Goal: Complete application form

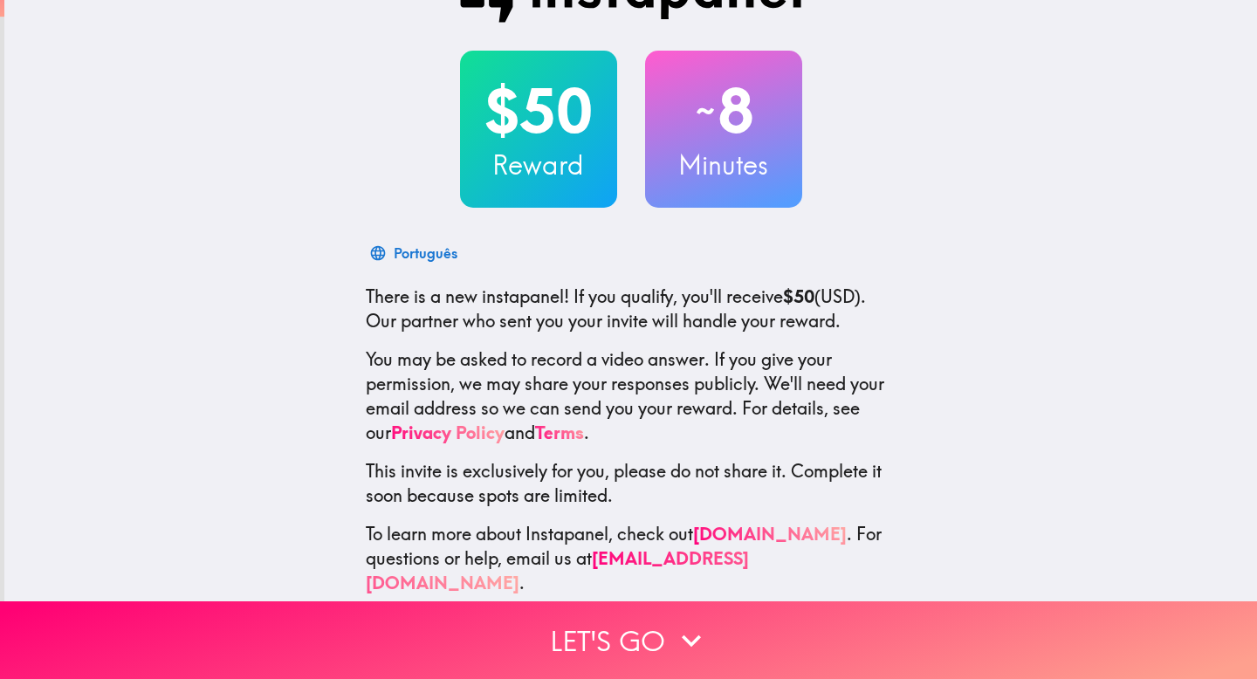
scroll to position [72, 0]
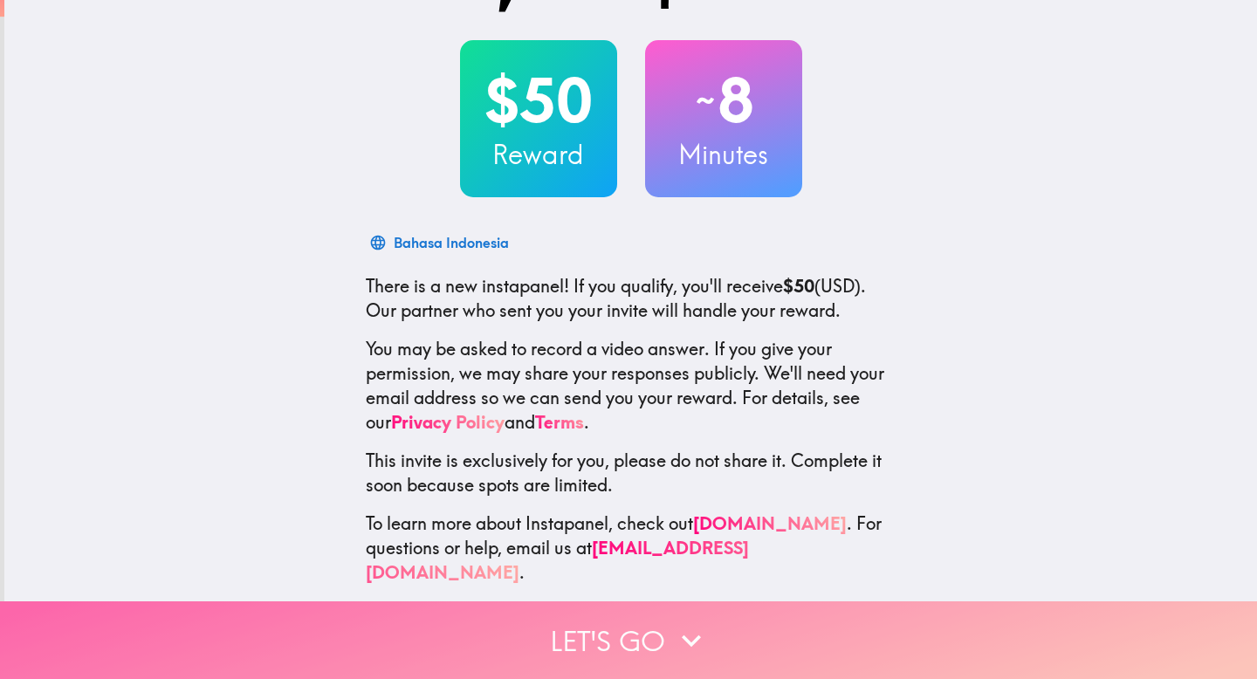
click at [580, 639] on button "Let's go" at bounding box center [628, 641] width 1257 height 78
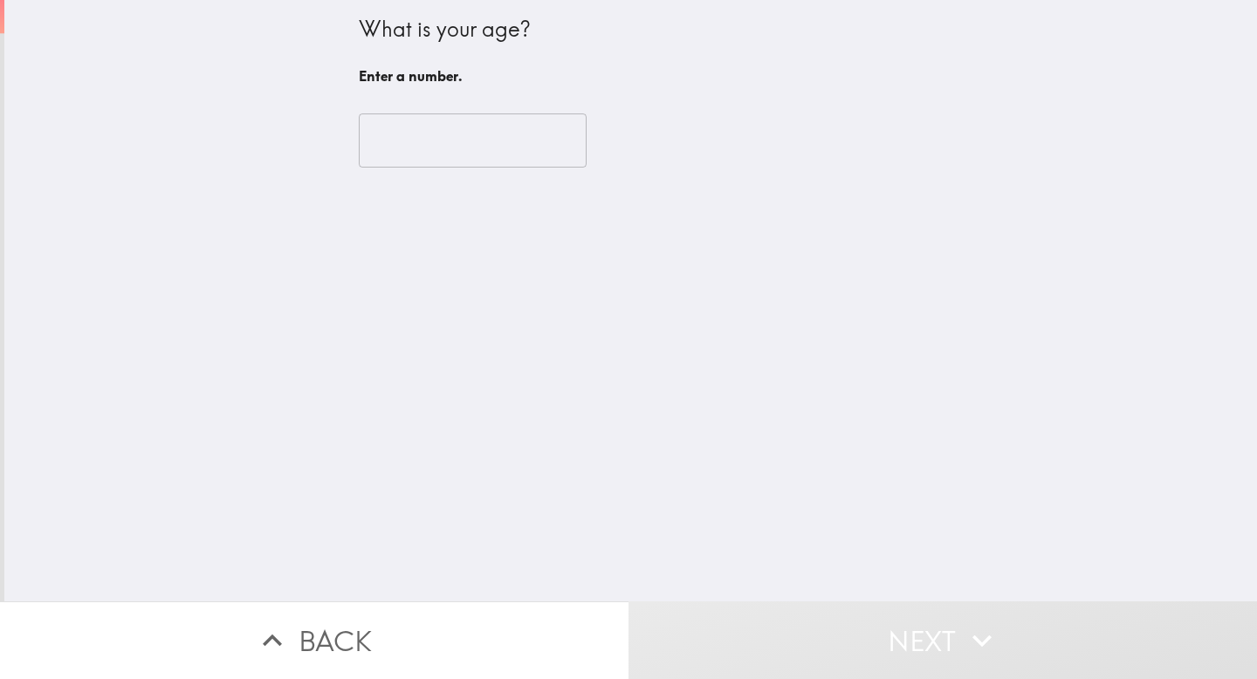
click at [448, 118] on input "number" at bounding box center [473, 141] width 228 height 54
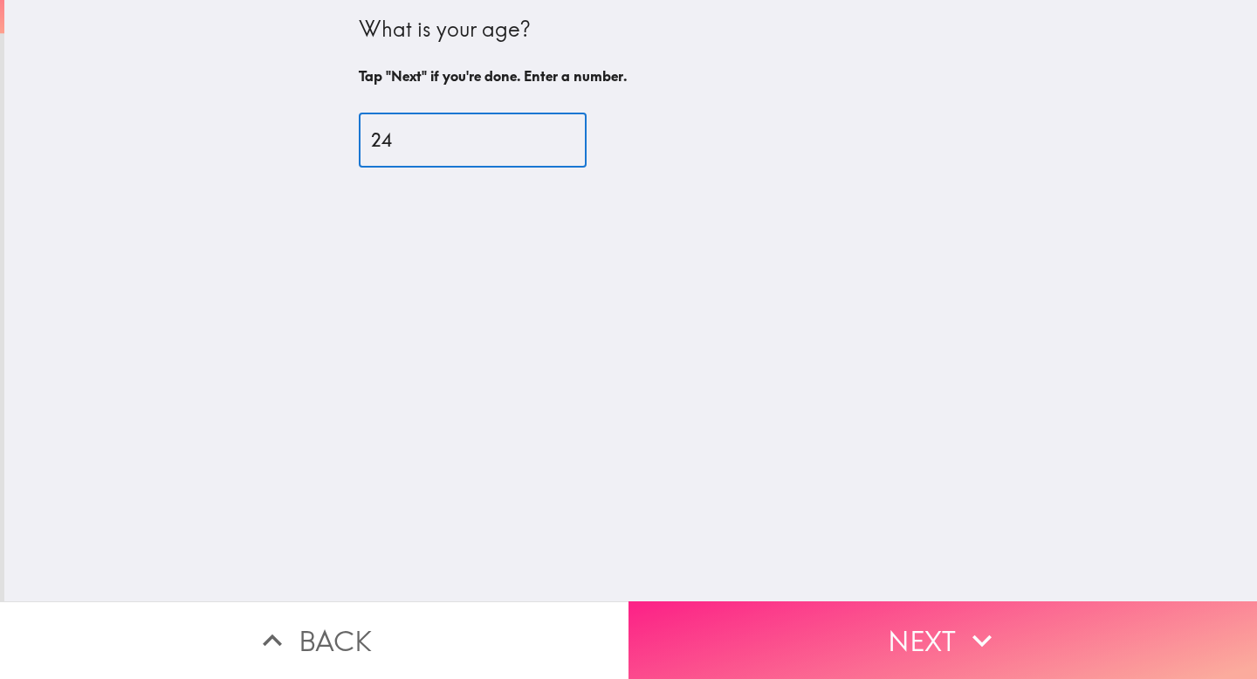
type input "24"
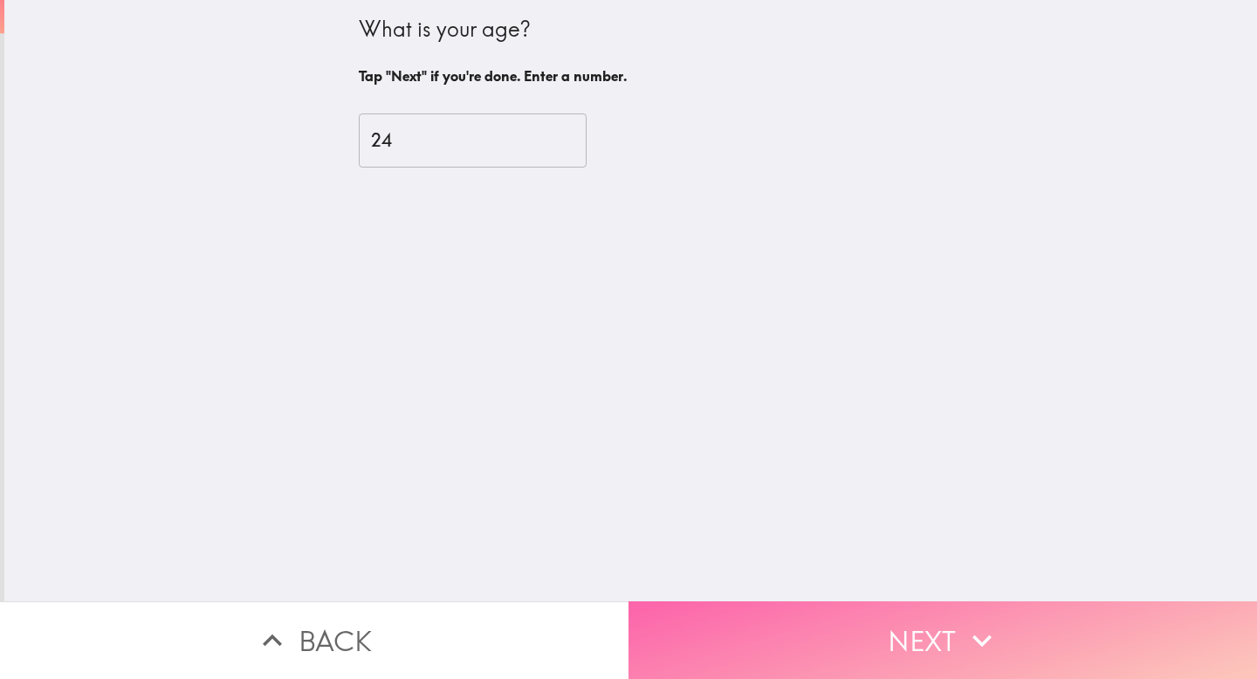
click at [877, 615] on button "Next" at bounding box center [943, 641] width 629 height 78
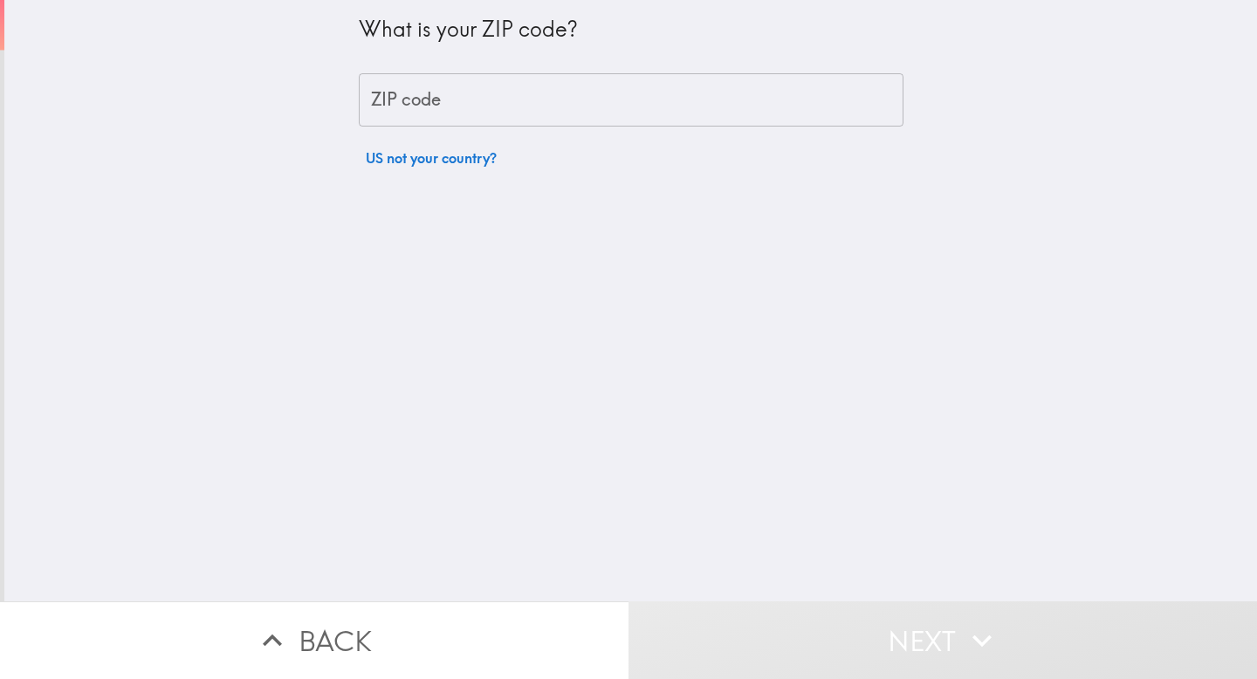
click at [530, 108] on input "ZIP code" at bounding box center [631, 100] width 545 height 54
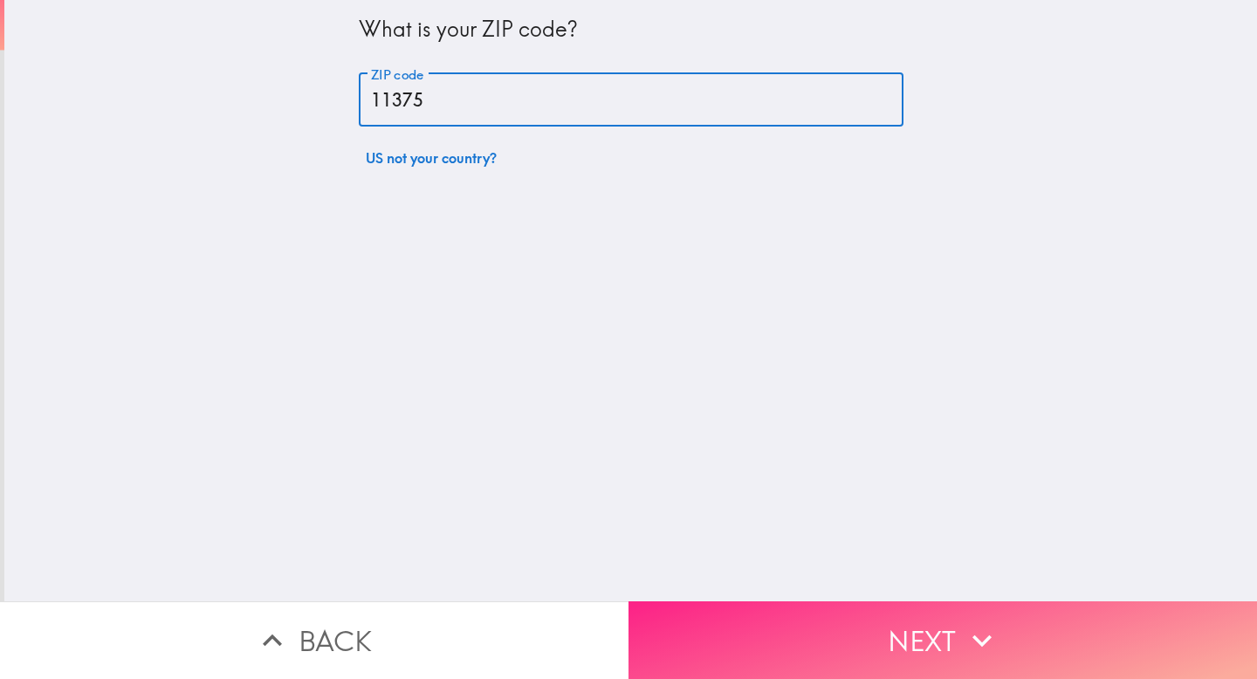
type input "11375"
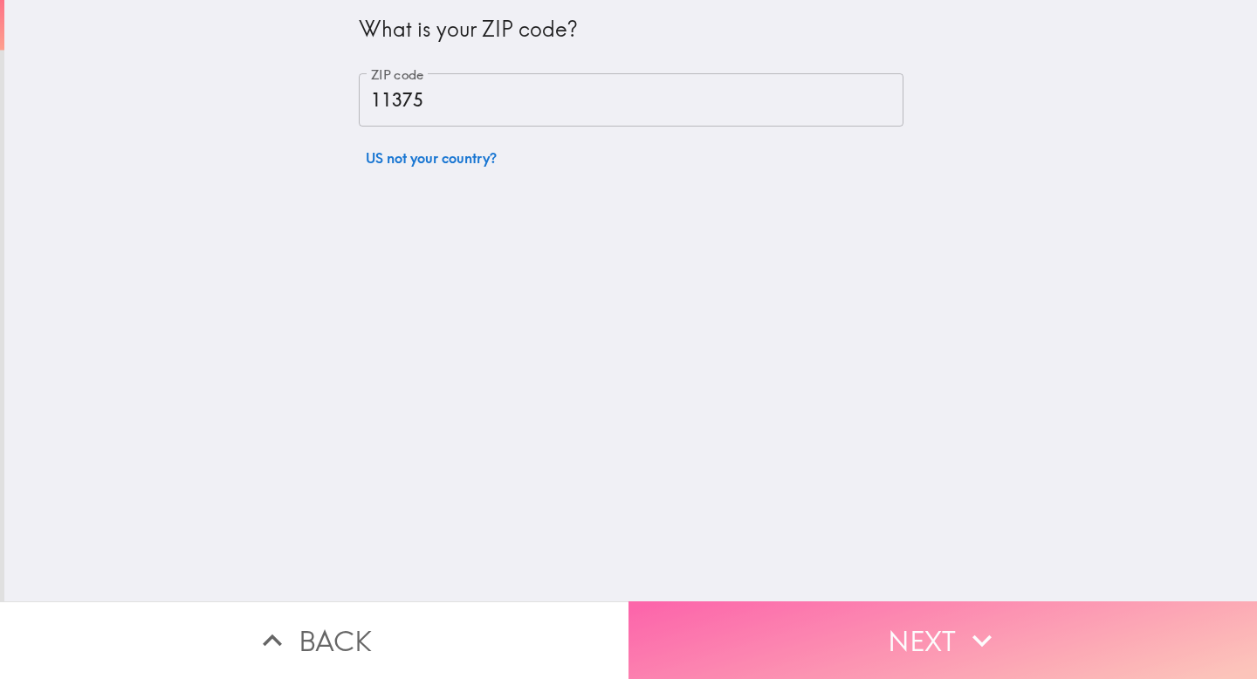
click at [963, 622] on icon "button" at bounding box center [982, 641] width 38 height 38
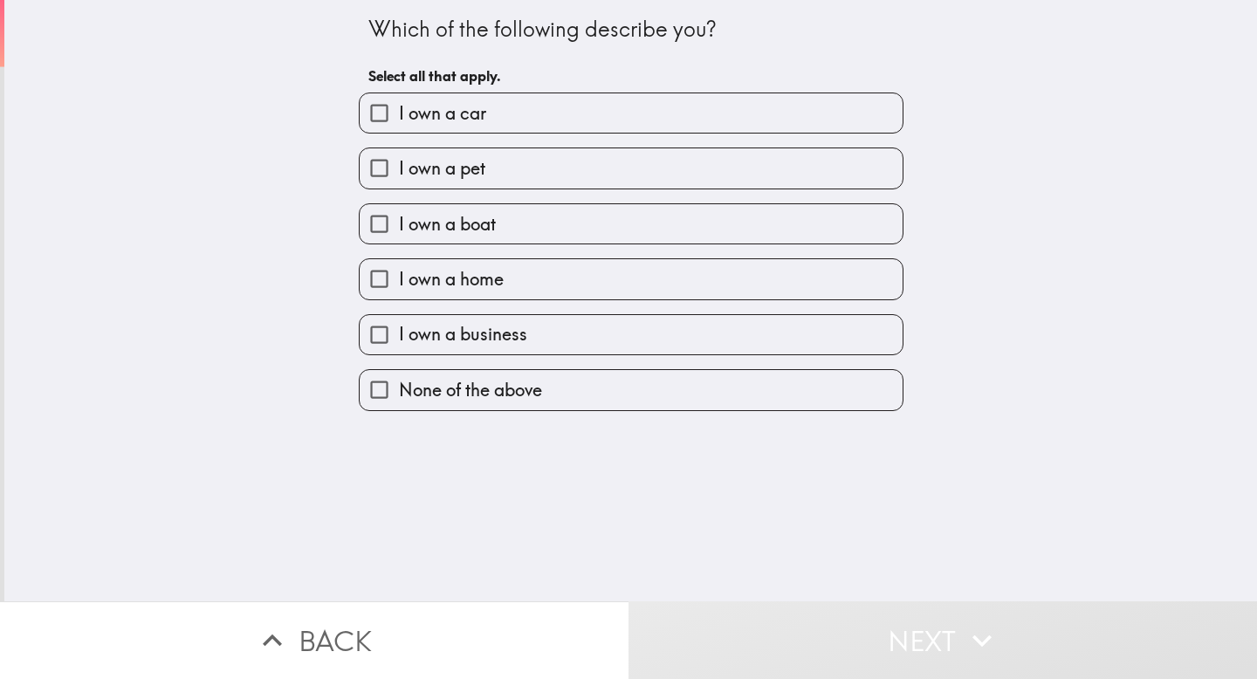
click at [451, 347] on span "I own a business" at bounding box center [463, 334] width 128 height 24
click at [399, 350] on input "I own a business" at bounding box center [379, 334] width 39 height 39
checkbox input "true"
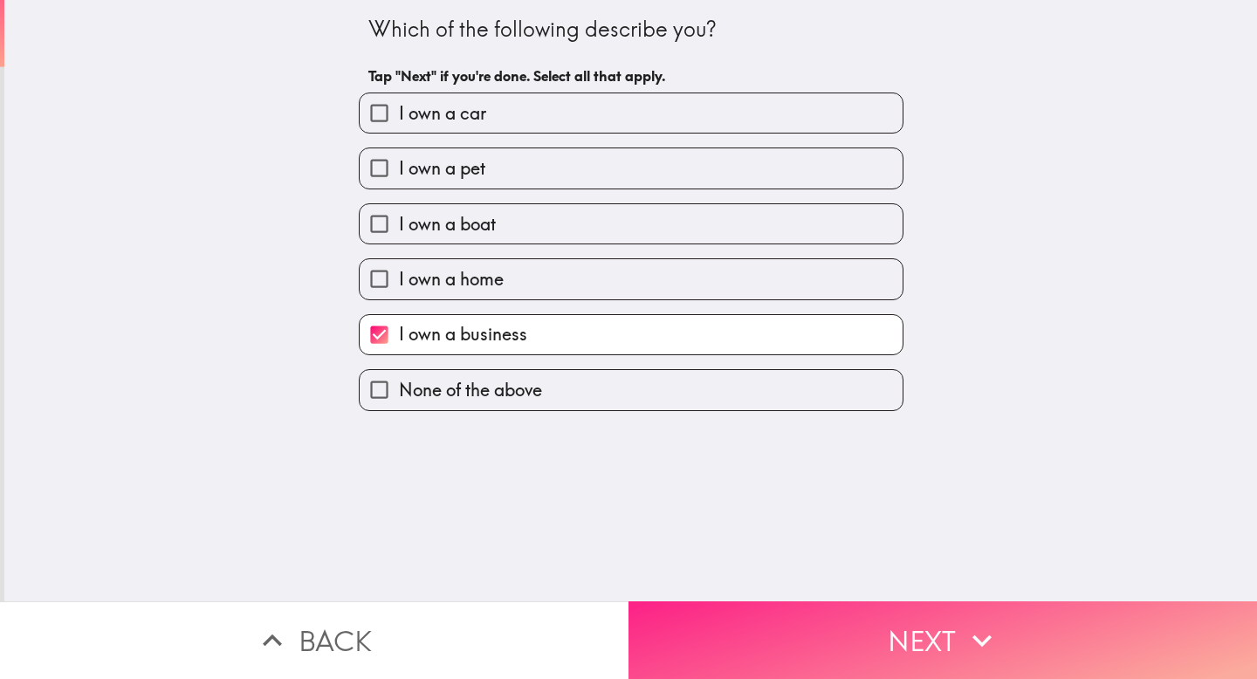
click at [861, 602] on button "Next" at bounding box center [943, 641] width 629 height 78
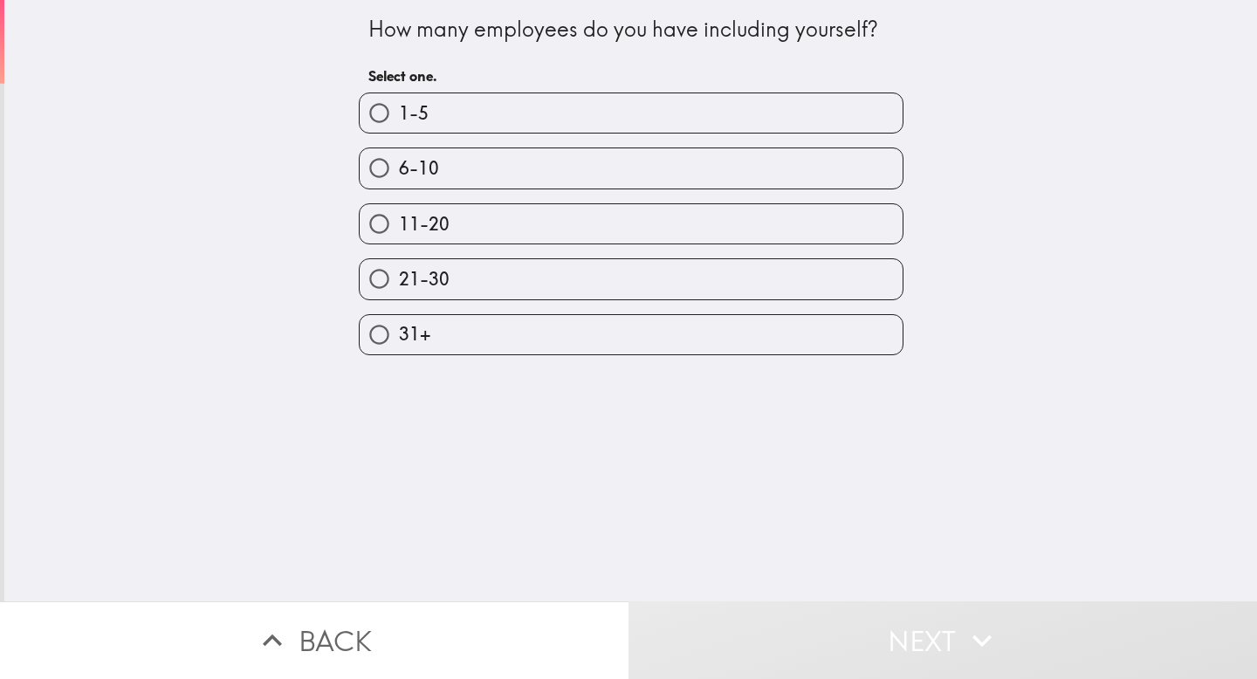
click at [543, 178] on label "6-10" at bounding box center [631, 167] width 543 height 39
click at [399, 178] on input "6-10" at bounding box center [379, 167] width 39 height 39
radio input "true"
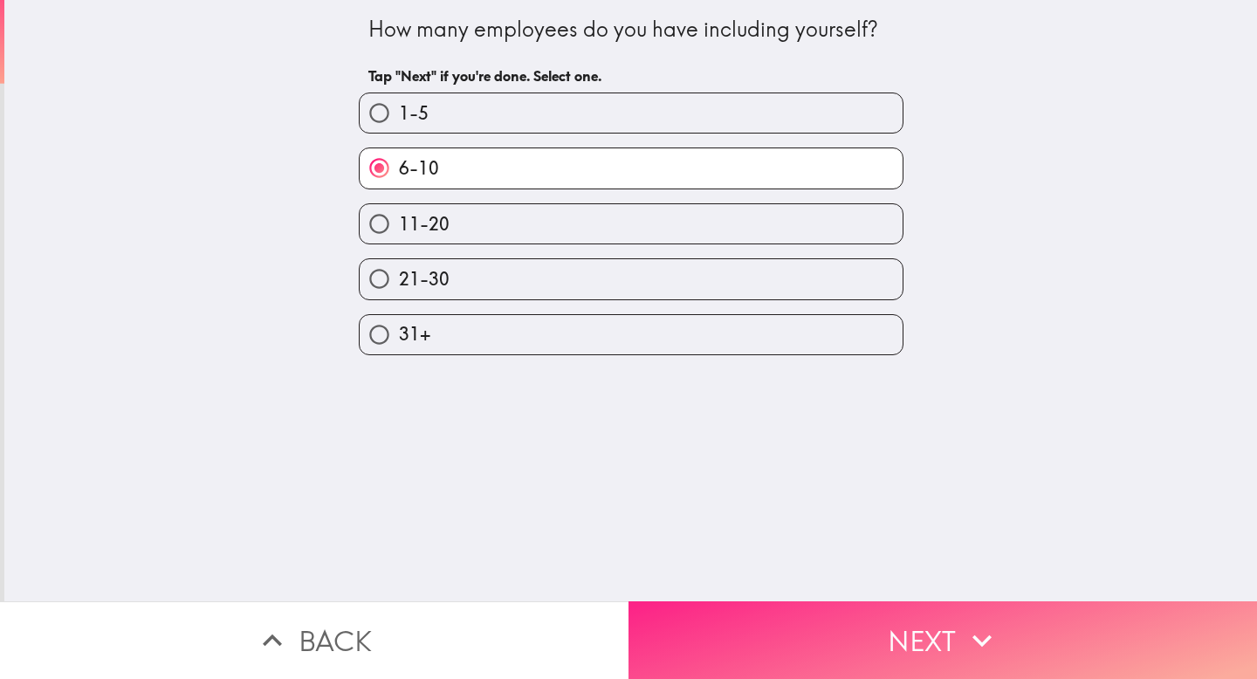
click at [837, 651] on button "Next" at bounding box center [943, 641] width 629 height 78
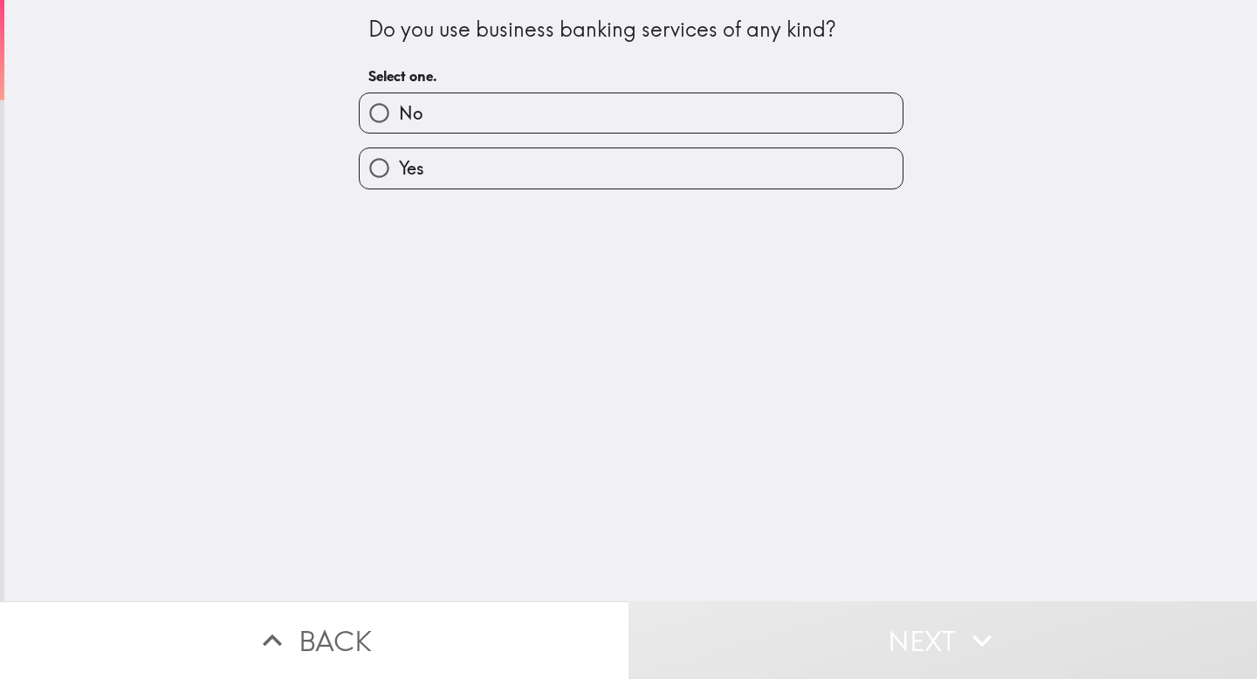
click at [586, 169] on label "Yes" at bounding box center [631, 167] width 543 height 39
click at [399, 169] on input "Yes" at bounding box center [379, 167] width 39 height 39
radio input "true"
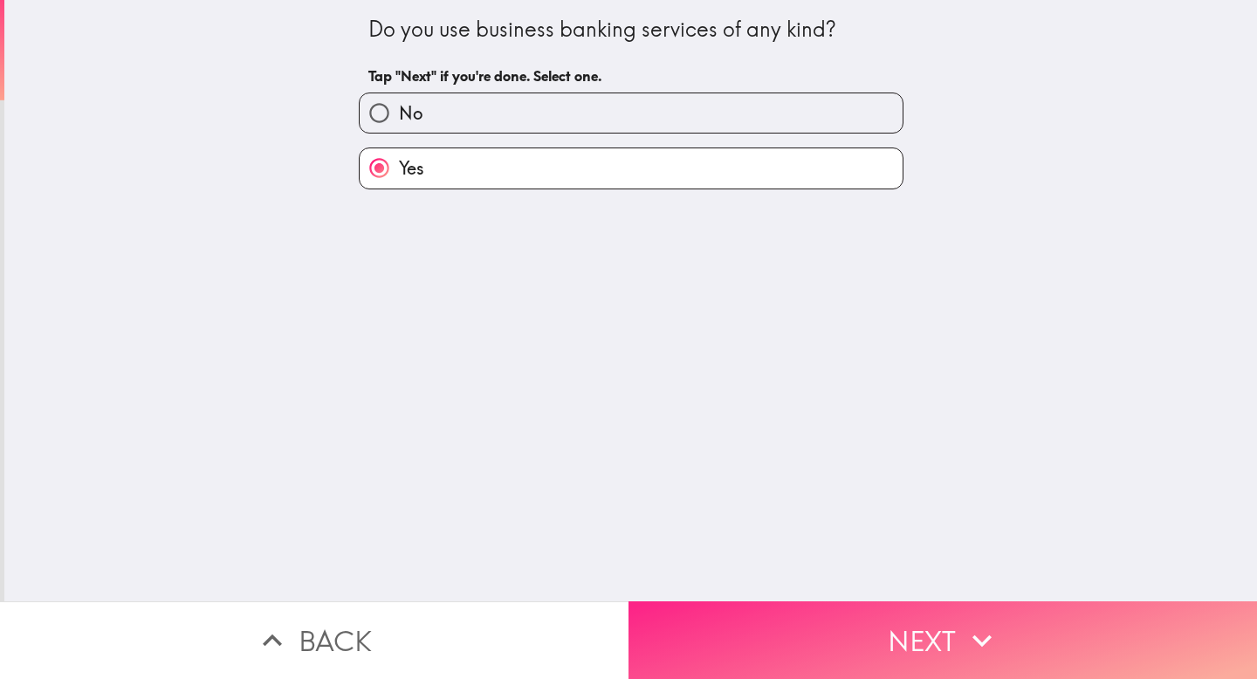
click at [846, 634] on button "Next" at bounding box center [943, 641] width 629 height 78
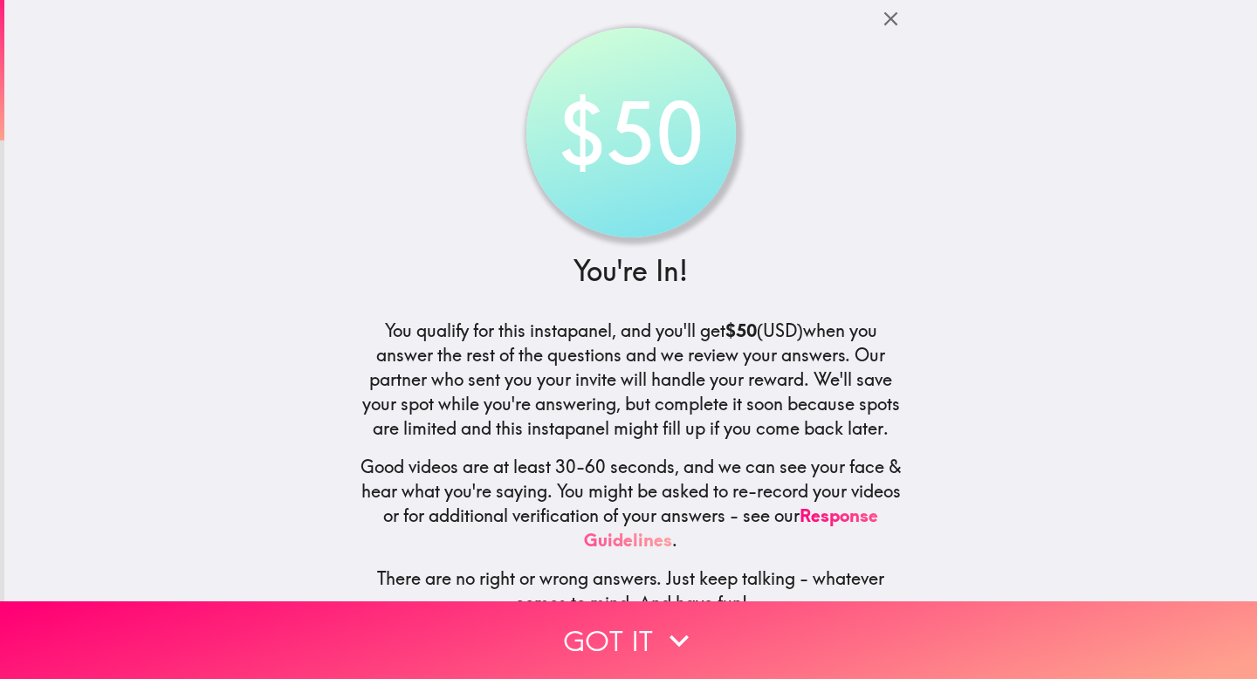
scroll to position [41, 0]
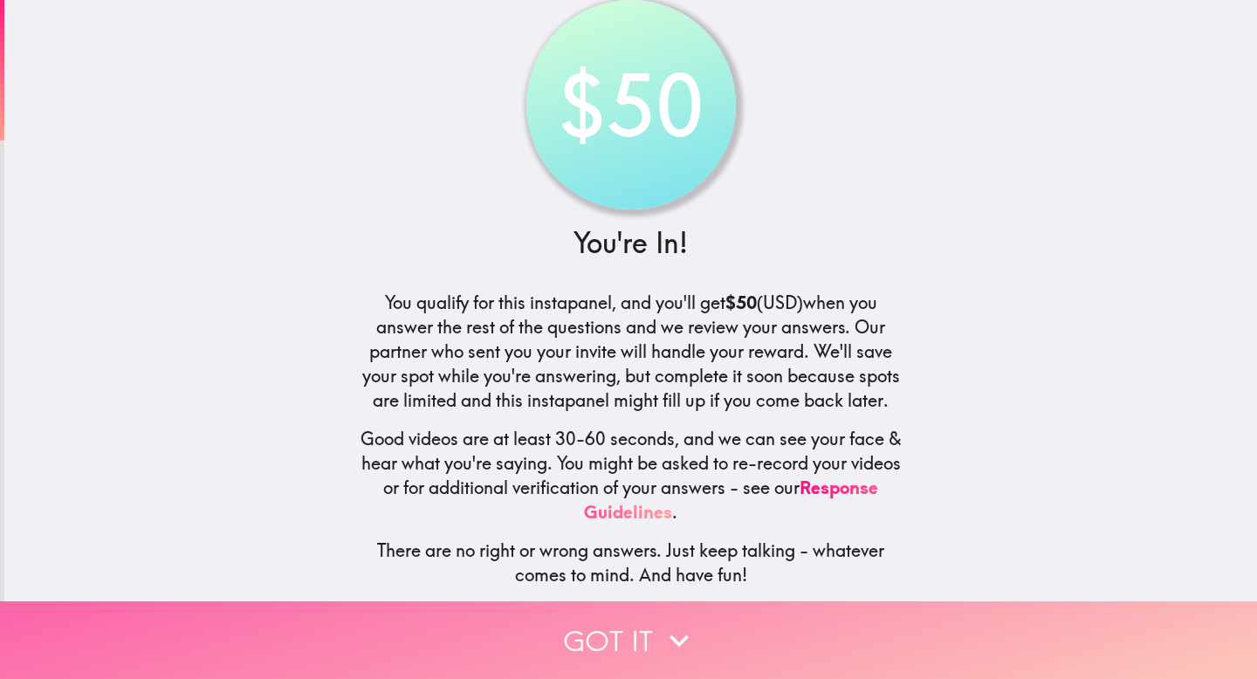
click at [640, 641] on button "Got it" at bounding box center [628, 641] width 1257 height 78
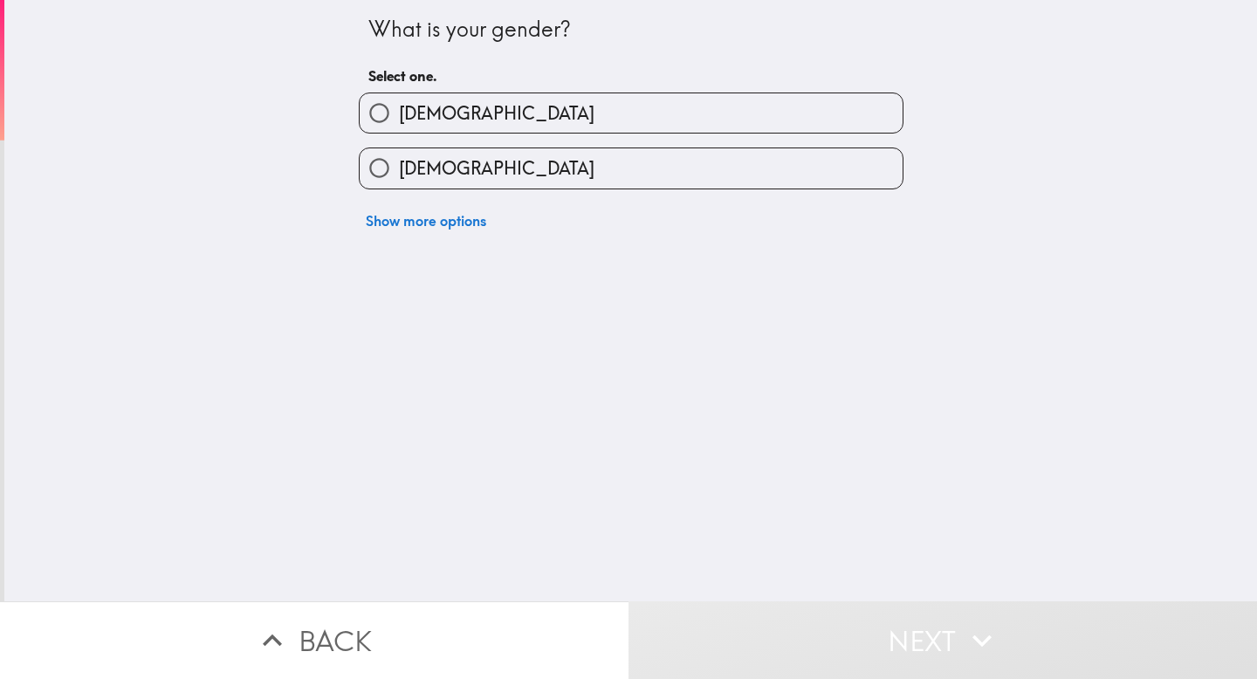
click at [450, 127] on label "Male" at bounding box center [631, 112] width 543 height 39
click at [399, 127] on input "Male" at bounding box center [379, 112] width 39 height 39
radio input "true"
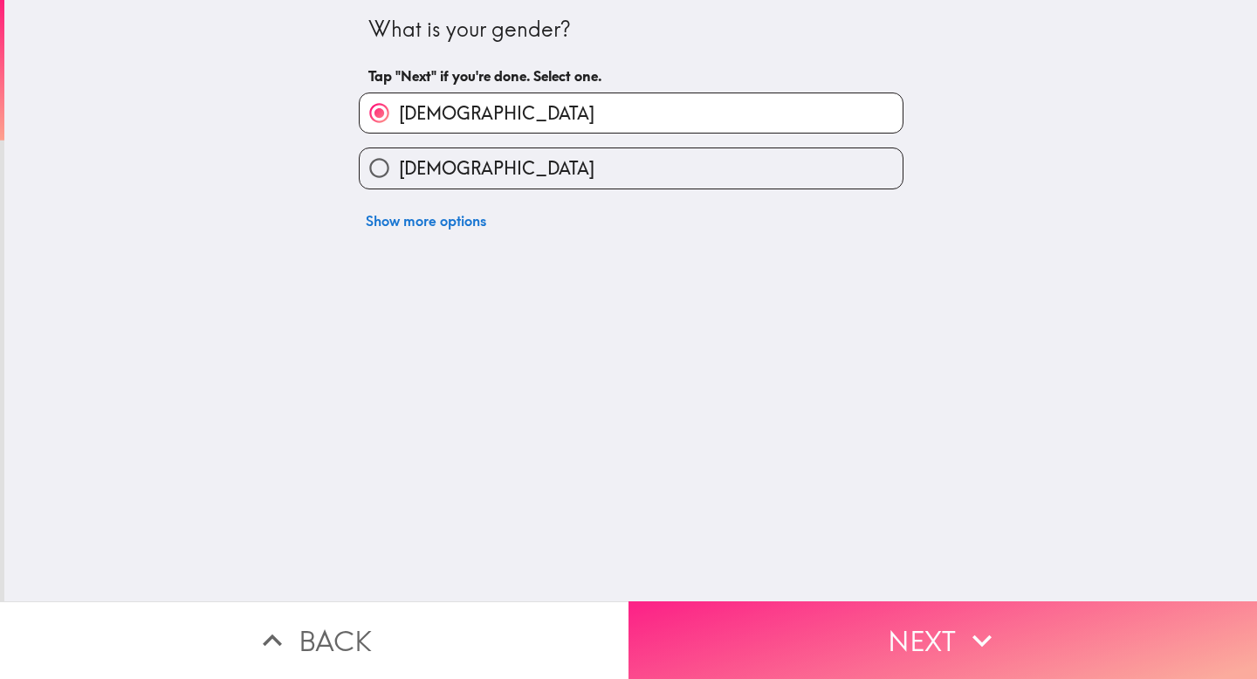
click at [837, 654] on button "Next" at bounding box center [943, 641] width 629 height 78
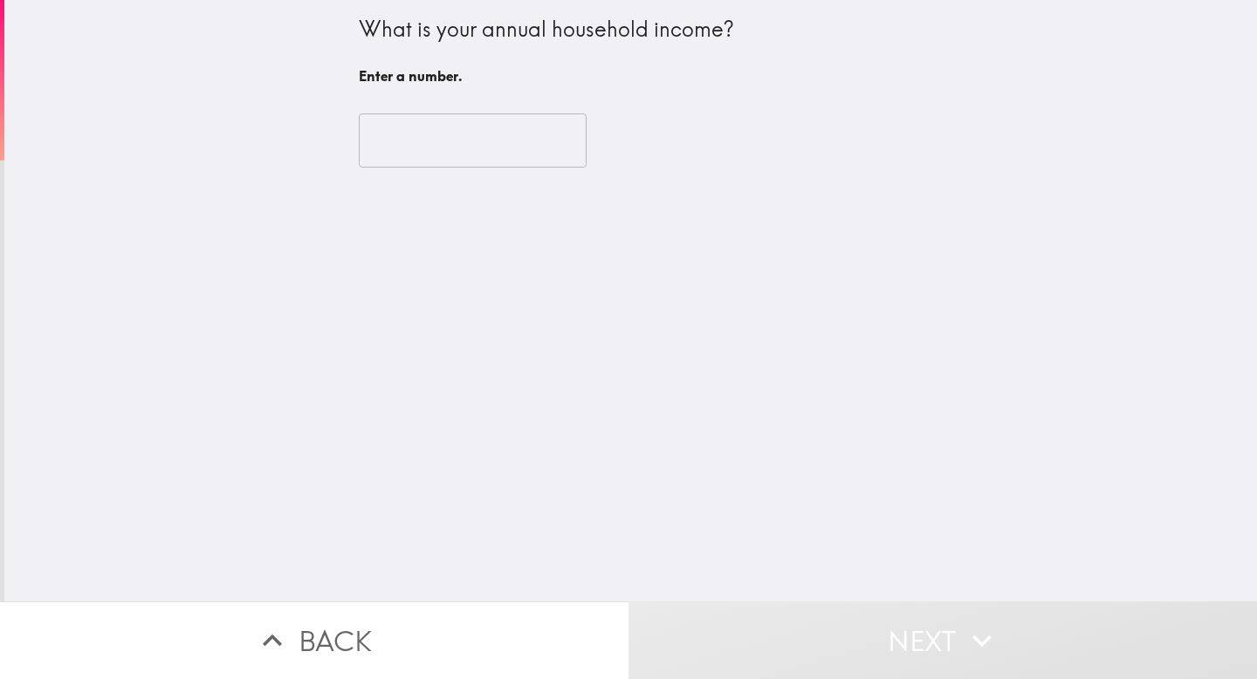
click at [456, 149] on input "number" at bounding box center [473, 141] width 228 height 54
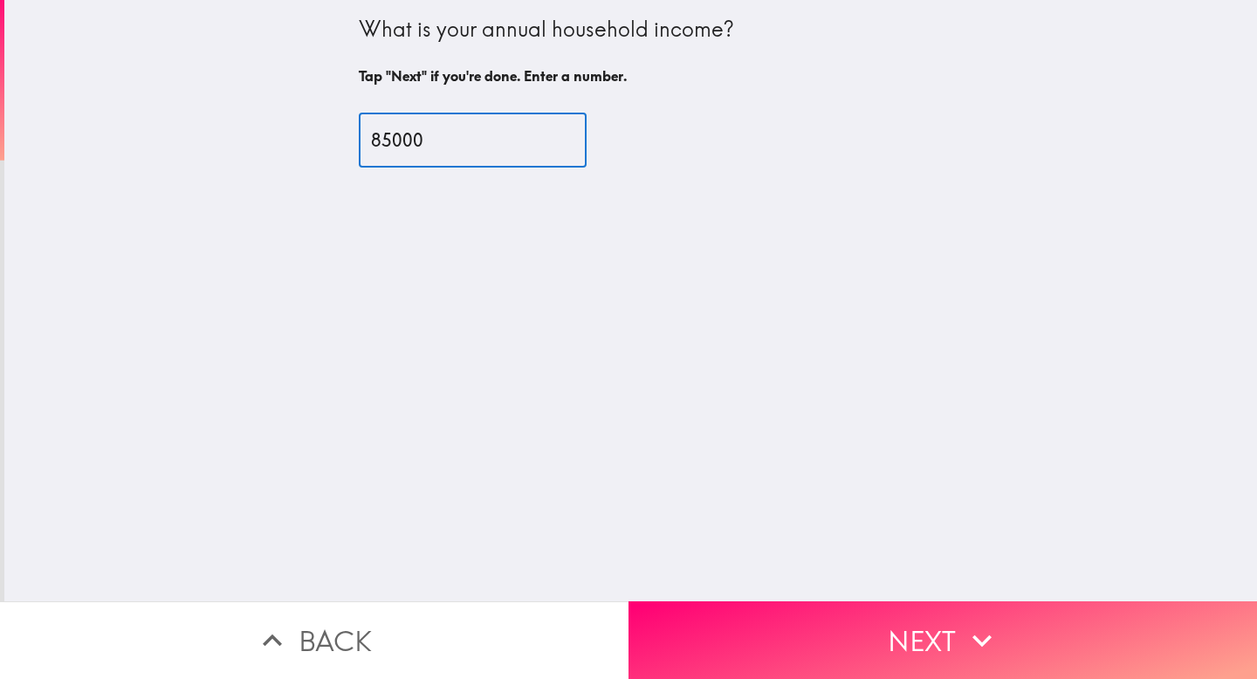
click at [839, 678] on main "What is your annual household income? Tap "Next" if you're done. Enter a number…" at bounding box center [628, 339] width 1257 height 679
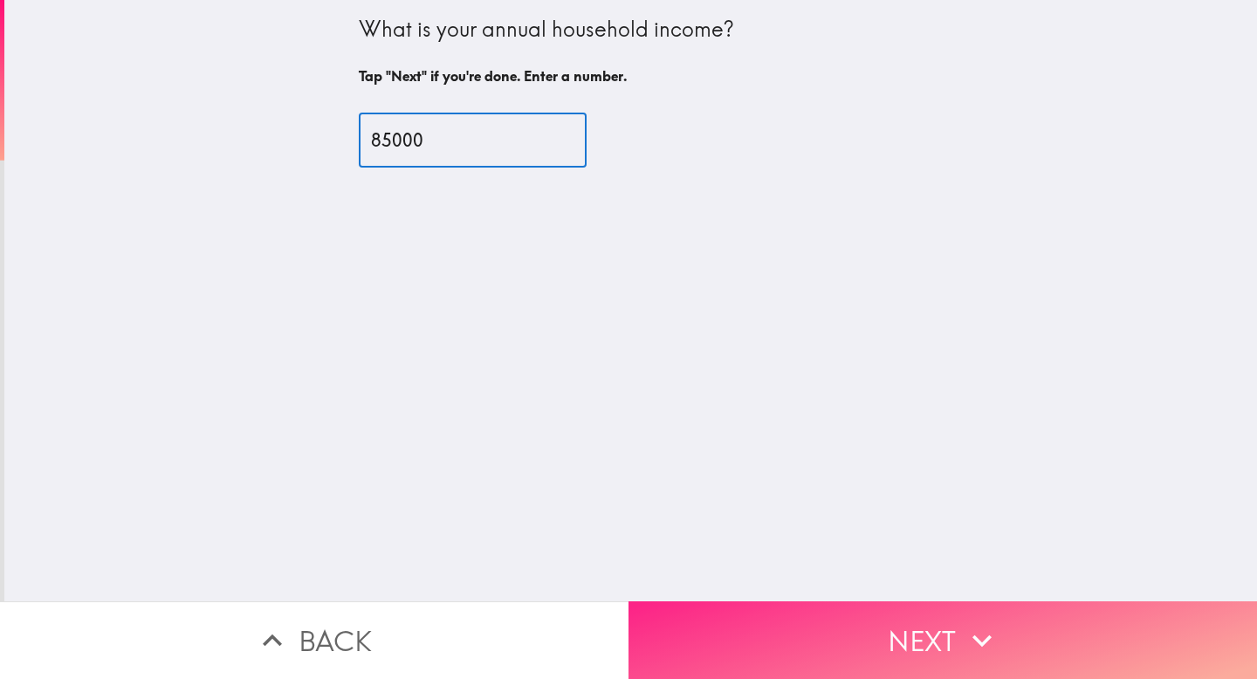
type input "85000"
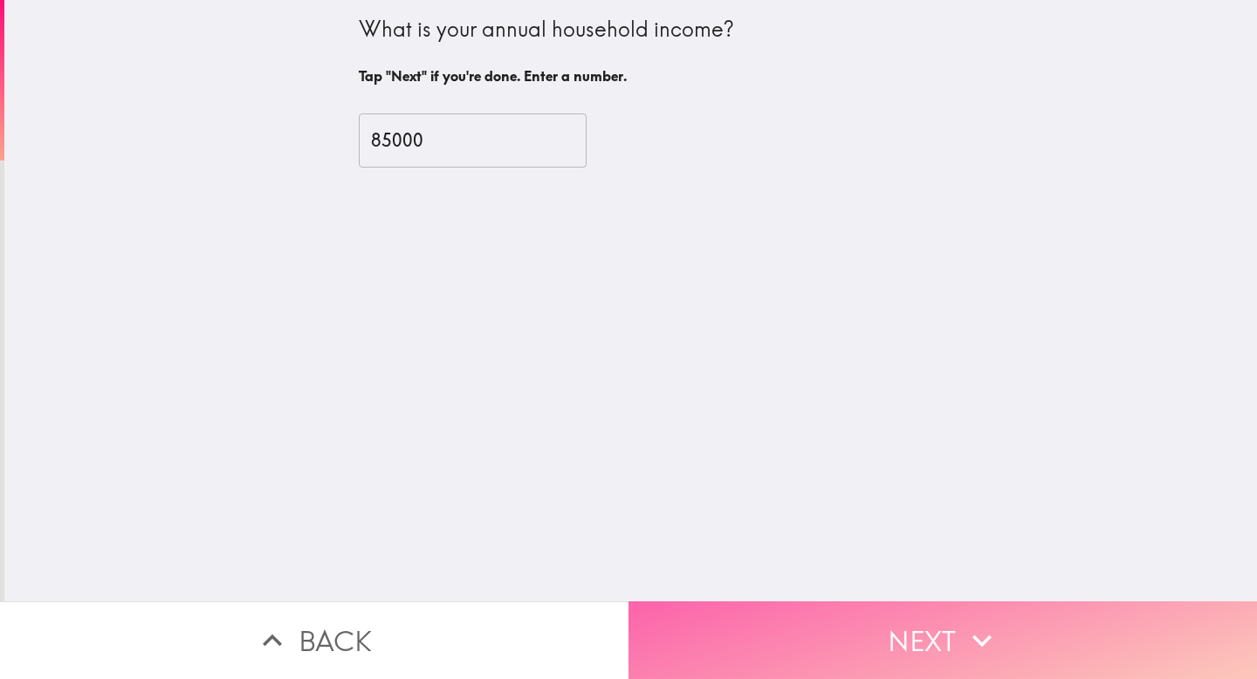
click at [837, 665] on button "Next" at bounding box center [943, 641] width 629 height 78
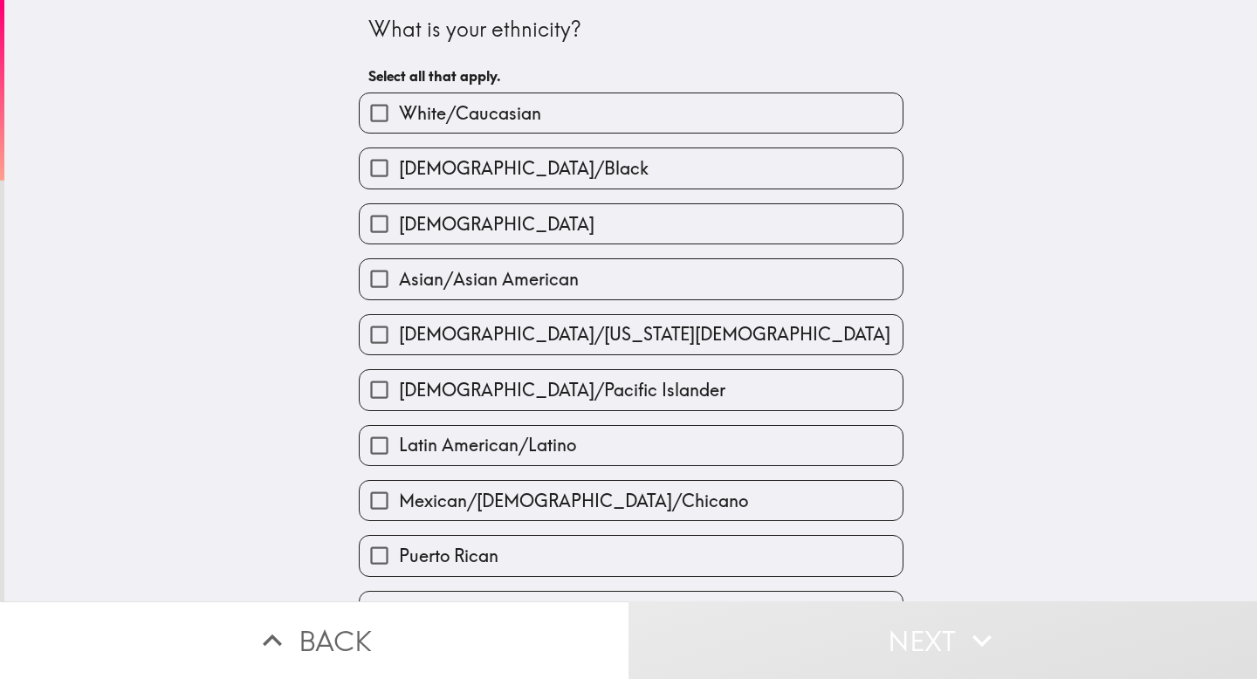
click at [514, 110] on span "White/Caucasian" at bounding box center [470, 113] width 142 height 24
click at [399, 110] on input "White/Caucasian" at bounding box center [379, 112] width 39 height 39
checkbox input "true"
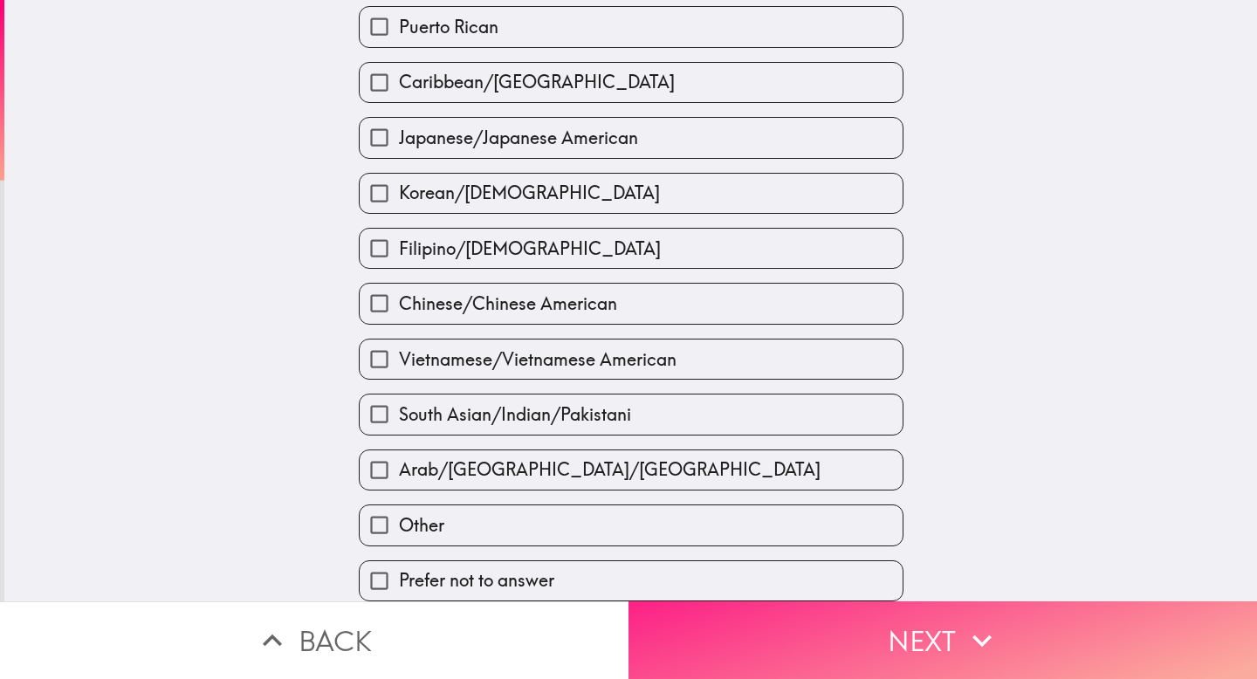
click at [799, 602] on button "Next" at bounding box center [943, 641] width 629 height 78
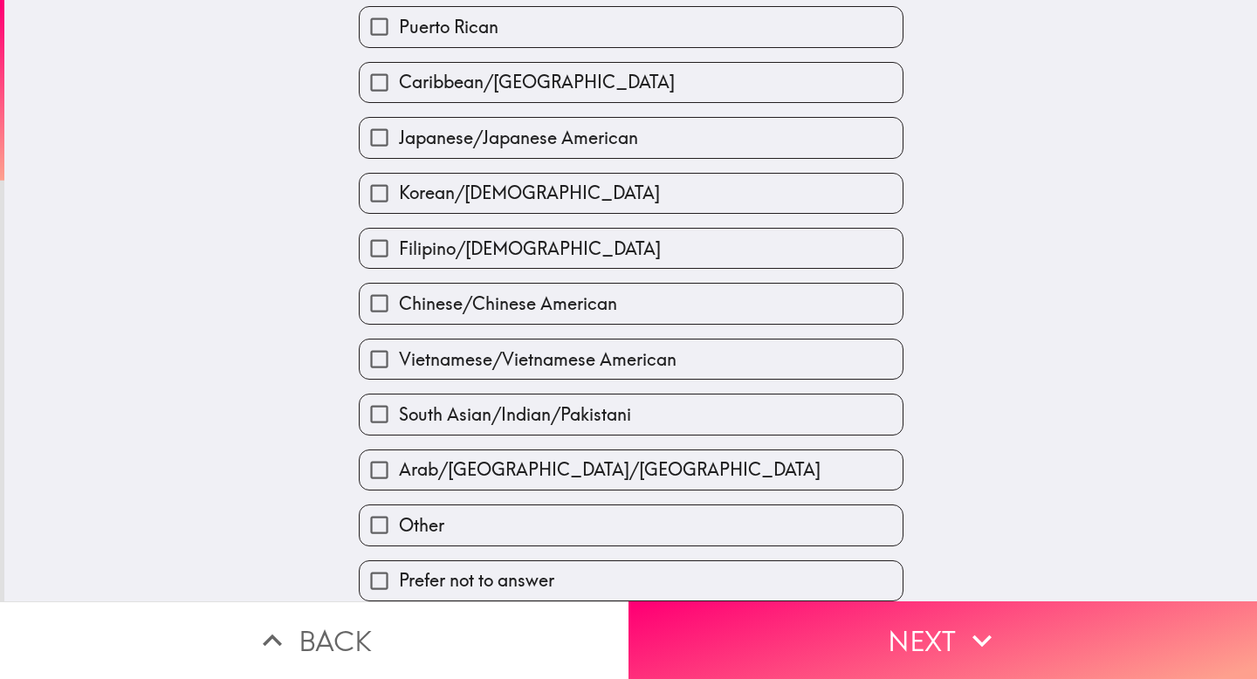
scroll to position [530, 0]
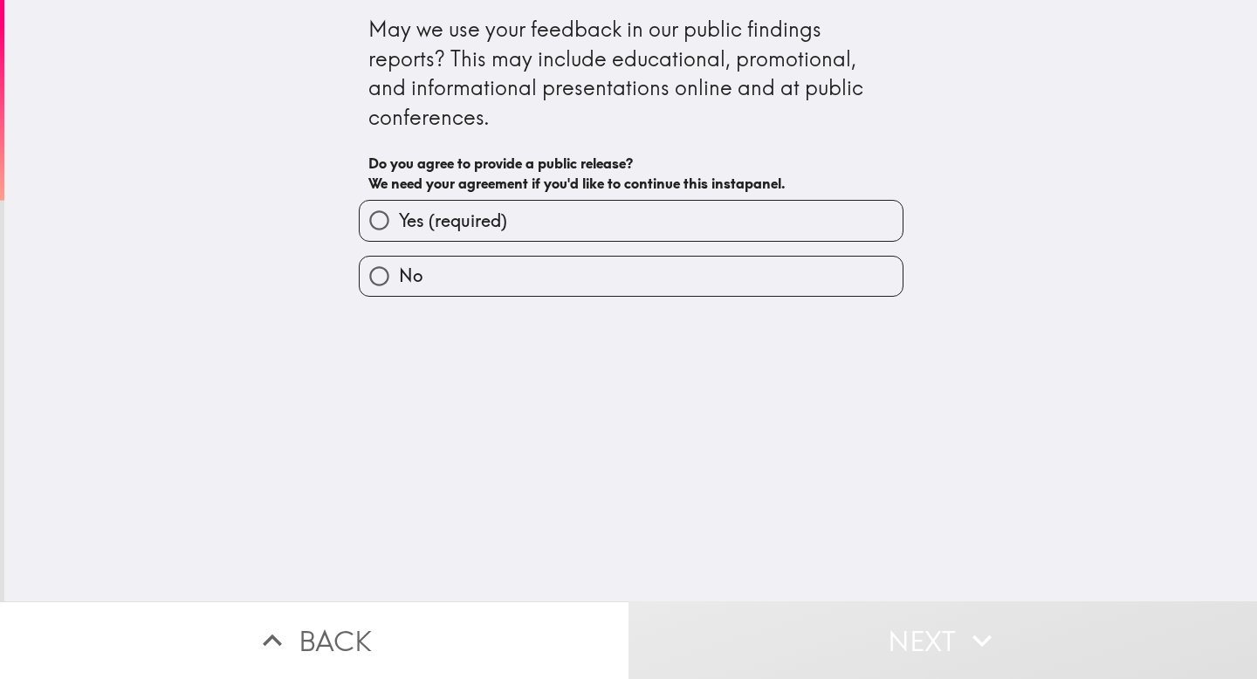
click at [489, 221] on span "Yes (required)" at bounding box center [453, 221] width 108 height 24
click at [399, 221] on input "Yes (required)" at bounding box center [379, 220] width 39 height 39
radio input "true"
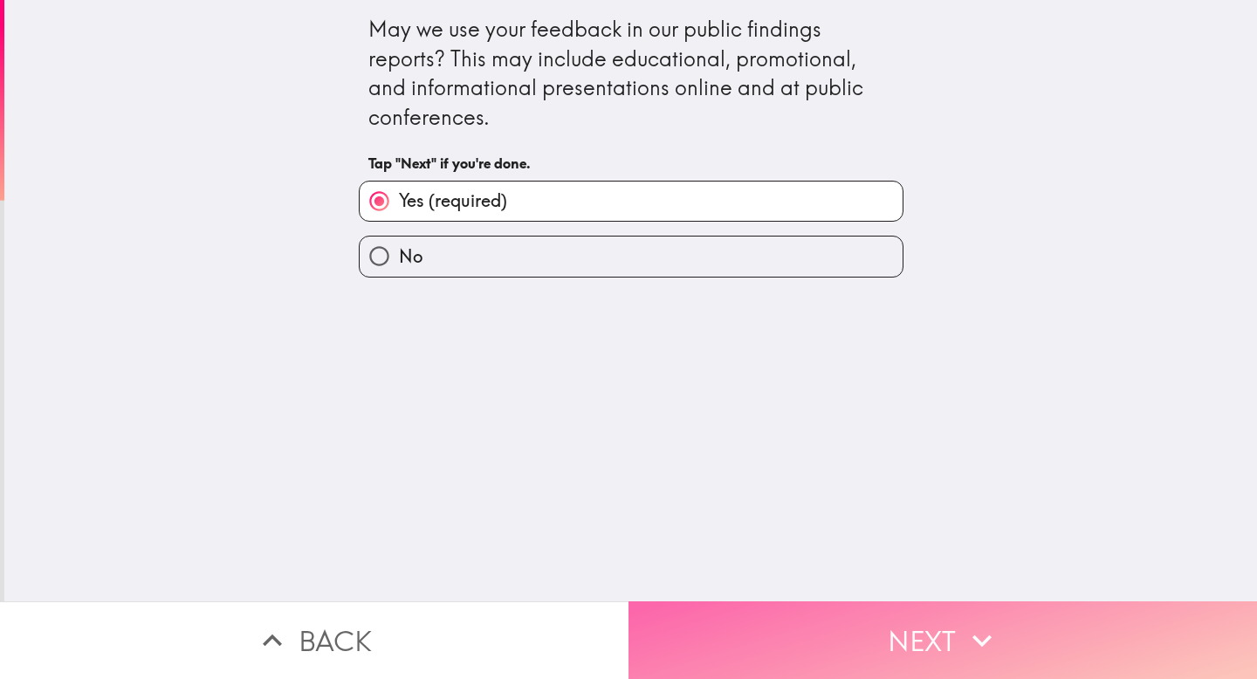
click at [758, 603] on button "Next" at bounding box center [943, 641] width 629 height 78
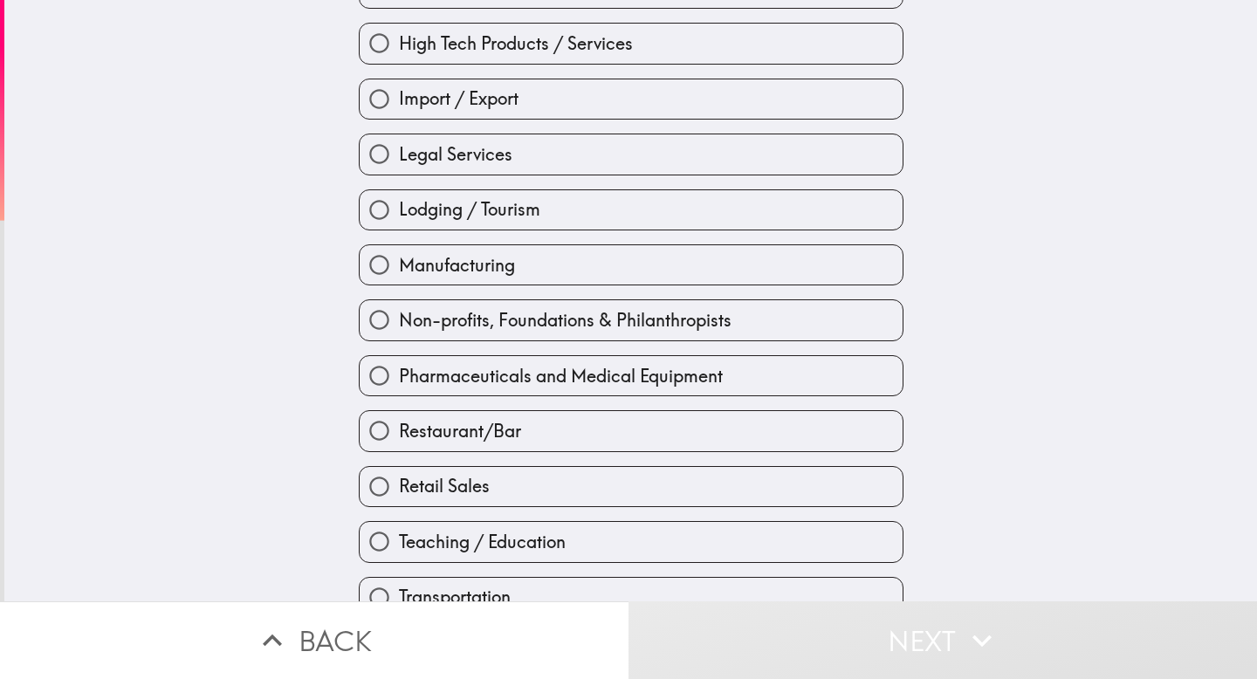
scroll to position [615, 0]
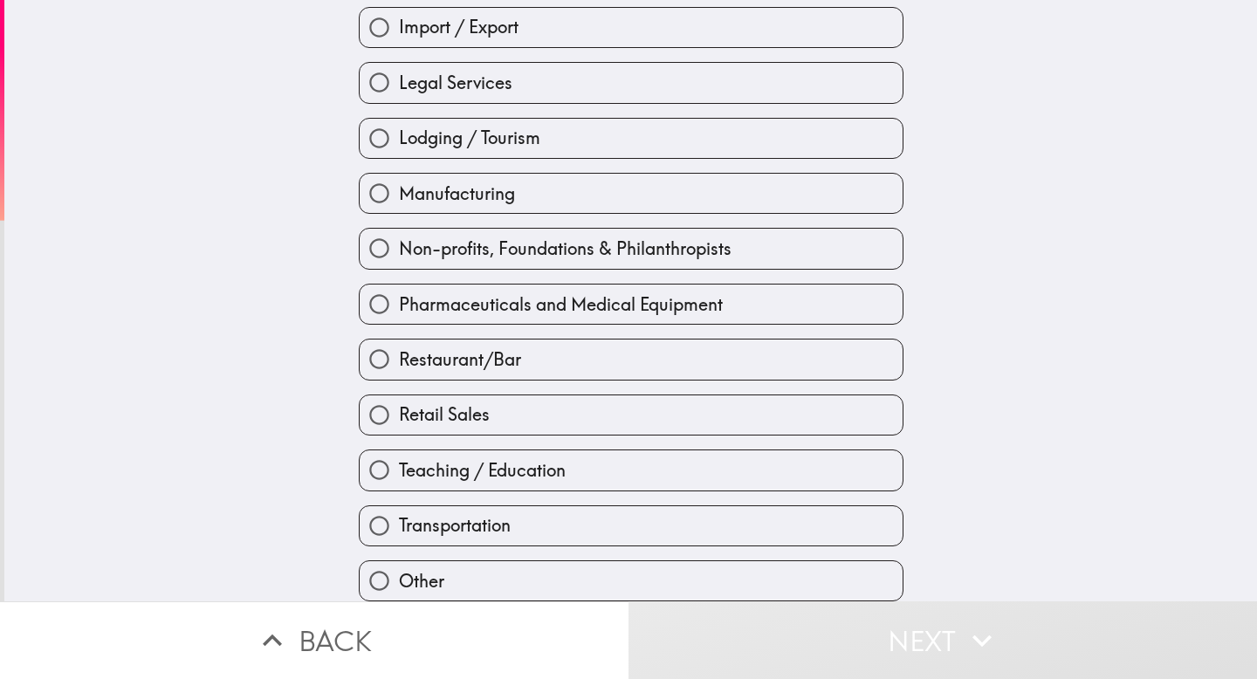
click at [514, 451] on label "Teaching / Education" at bounding box center [631, 470] width 543 height 39
click at [399, 451] on input "Teaching / Education" at bounding box center [379, 470] width 39 height 39
radio input "true"
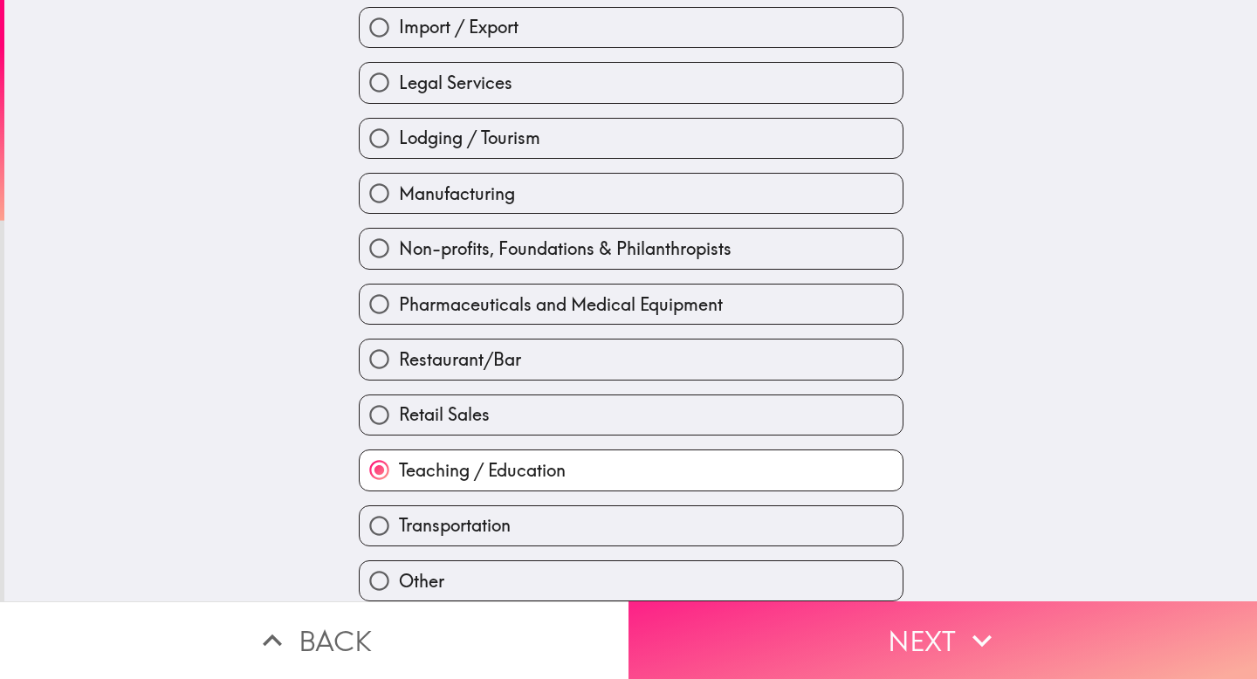
click at [759, 615] on button "Next" at bounding box center [943, 641] width 629 height 78
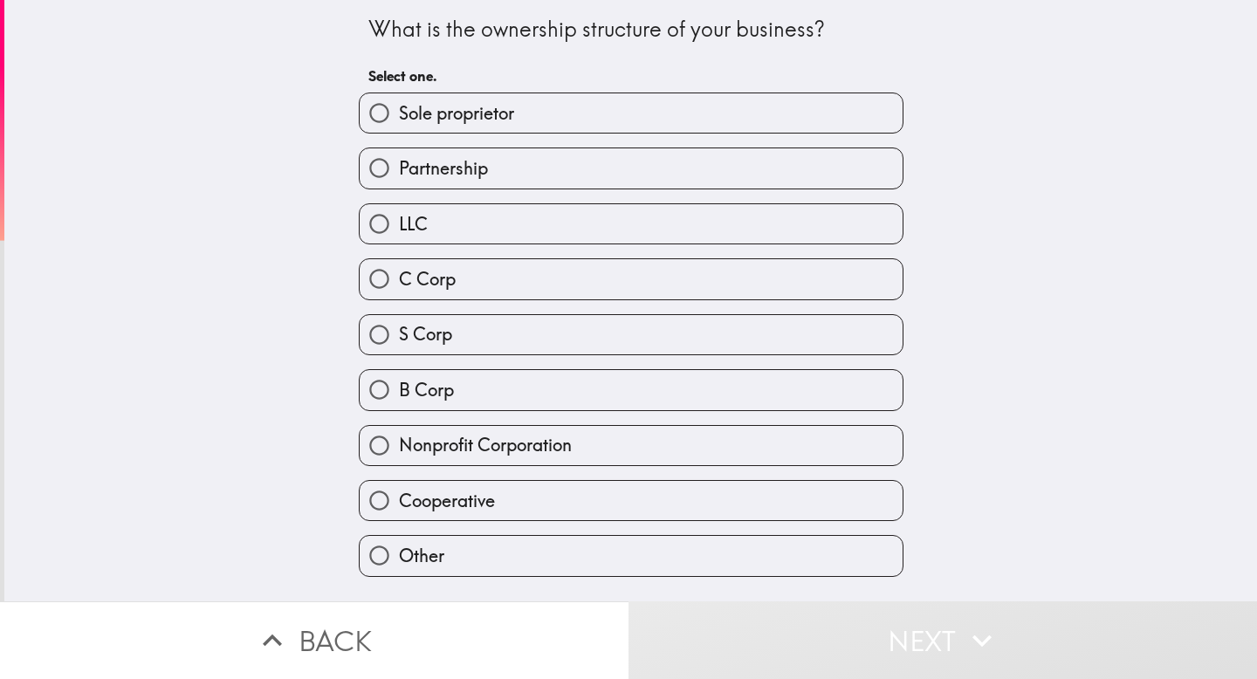
click at [489, 242] on label "LLC" at bounding box center [631, 223] width 543 height 39
click at [399, 242] on input "LLC" at bounding box center [379, 223] width 39 height 39
radio input "true"
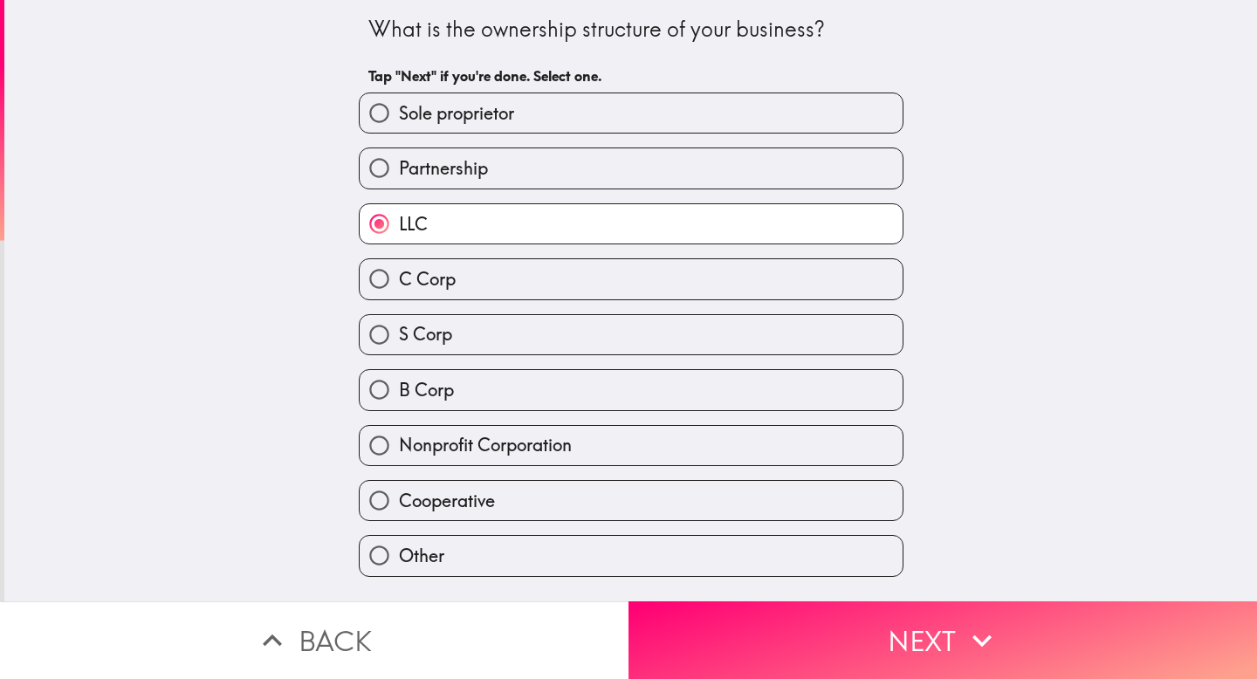
click at [432, 609] on button "Back" at bounding box center [314, 641] width 629 height 78
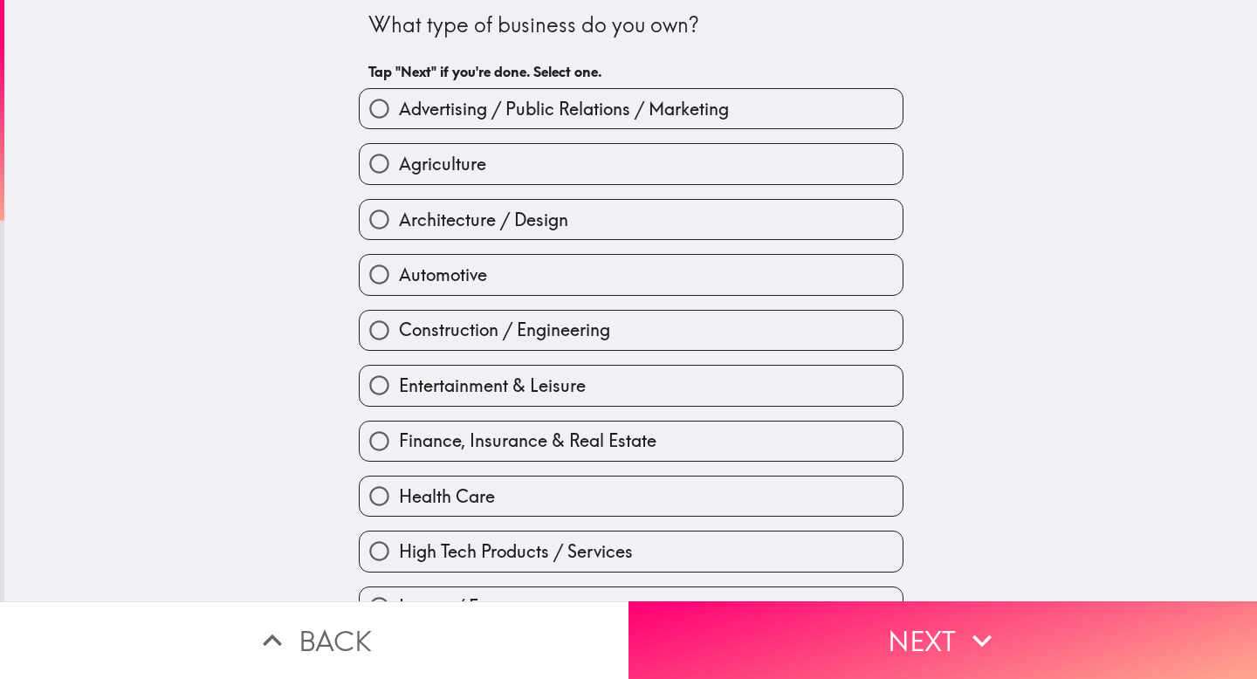
scroll to position [615, 0]
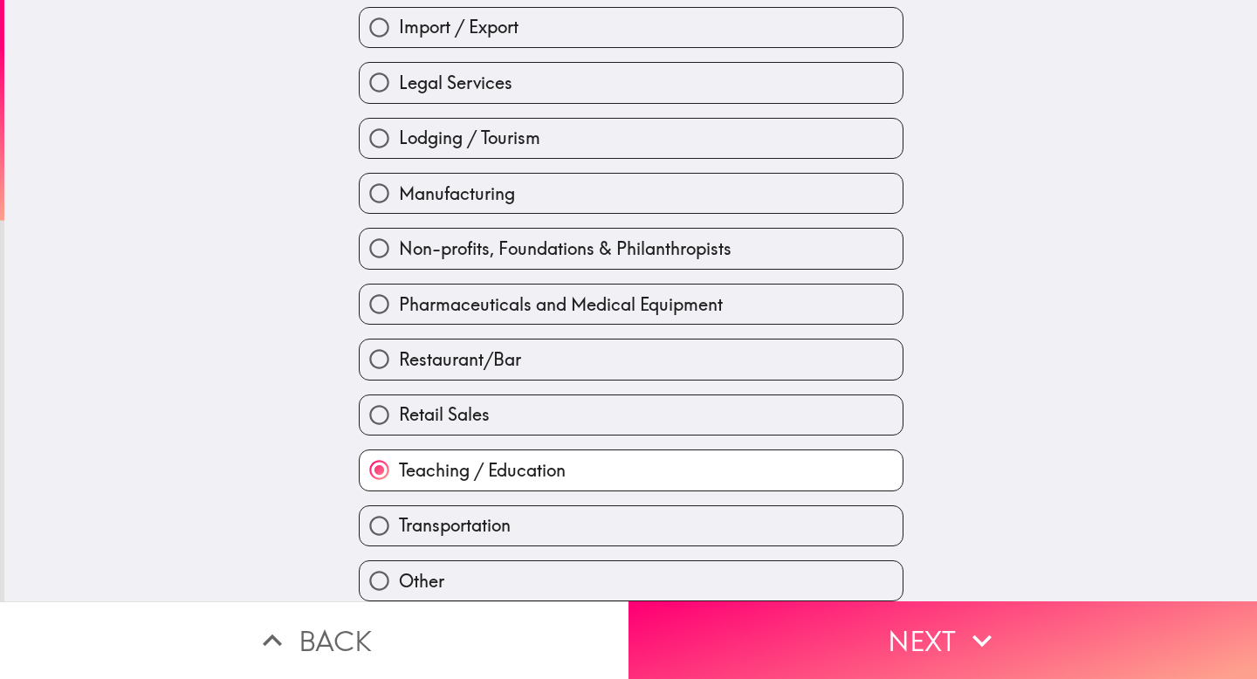
click at [413, 583] on label "Other" at bounding box center [631, 580] width 543 height 39
click at [399, 583] on input "Other" at bounding box center [379, 580] width 39 height 39
radio input "true"
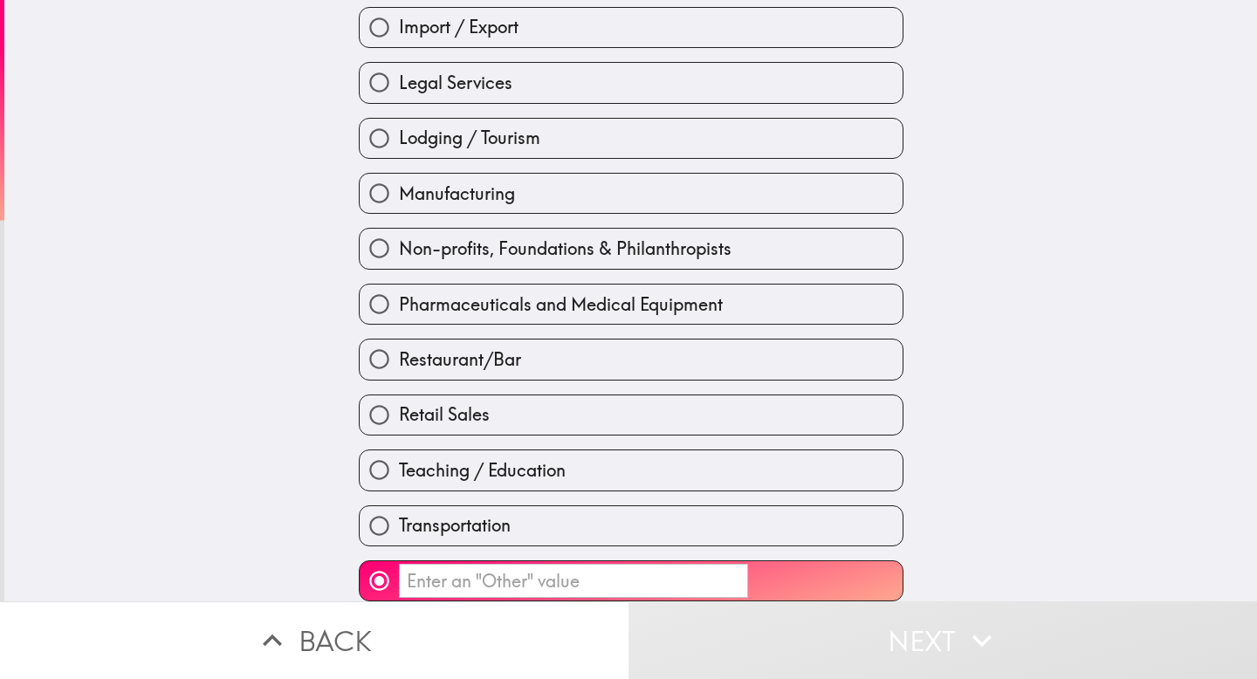
click at [420, 570] on input "​" at bounding box center [573, 581] width 349 height 34
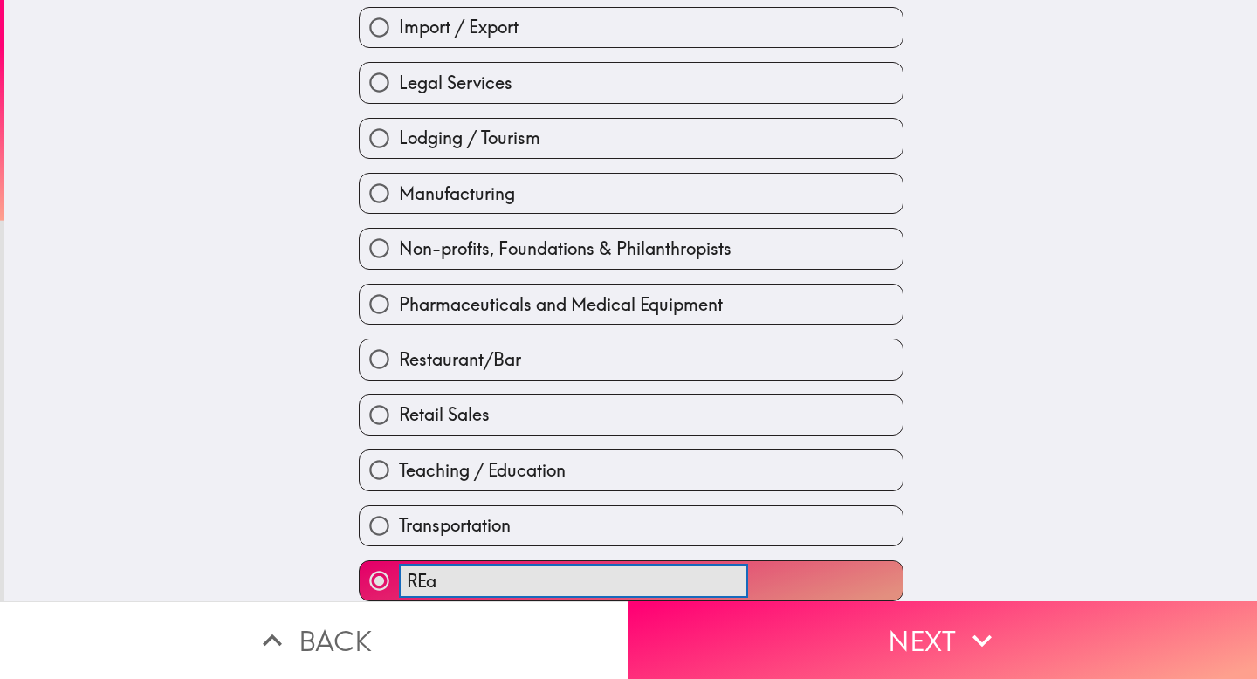
click at [360, 561] on button "REa l ​" at bounding box center [631, 580] width 543 height 39
click at [360, 561] on button "Real ​" at bounding box center [631, 580] width 543 height 39
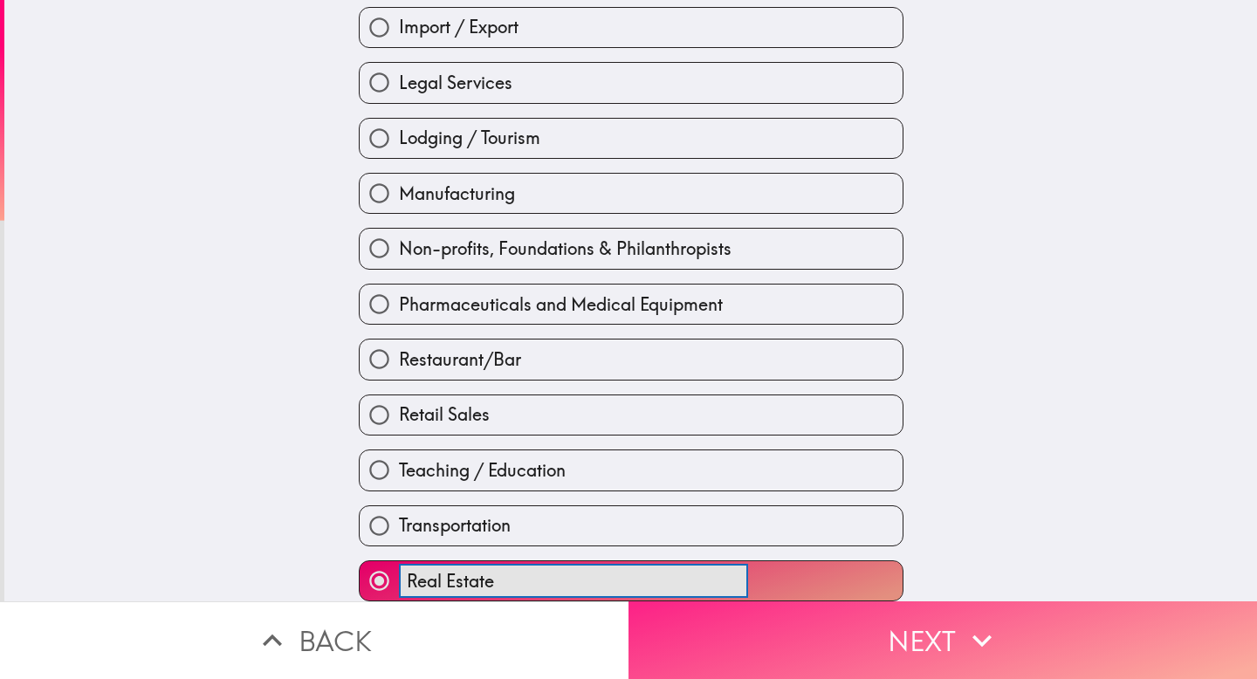
type input "Real Estate"
click at [776, 637] on button "Next" at bounding box center [943, 641] width 629 height 78
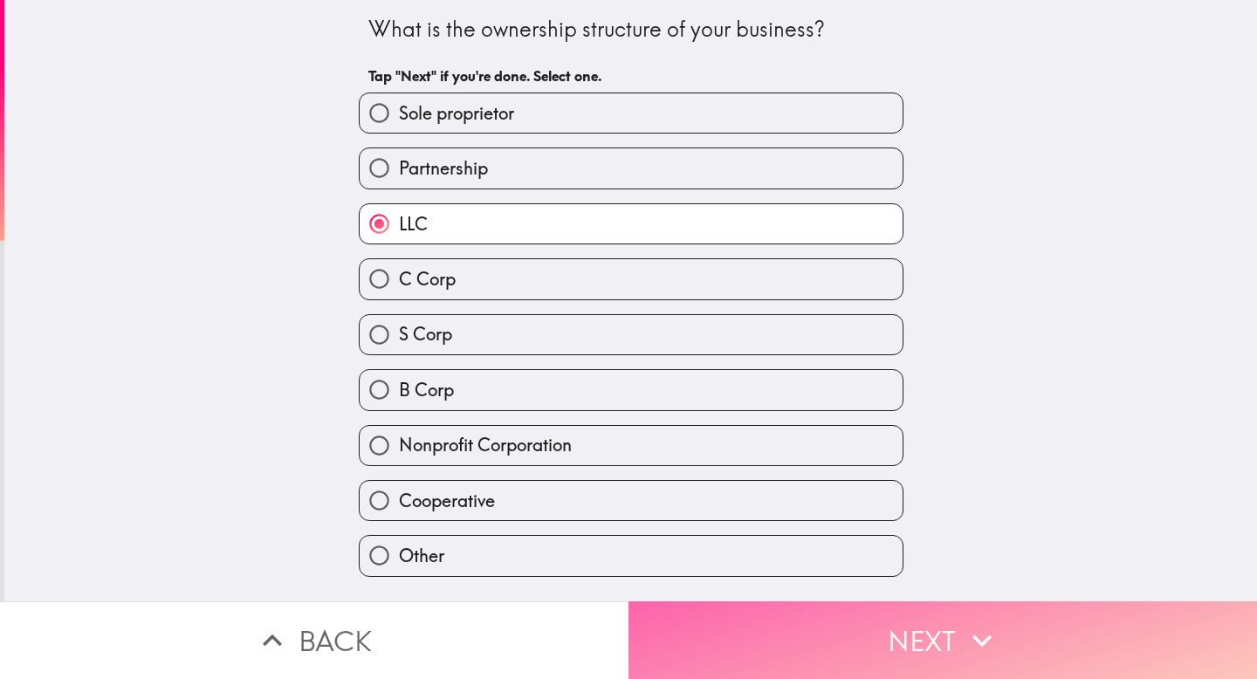
click at [967, 626] on icon "button" at bounding box center [982, 641] width 38 height 38
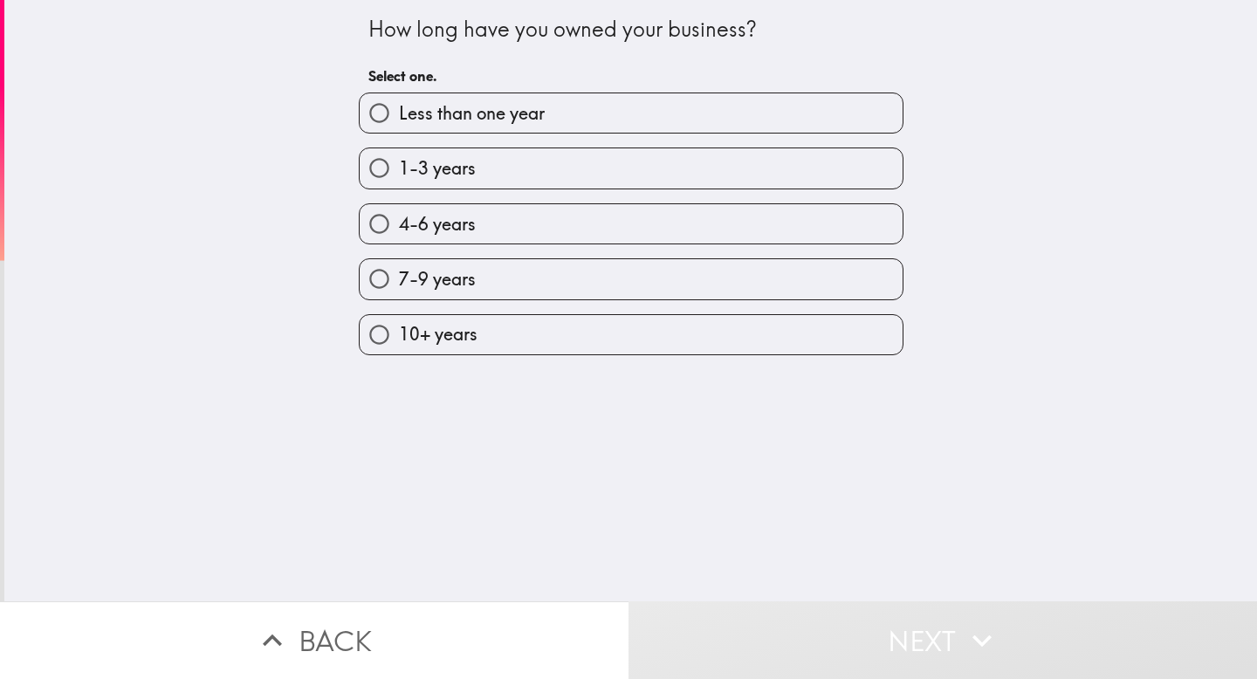
click at [553, 176] on label "1-3 years" at bounding box center [631, 167] width 543 height 39
click at [399, 176] on input "1-3 years" at bounding box center [379, 167] width 39 height 39
radio input "true"
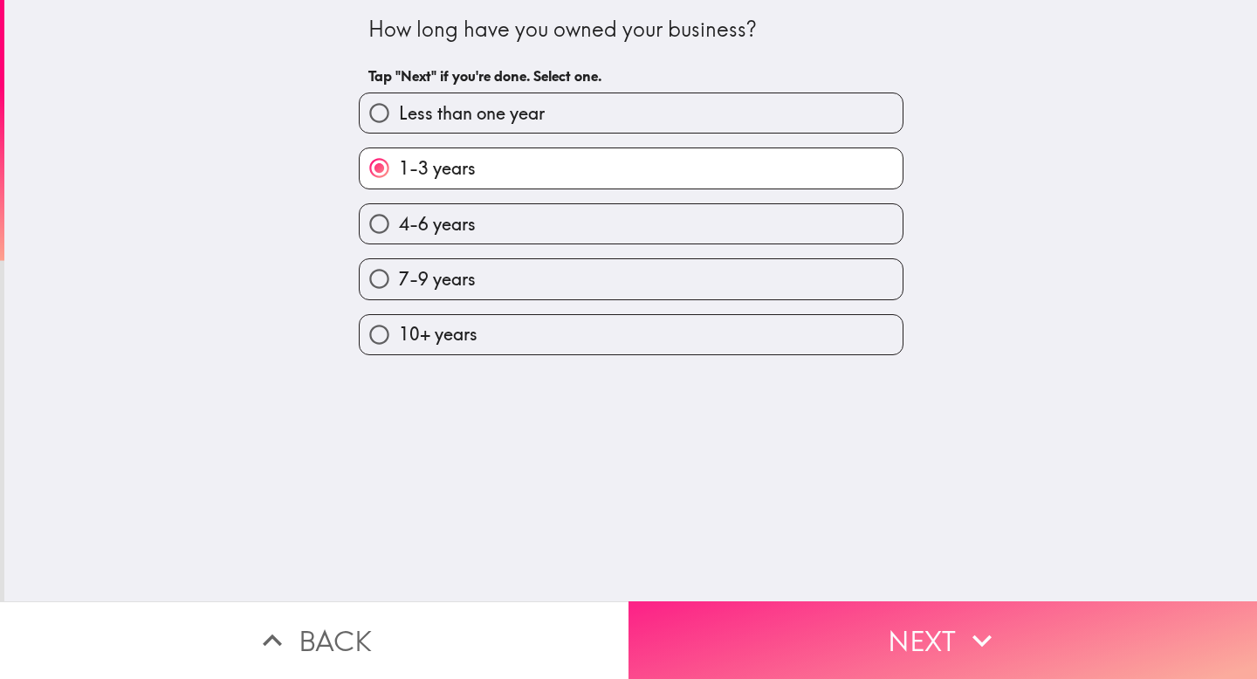
click at [834, 605] on button "Next" at bounding box center [943, 641] width 629 height 78
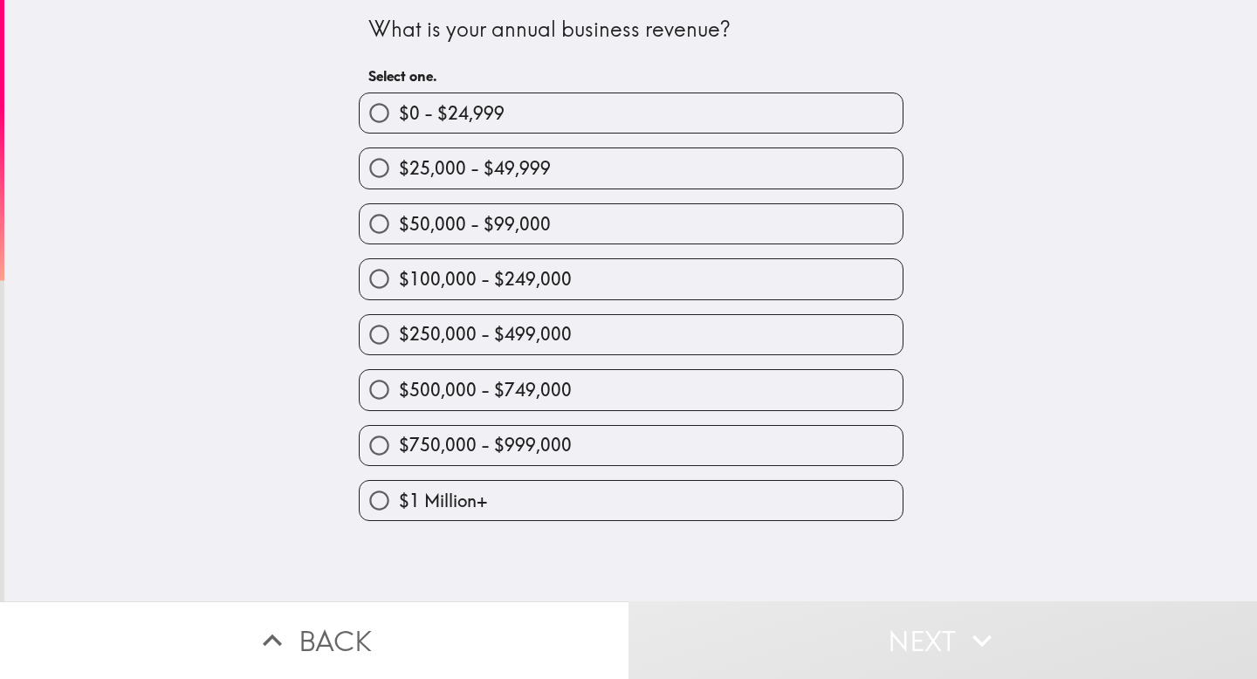
click at [493, 282] on span "$100,000 - $249,000" at bounding box center [485, 279] width 173 height 24
click at [399, 282] on input "$100,000 - $249,000" at bounding box center [379, 278] width 39 height 39
radio input "true"
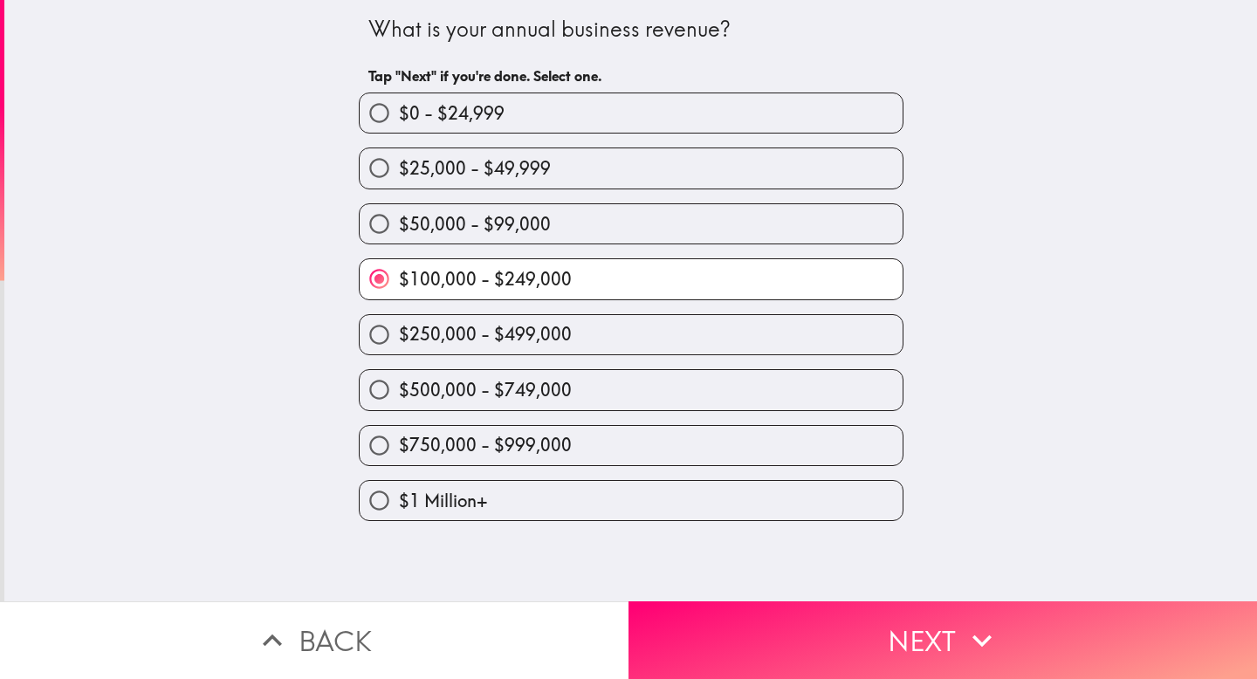
click at [492, 216] on span "$50,000 - $99,000" at bounding box center [475, 224] width 152 height 24
click at [399, 216] on input "$50,000 - $99,000" at bounding box center [379, 223] width 39 height 39
radio input "true"
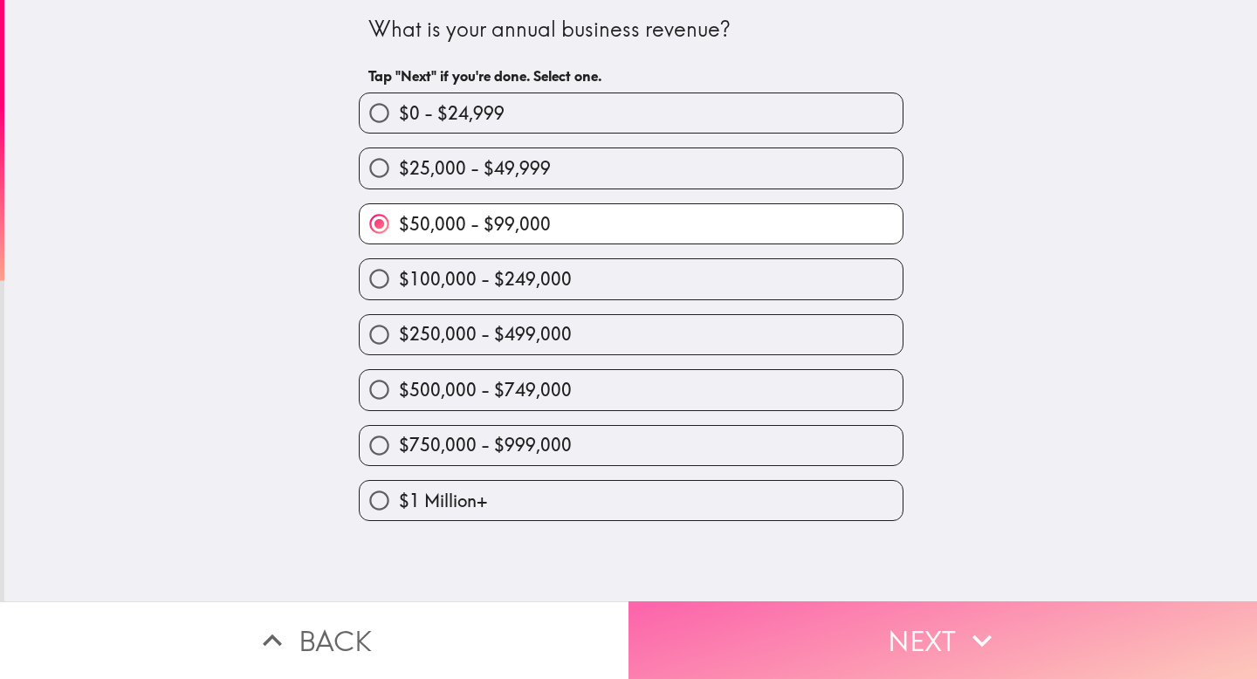
click at [878, 645] on button "Next" at bounding box center [943, 641] width 629 height 78
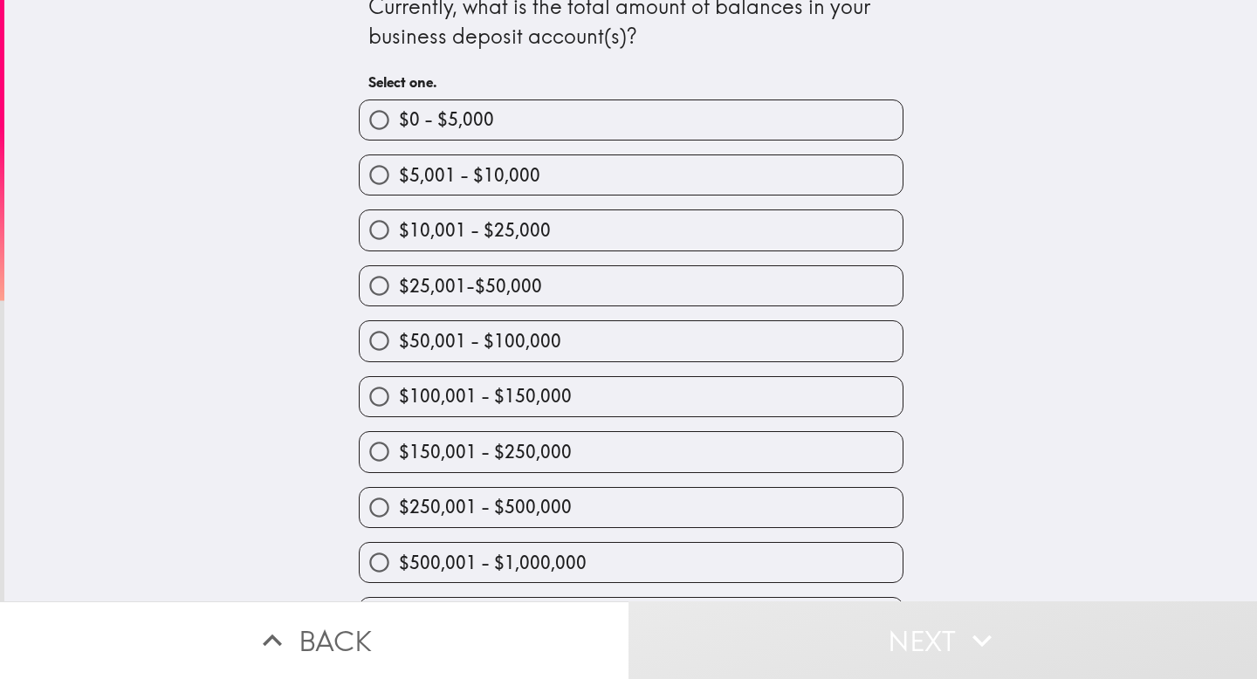
scroll to position [82, 0]
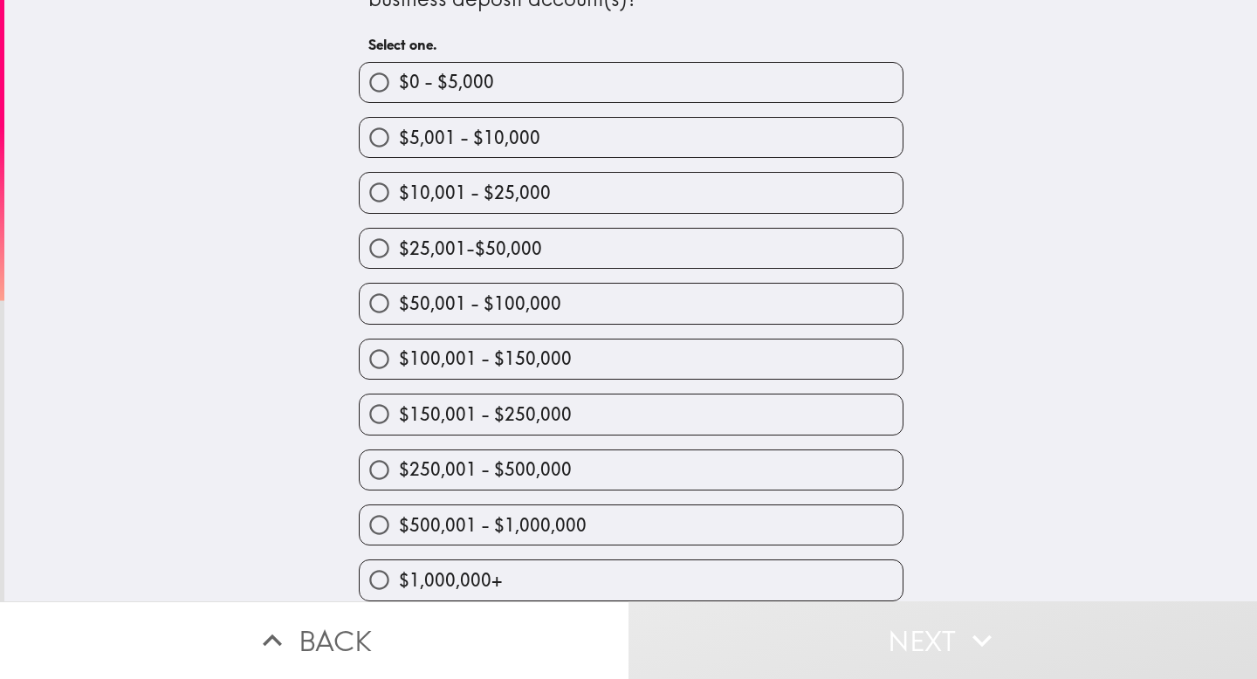
click at [502, 292] on span "$50,001 - $100,000" at bounding box center [480, 304] width 162 height 24
click at [399, 285] on input "$50,001 - $100,000" at bounding box center [379, 303] width 39 height 39
radio input "true"
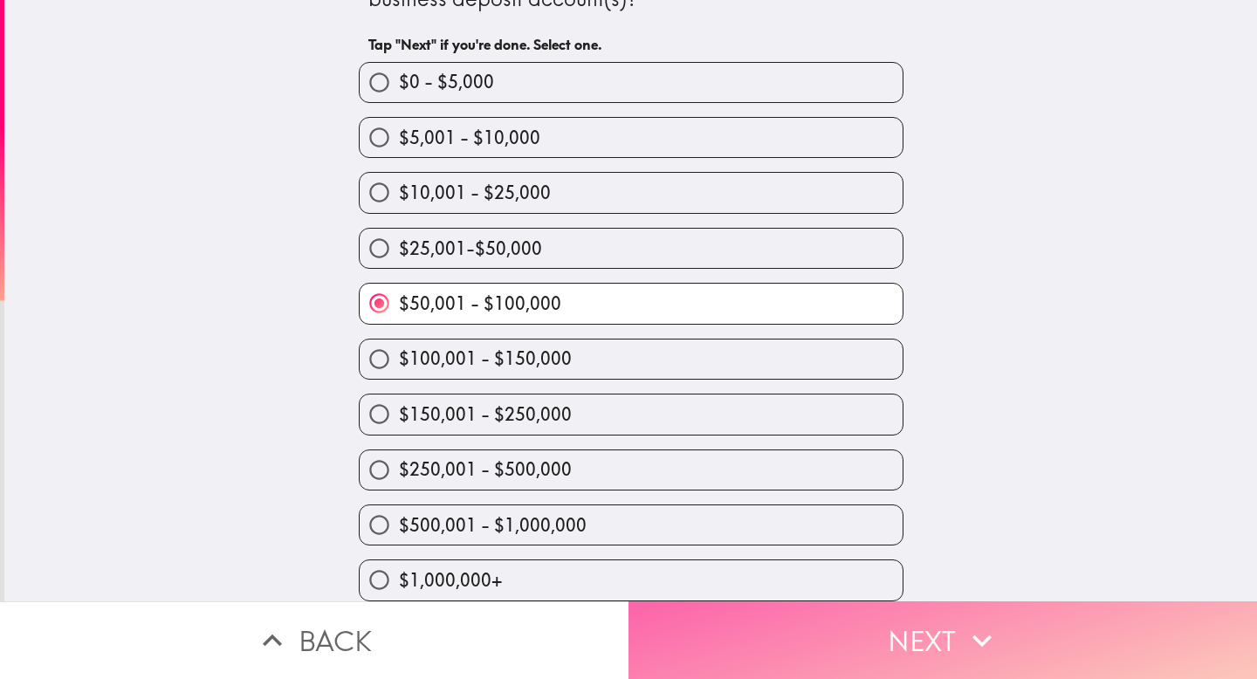
click at [910, 632] on button "Next" at bounding box center [943, 641] width 629 height 78
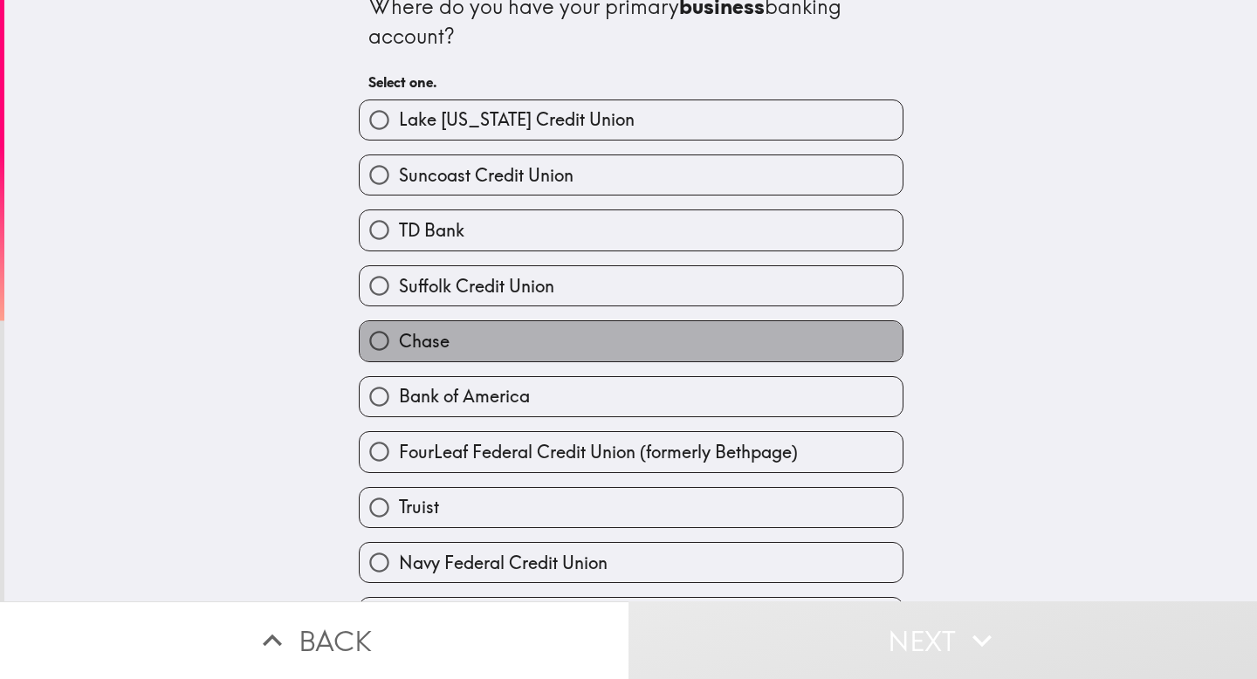
click at [444, 338] on label "Chase" at bounding box center [631, 340] width 543 height 39
click at [399, 338] on input "Chase" at bounding box center [379, 340] width 39 height 39
radio input "true"
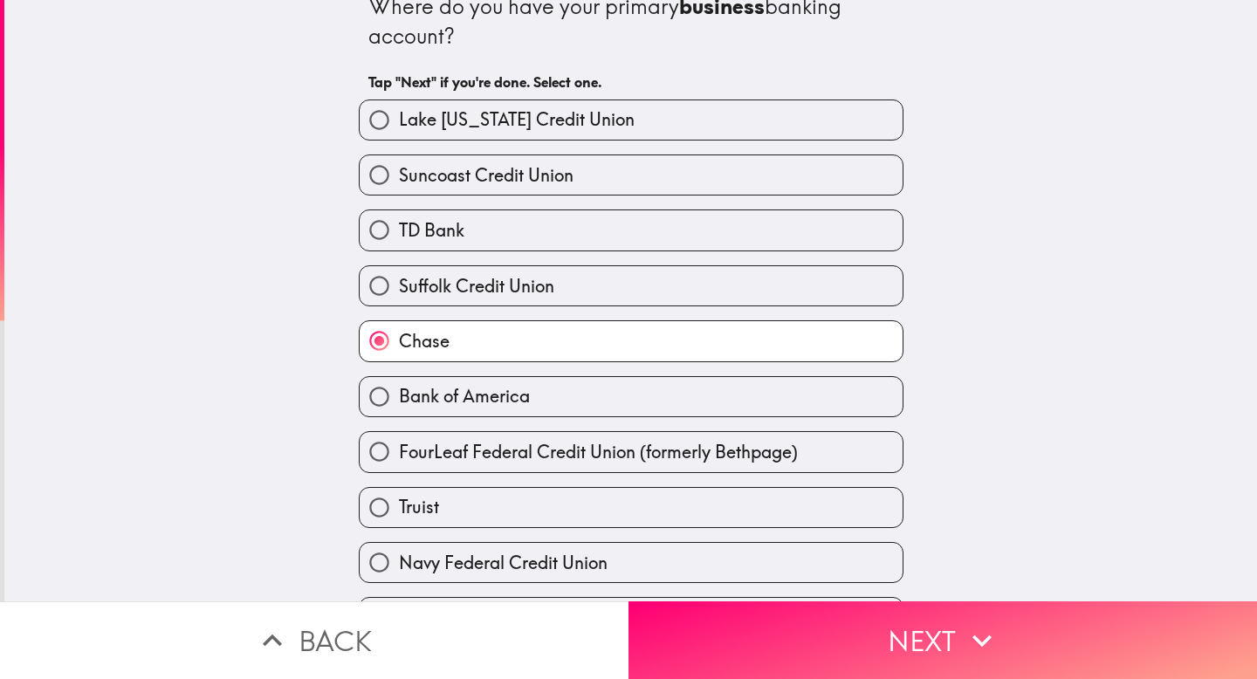
scroll to position [146, 0]
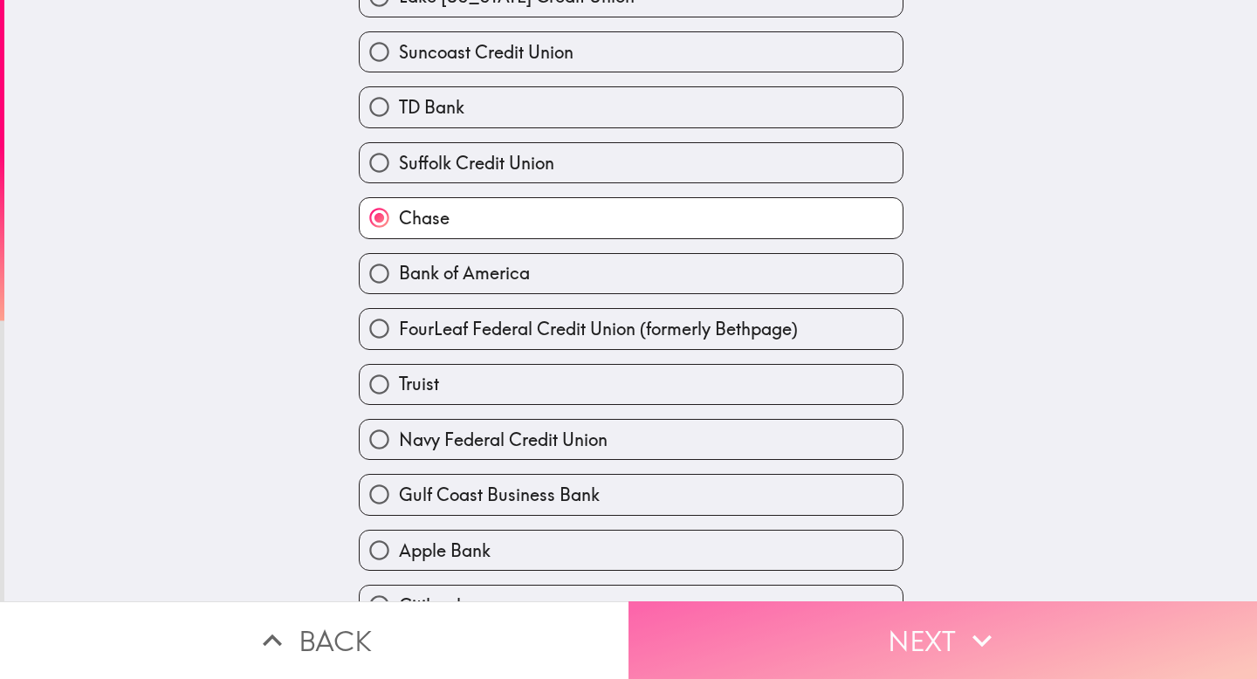
click at [814, 602] on button "Next" at bounding box center [943, 641] width 629 height 78
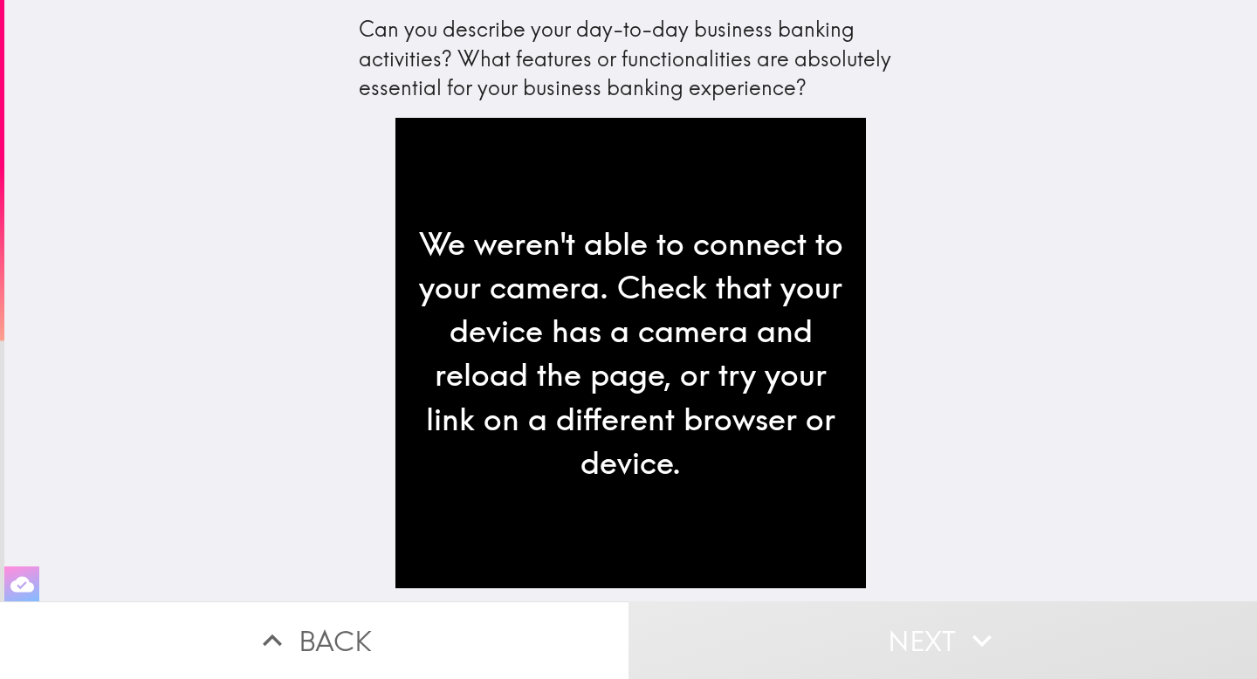
click at [14, 576] on icon "button" at bounding box center [22, 584] width 24 height 16
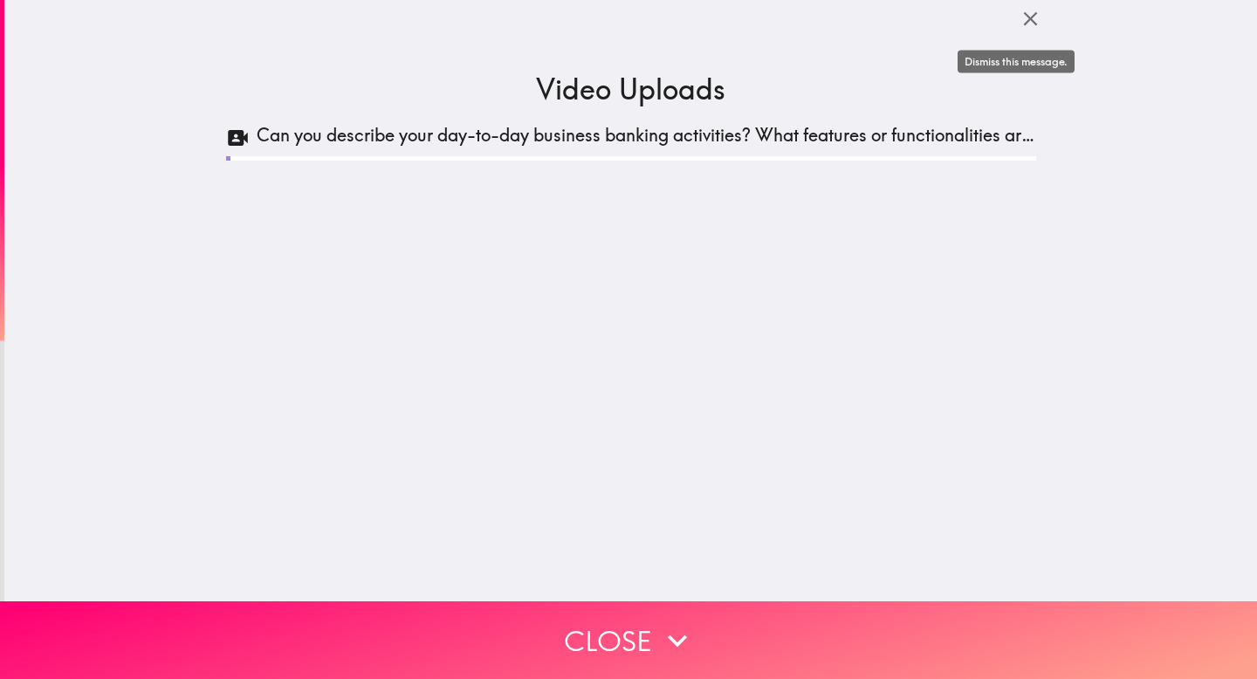
click at [1023, 20] on icon "button" at bounding box center [1031, 19] width 24 height 24
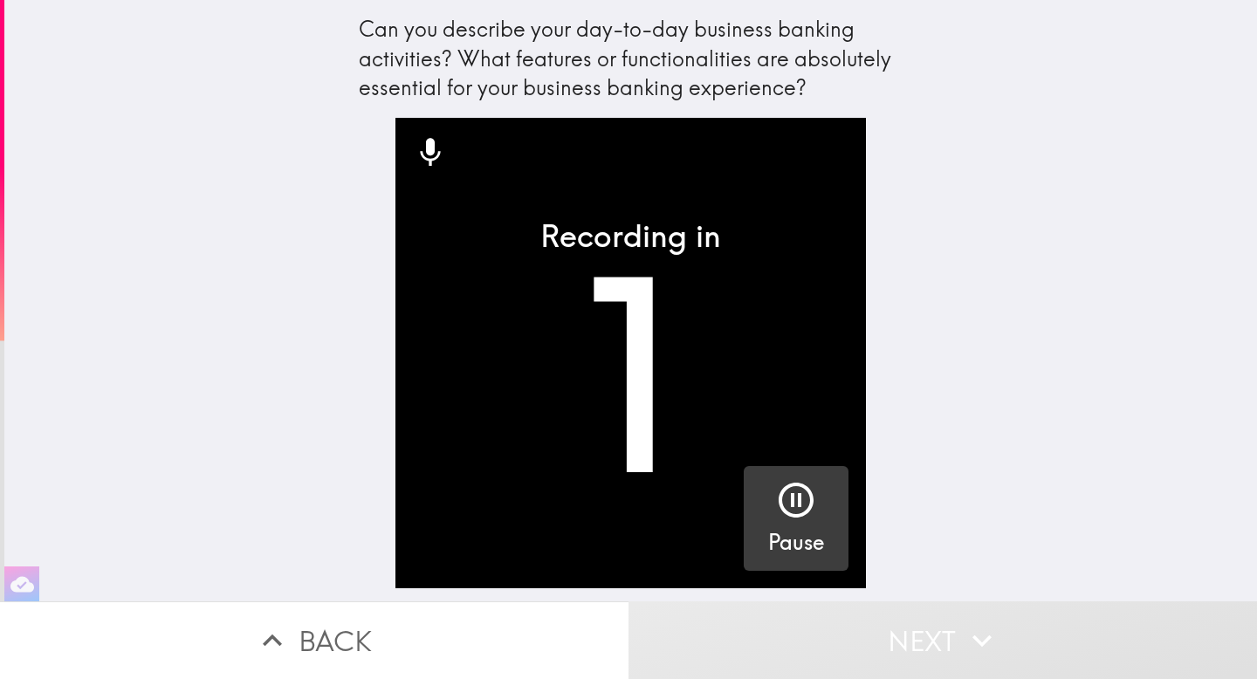
click at [794, 503] on icon "button" at bounding box center [796, 500] width 42 height 42
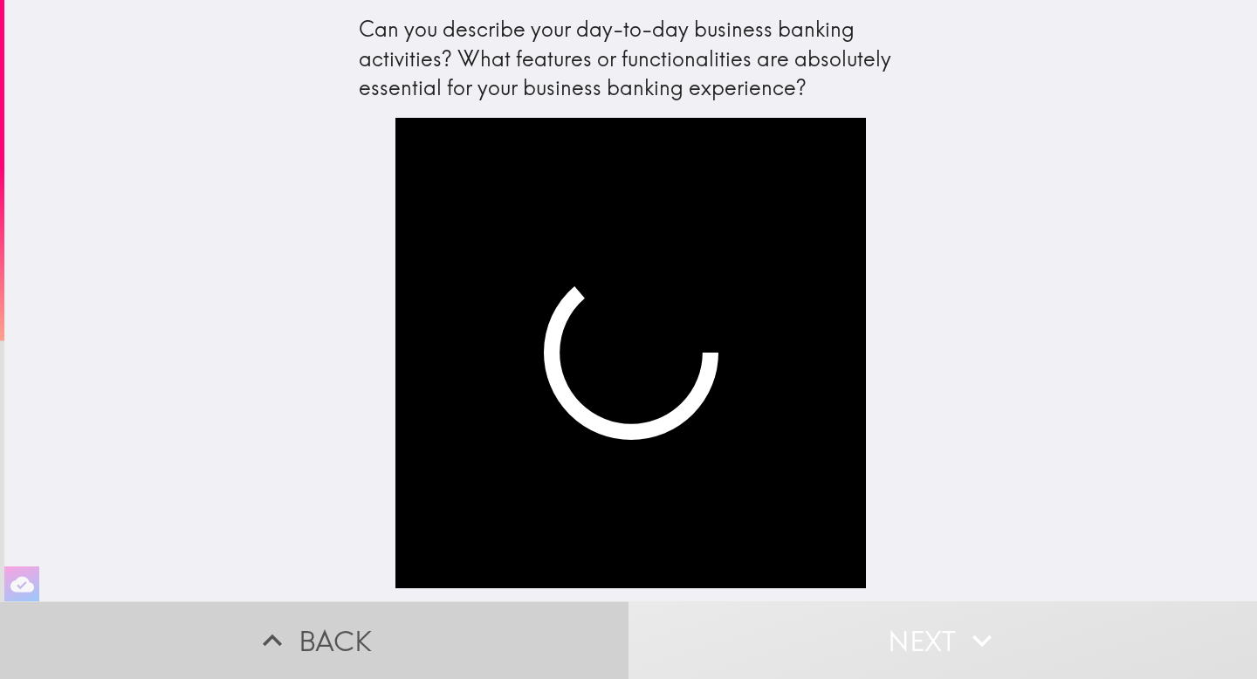
click at [114, 649] on button "Back" at bounding box center [314, 641] width 629 height 78
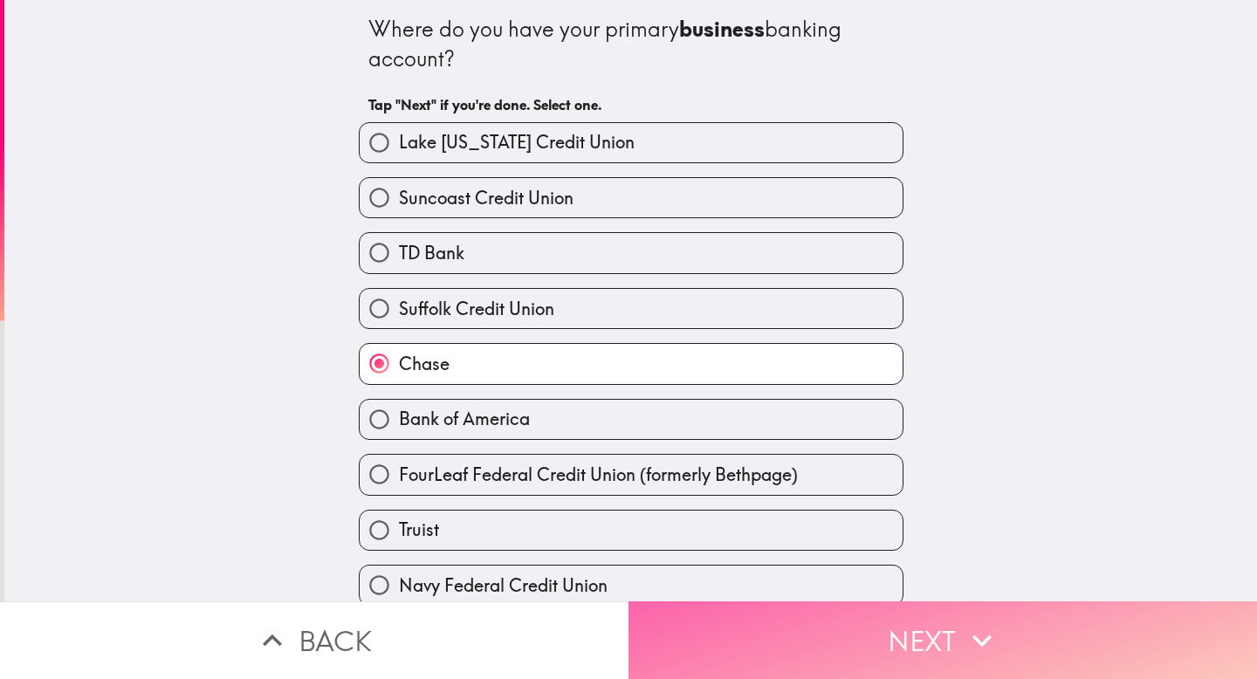
click at [708, 637] on button "Next" at bounding box center [943, 641] width 629 height 78
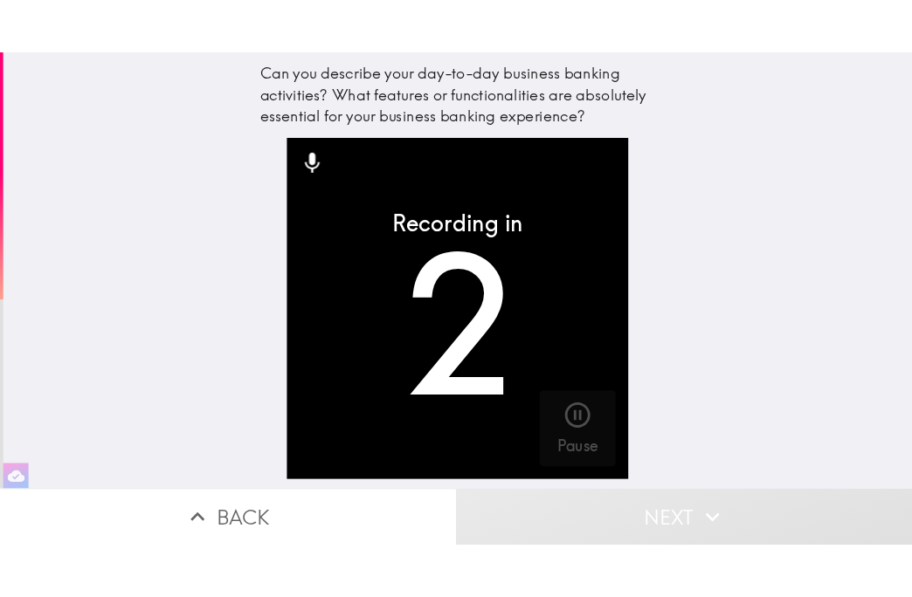
scroll to position [0, 6]
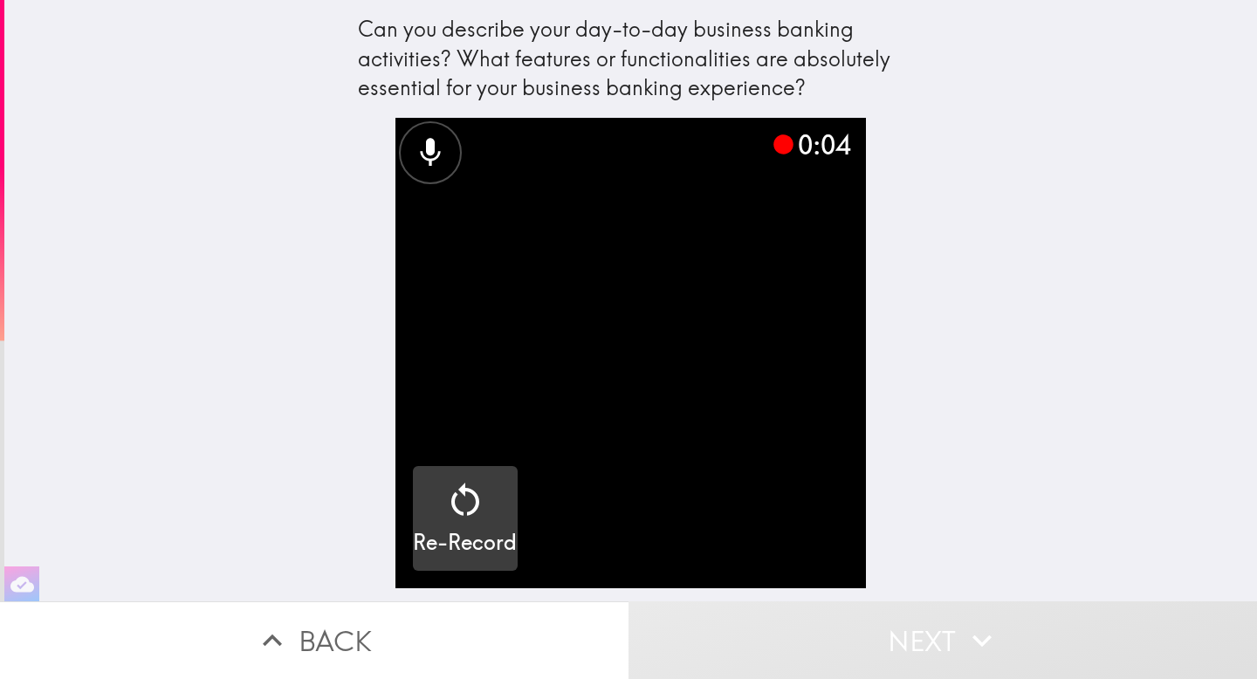
click at [444, 482] on icon "button" at bounding box center [465, 500] width 42 height 42
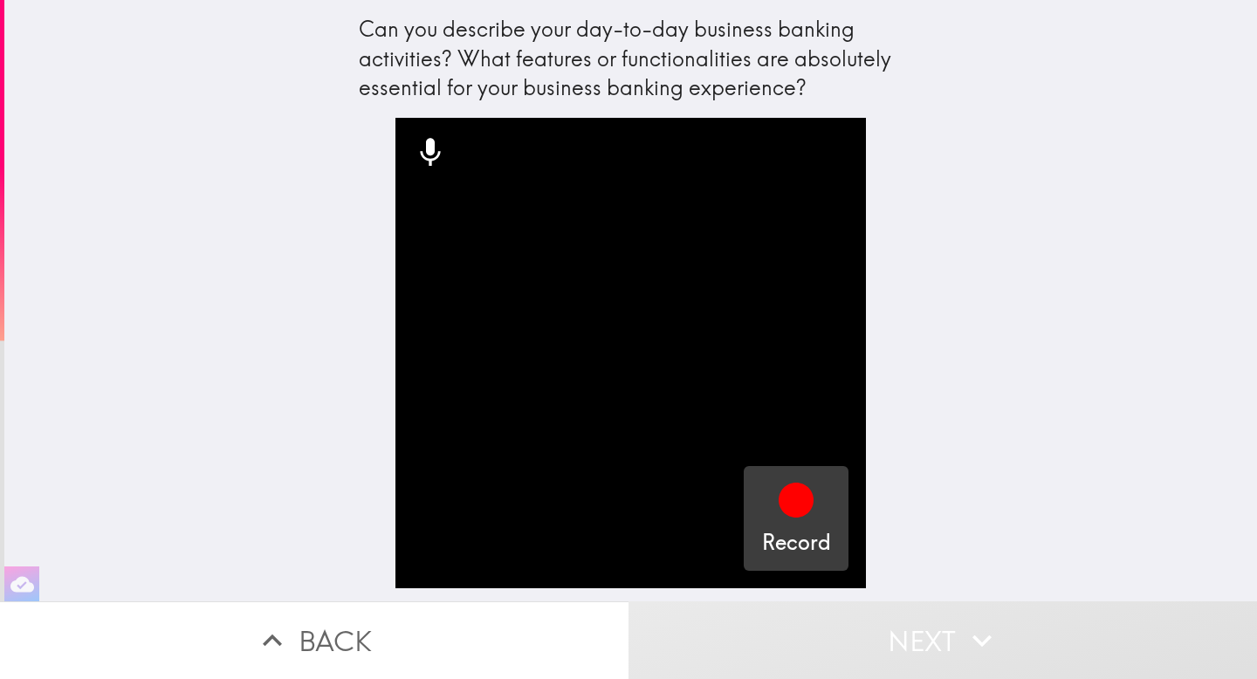
click at [779, 504] on icon "button" at bounding box center [796, 500] width 35 height 35
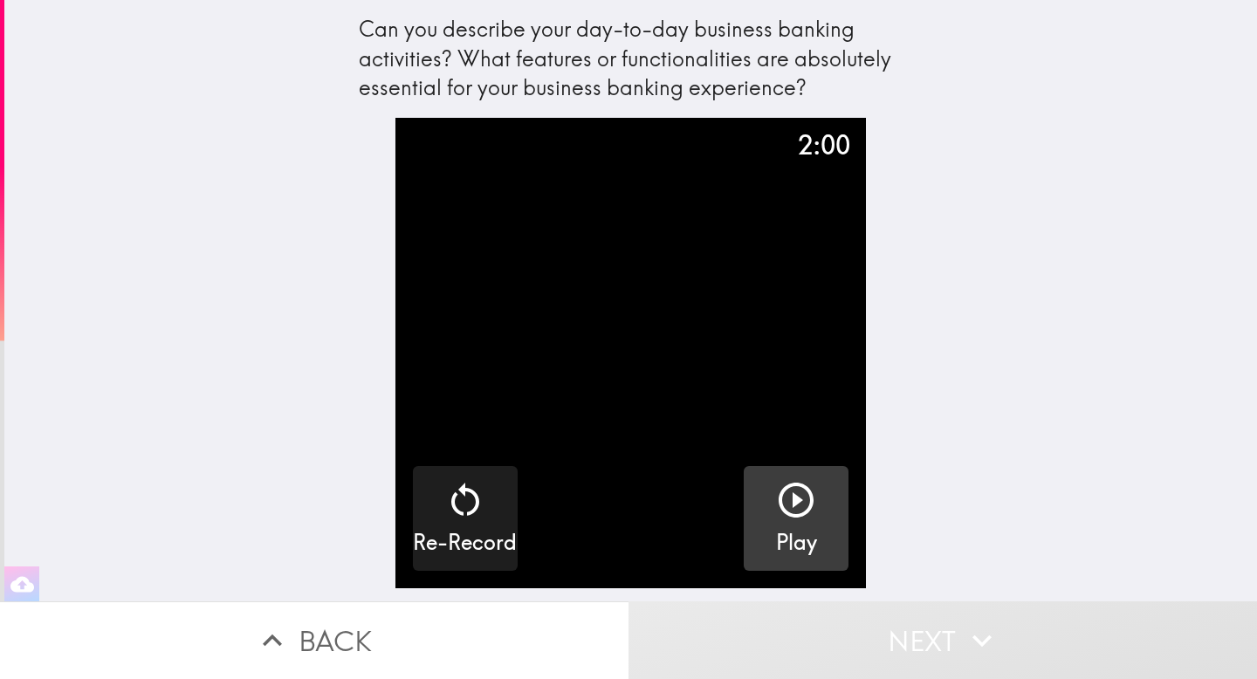
click at [795, 506] on icon "button" at bounding box center [796, 500] width 42 height 42
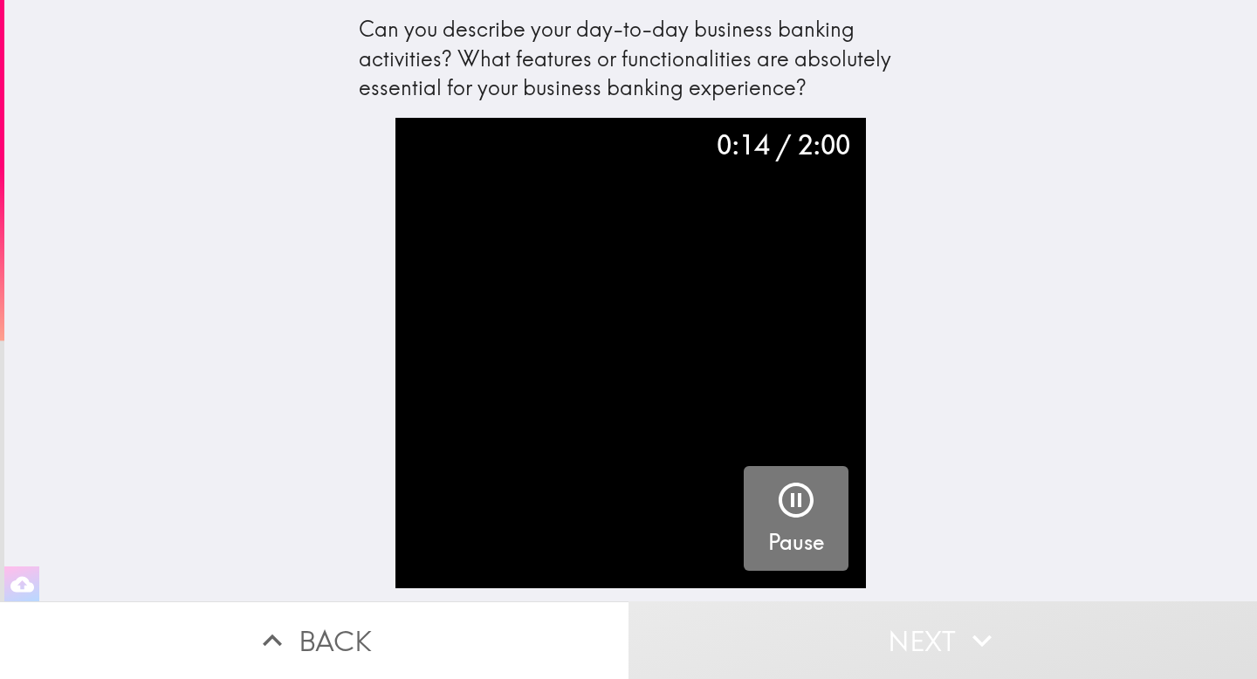
click at [802, 527] on div "Pause" at bounding box center [796, 518] width 56 height 79
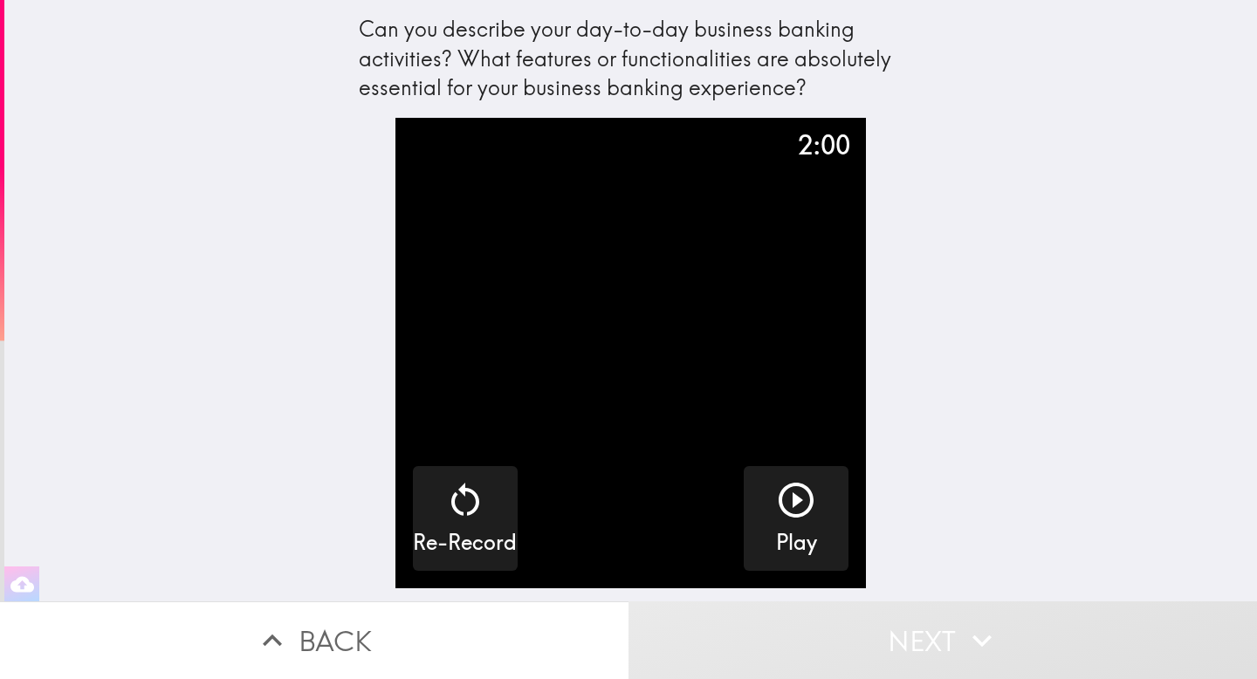
click at [889, 613] on button "Next" at bounding box center [943, 641] width 629 height 78
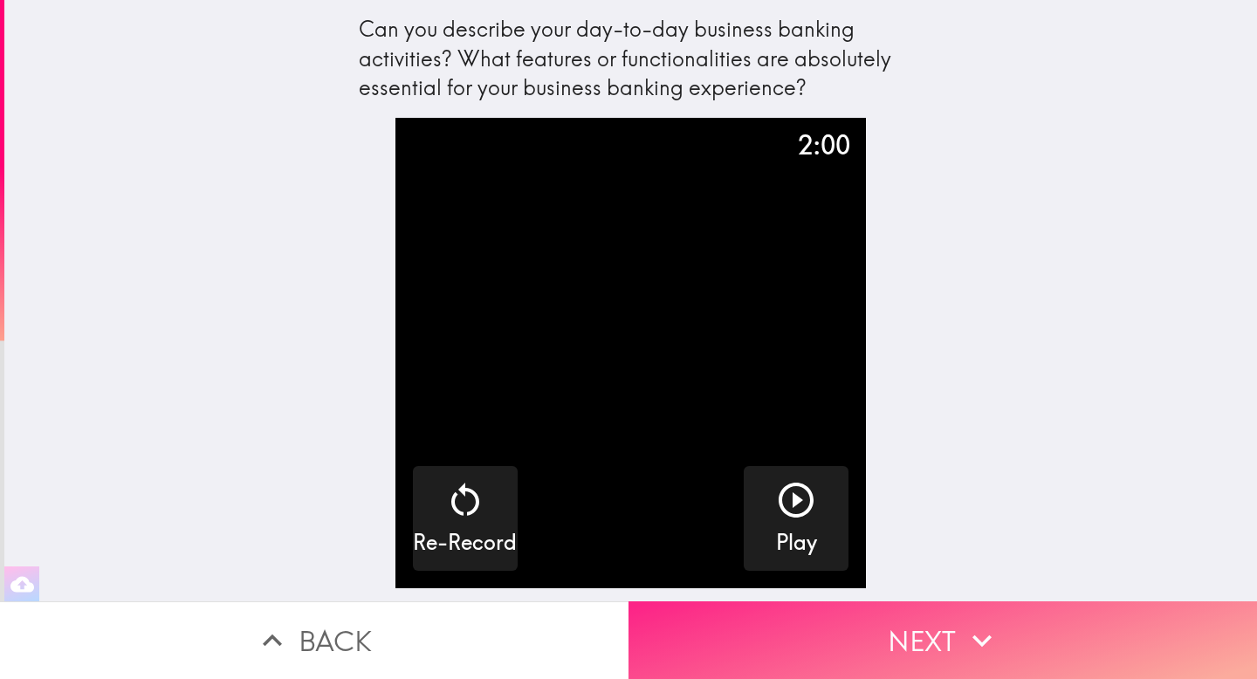
click at [933, 614] on button "Next" at bounding box center [943, 641] width 629 height 78
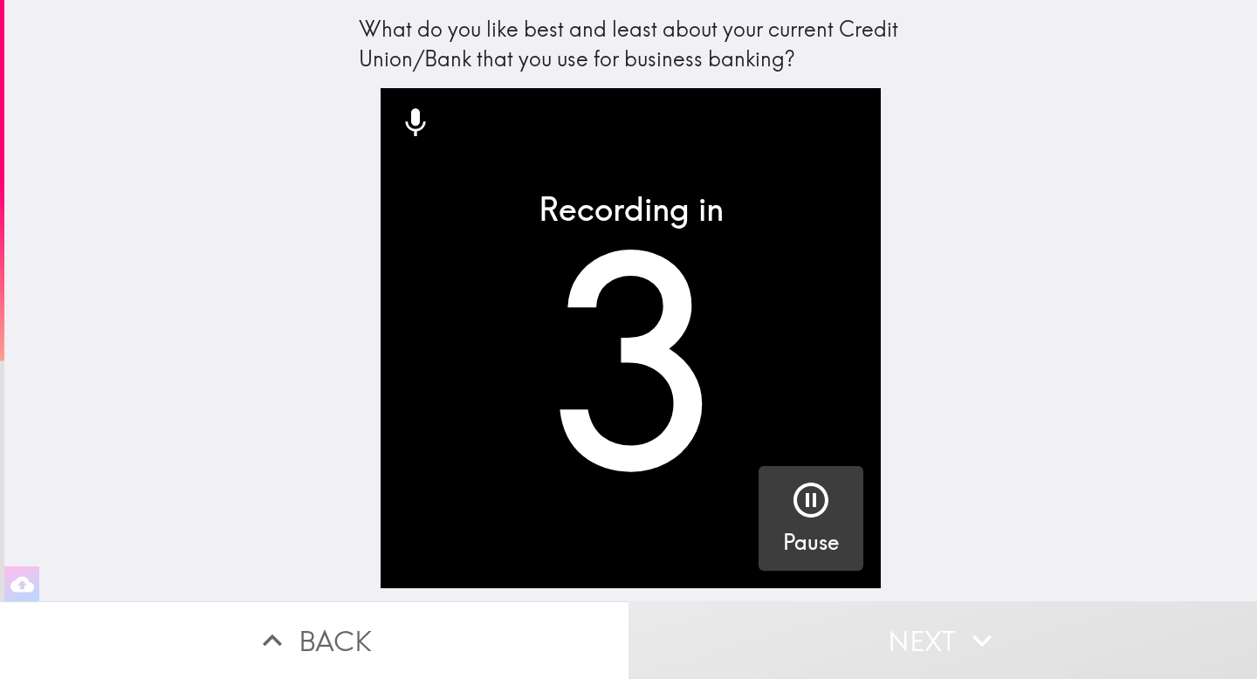
click at [790, 503] on icon "button" at bounding box center [811, 500] width 42 height 42
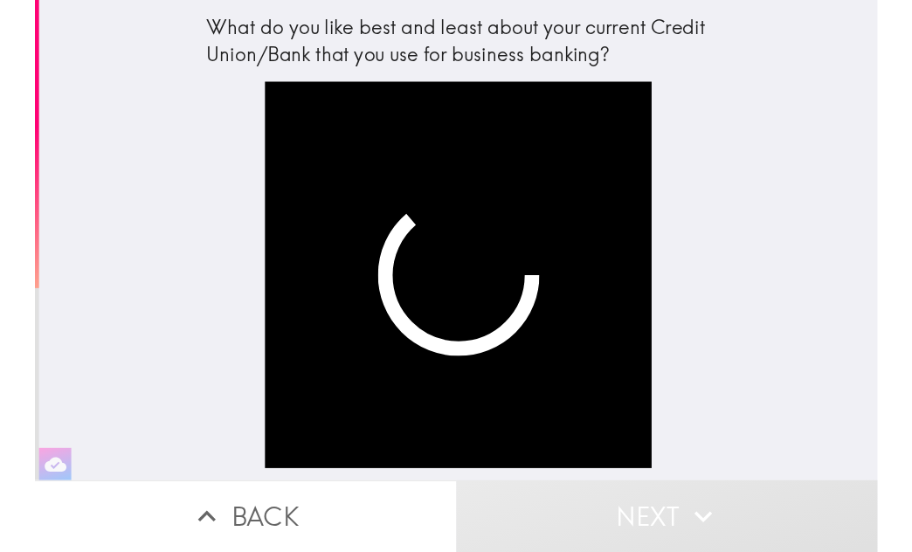
scroll to position [0, 7]
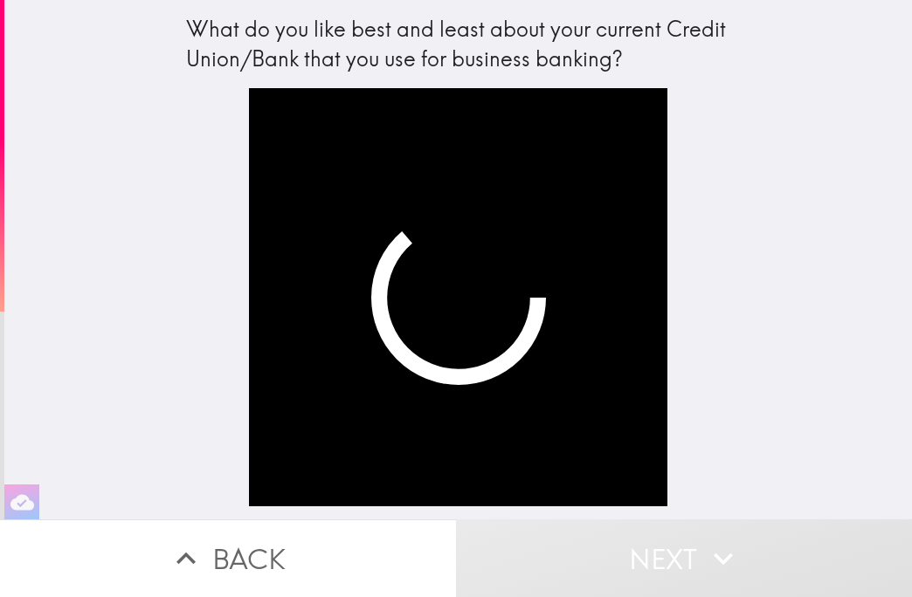
click at [758, 272] on div "What do you like best and least about your current Credit Union/Bank that you u…" at bounding box center [457, 260] width 907 height 520
click at [230, 540] on button "Back" at bounding box center [228, 559] width 456 height 78
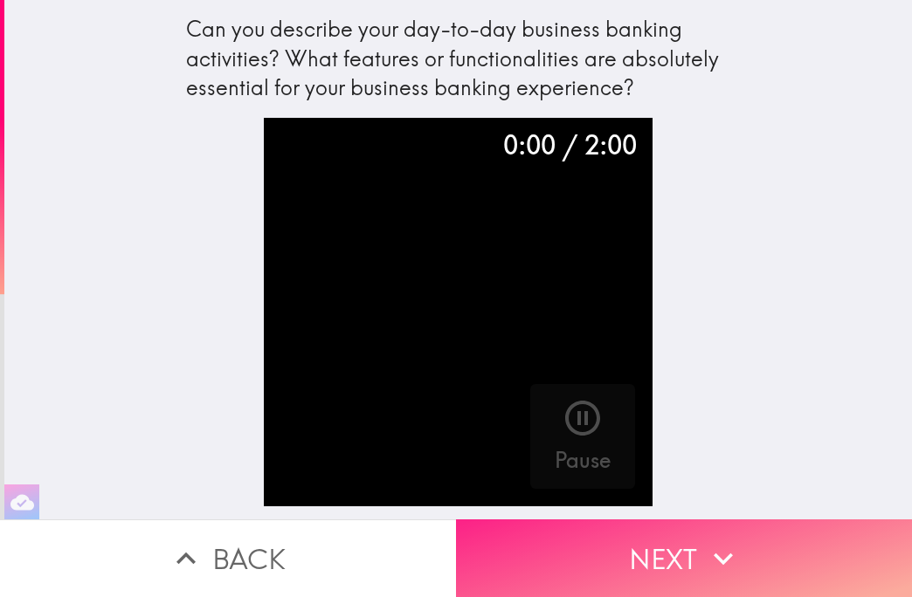
click at [519, 546] on button "Next" at bounding box center [684, 559] width 456 height 78
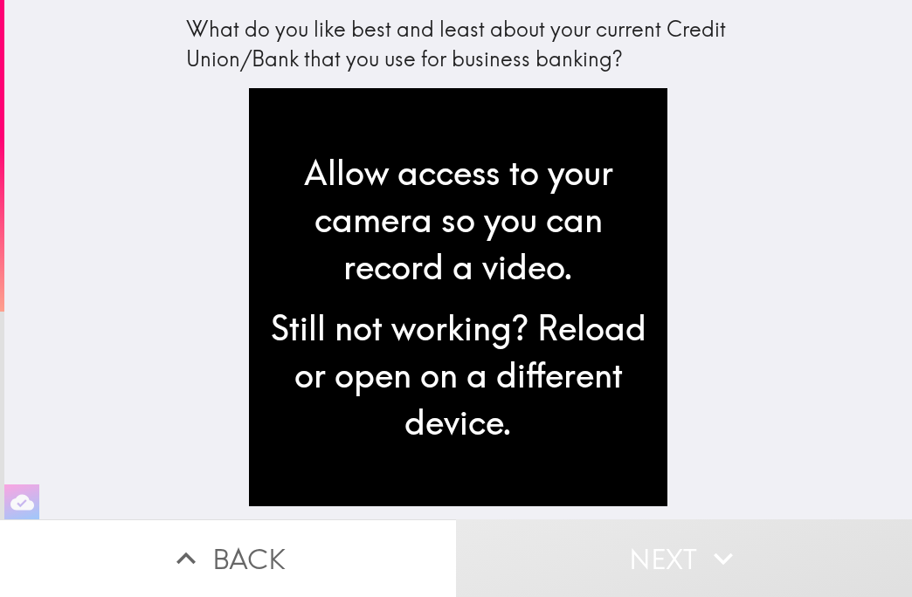
click at [148, 214] on div "What do you like best and least about your current Credit Union/Bank that you u…" at bounding box center [457, 260] width 907 height 520
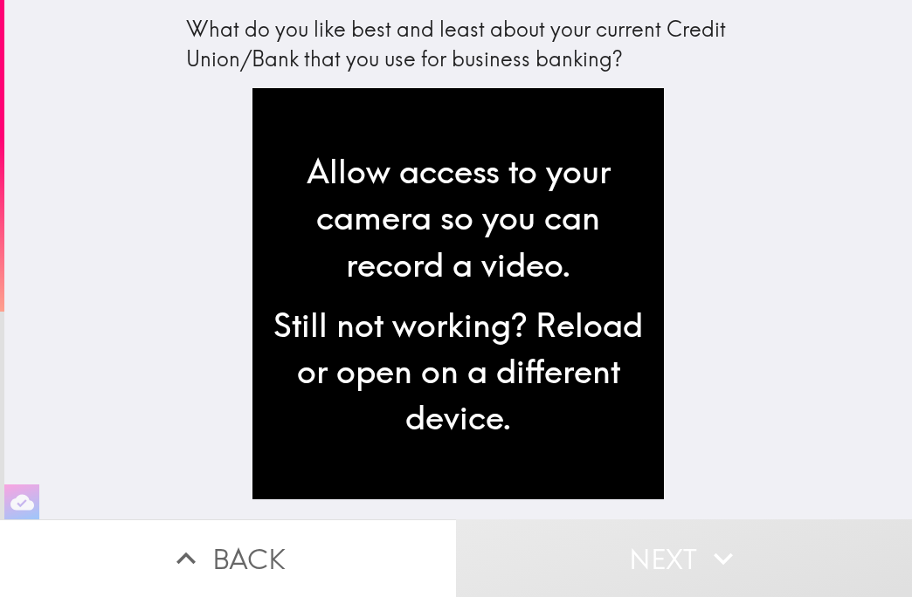
click at [71, 144] on div "What do you like best and least about your current Credit Union/Bank that you u…" at bounding box center [457, 260] width 907 height 520
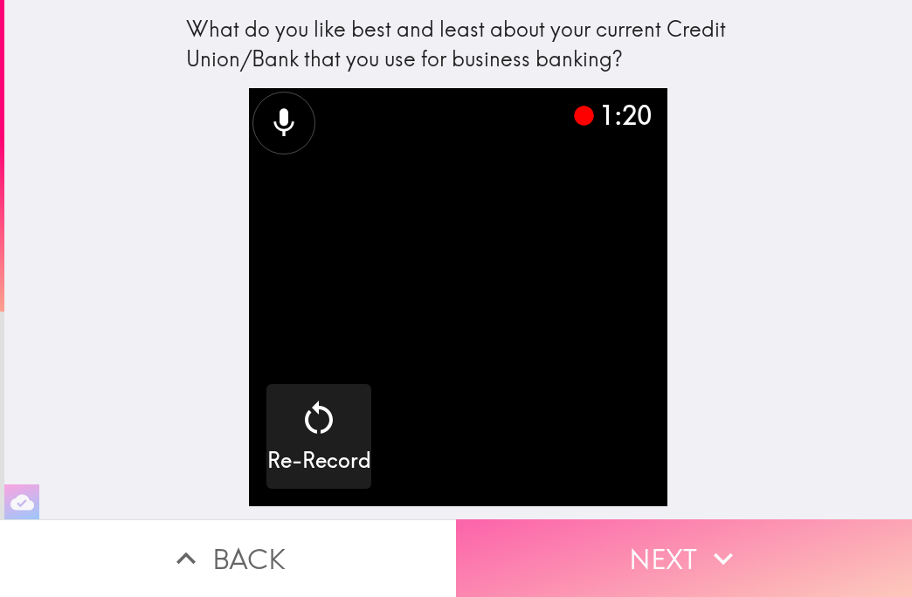
click at [650, 540] on button "Next" at bounding box center [684, 559] width 456 height 78
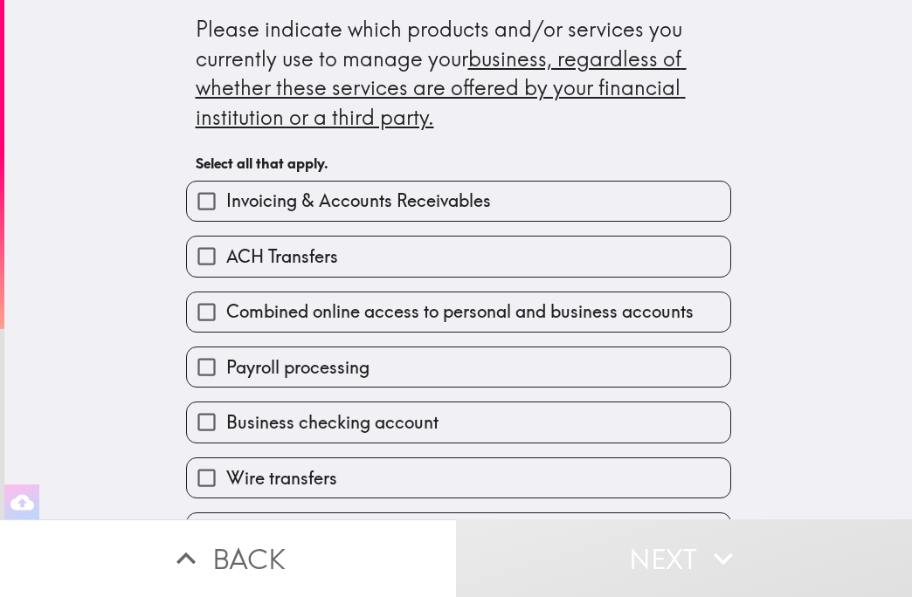
scroll to position [11, 0]
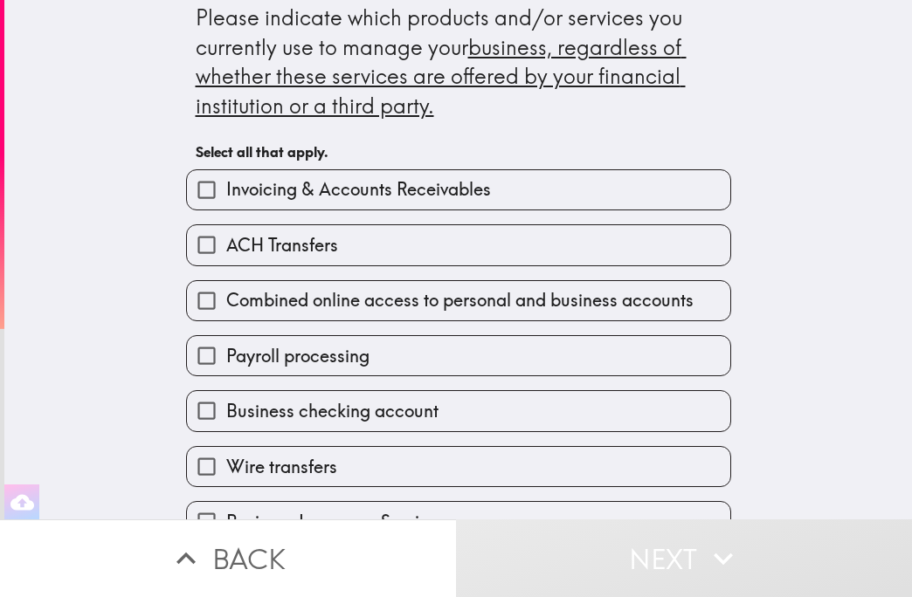
click at [340, 228] on label "ACH Transfers" at bounding box center [458, 244] width 543 height 39
click at [226, 228] on input "ACH Transfers" at bounding box center [206, 244] width 39 height 39
checkbox input "true"
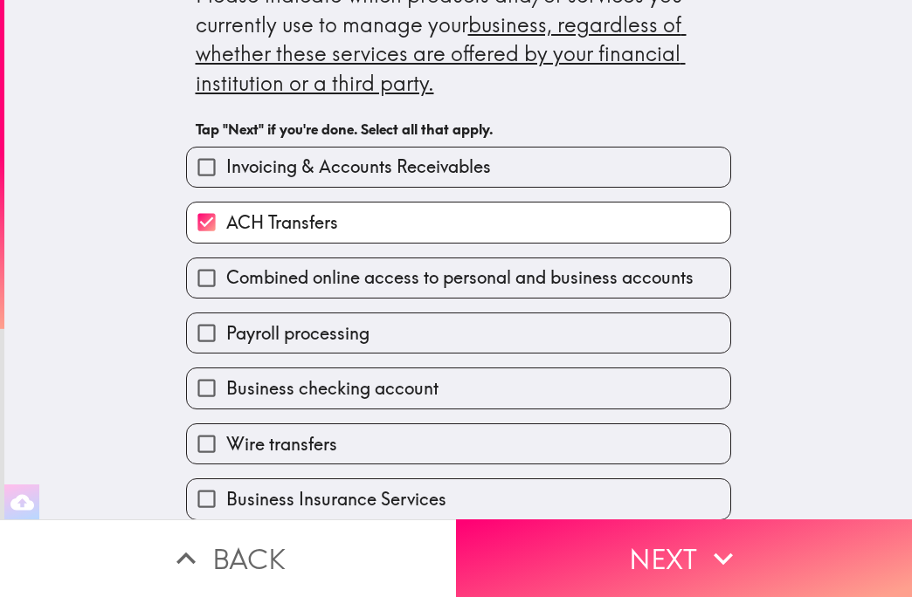
click at [300, 170] on span "Invoicing & Accounts Receivables" at bounding box center [358, 167] width 265 height 24
click at [226, 170] on input "Invoicing & Accounts Receivables" at bounding box center [206, 167] width 39 height 39
checkbox input "true"
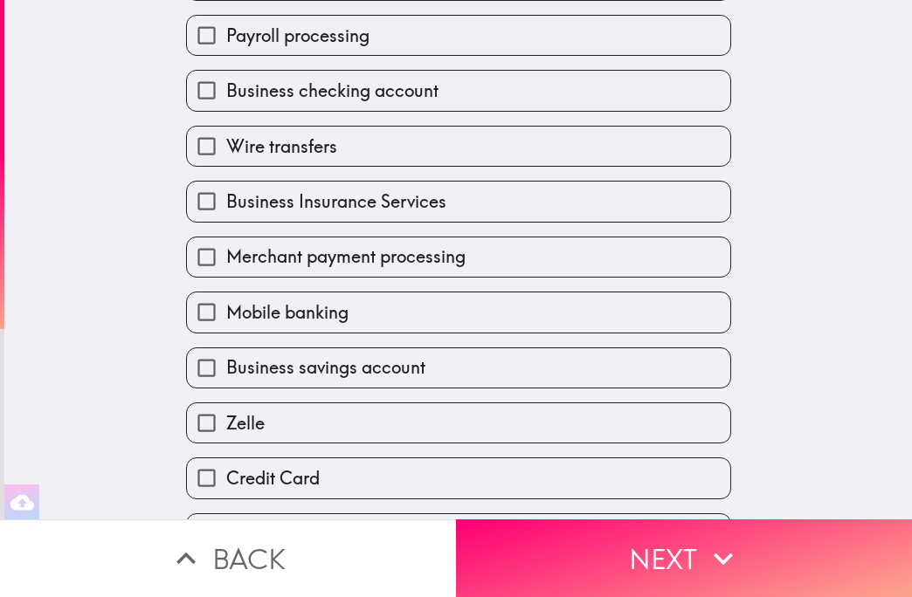
scroll to position [271, 0]
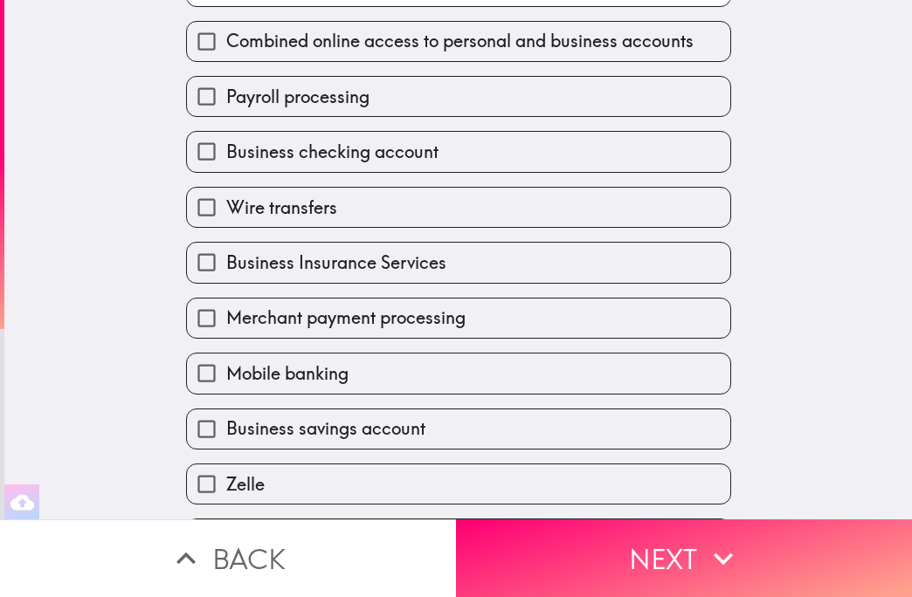
click at [325, 159] on span "Business checking account" at bounding box center [332, 152] width 212 height 24
click at [226, 159] on input "Business checking account" at bounding box center [206, 151] width 39 height 39
checkbox input "true"
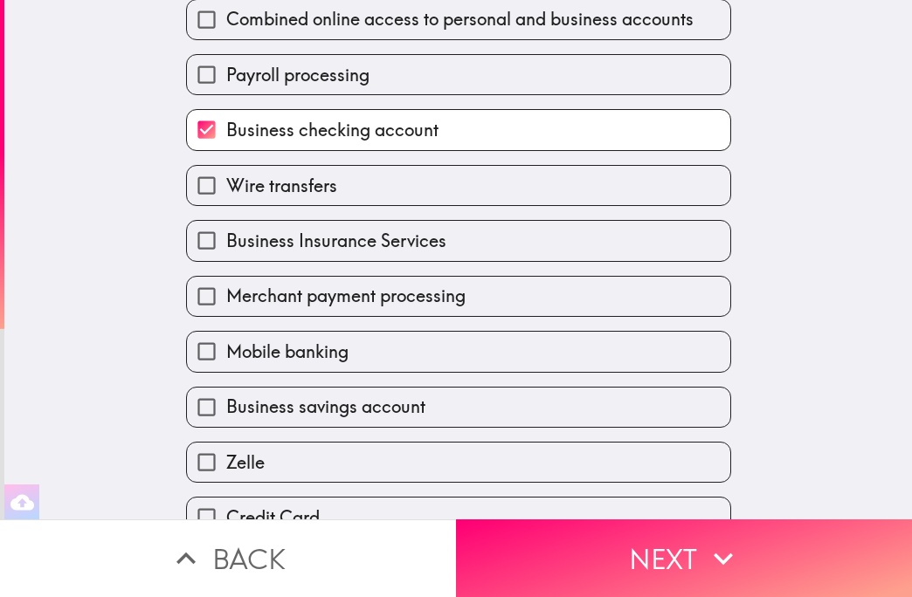
click at [274, 181] on span "Wire transfers" at bounding box center [281, 186] width 111 height 24
click at [226, 181] on input "Wire transfers" at bounding box center [206, 185] width 39 height 39
checkbox input "true"
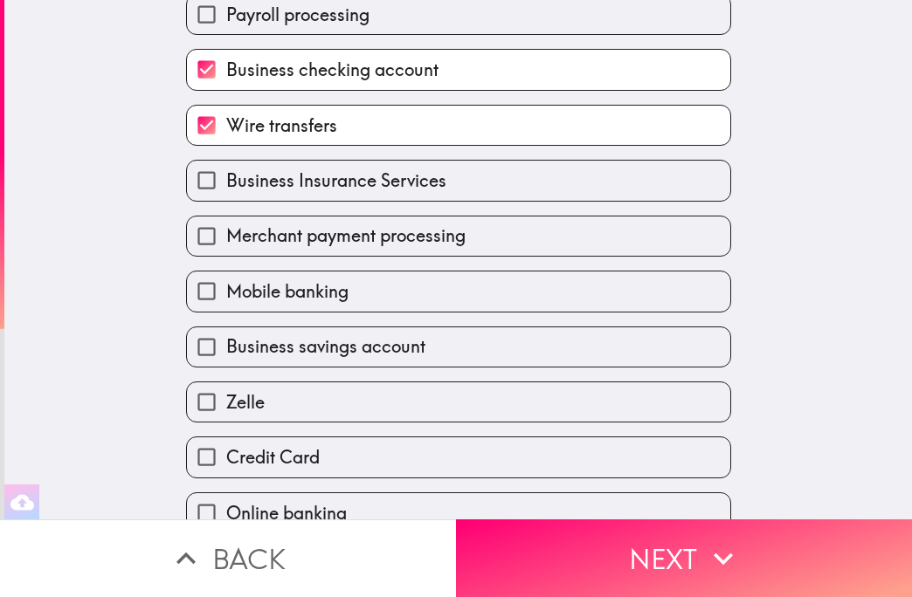
click at [241, 285] on span "Mobile banking" at bounding box center [287, 291] width 122 height 24
click at [226, 285] on input "Mobile banking" at bounding box center [206, 291] width 39 height 39
checkbox input "true"
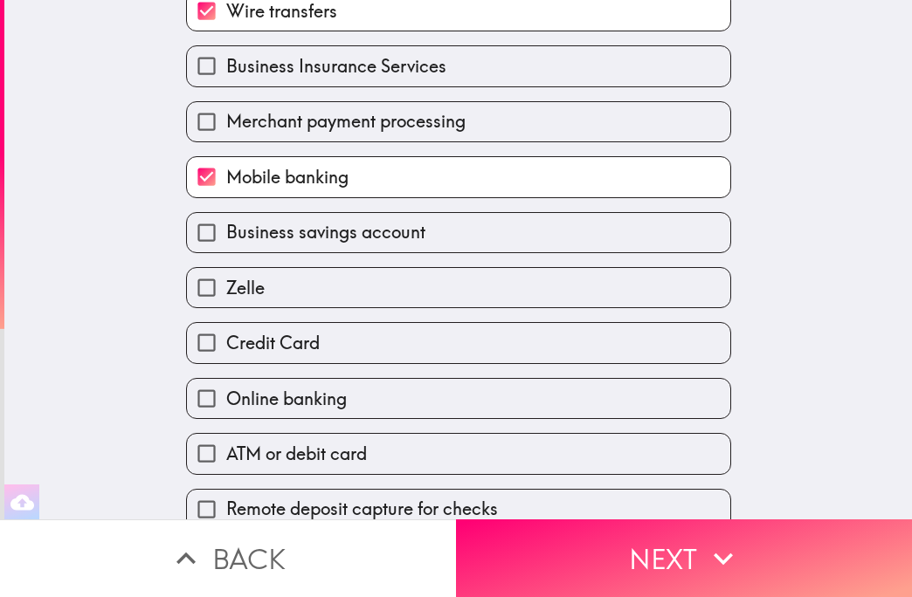
scroll to position [457, 0]
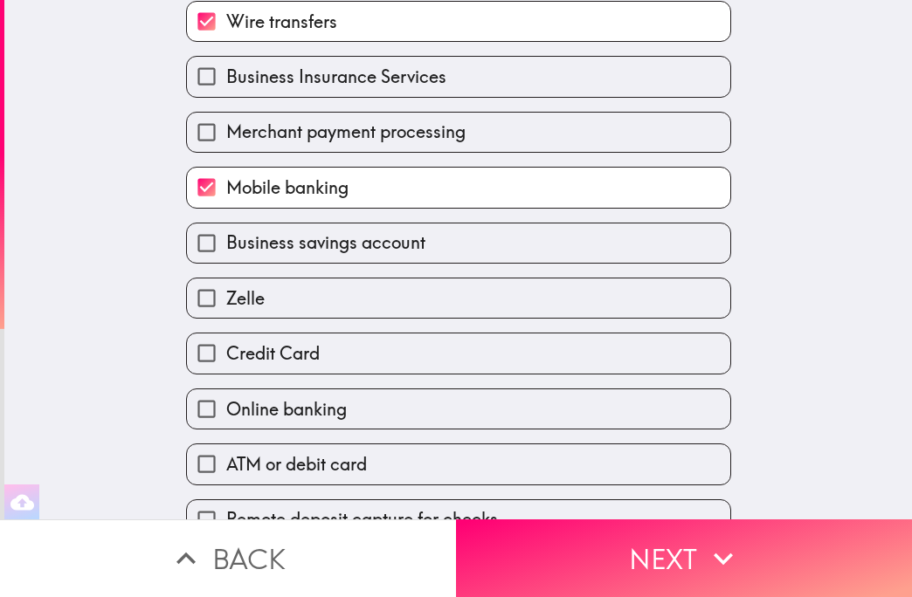
click at [276, 246] on span "Business savings account" at bounding box center [325, 243] width 199 height 24
click at [226, 246] on input "Business savings account" at bounding box center [206, 243] width 39 height 39
checkbox input "true"
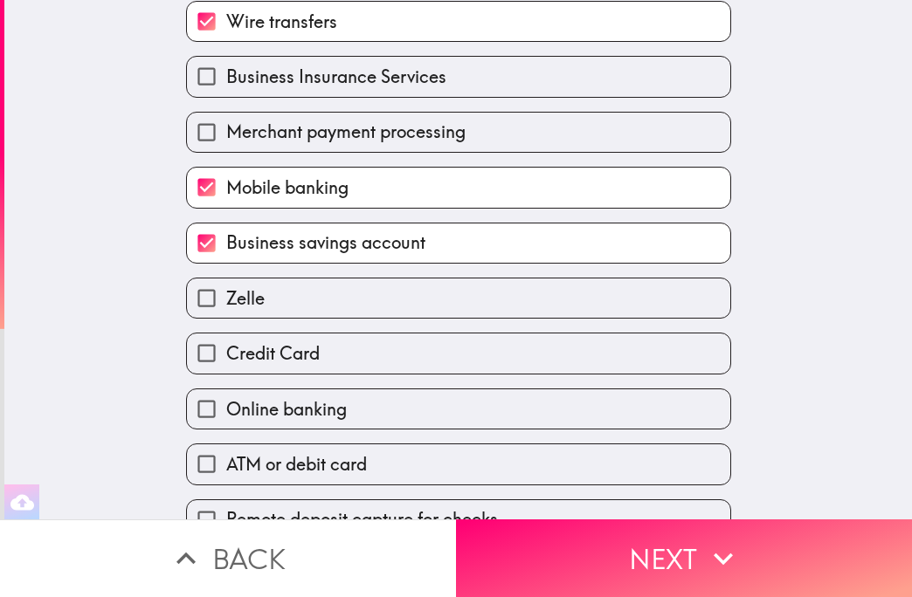
click at [243, 319] on div "Credit Card" at bounding box center [451, 346] width 559 height 55
click at [239, 310] on span "Zelle" at bounding box center [245, 298] width 38 height 24
click at [226, 310] on input "Zelle" at bounding box center [206, 298] width 39 height 39
checkbox input "true"
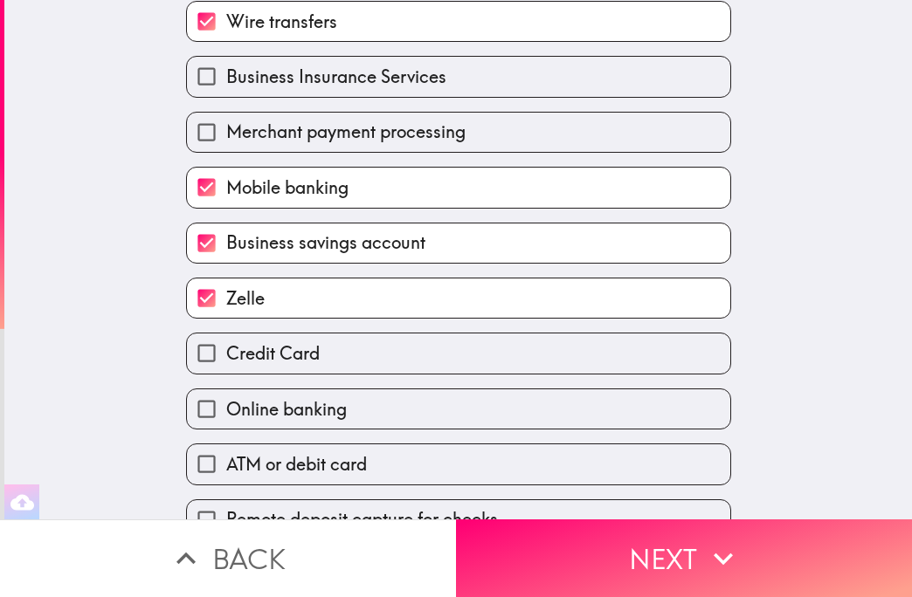
scroll to position [547, 0]
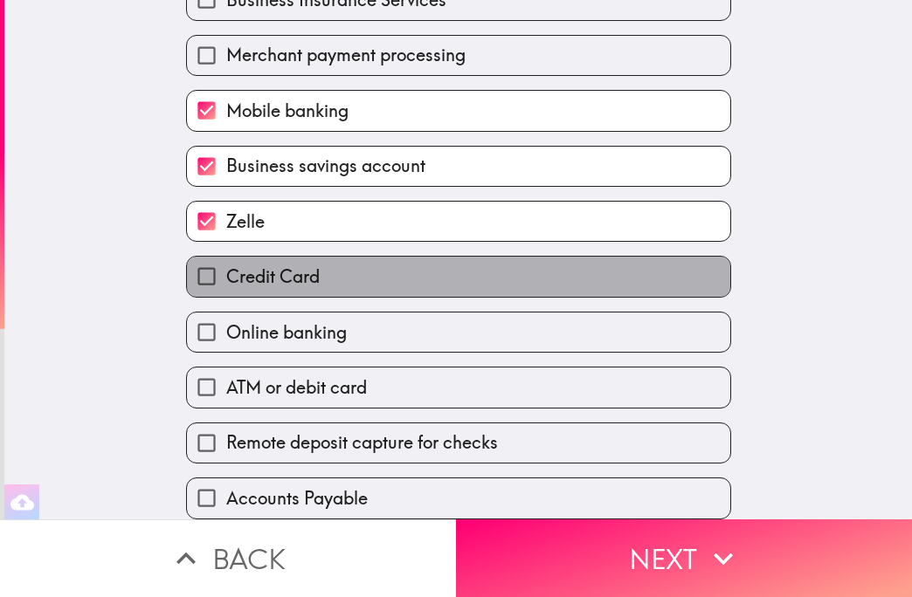
click at [232, 276] on label "Credit Card" at bounding box center [458, 276] width 543 height 39
click at [226, 276] on input "Credit Card" at bounding box center [206, 276] width 39 height 39
checkbox input "true"
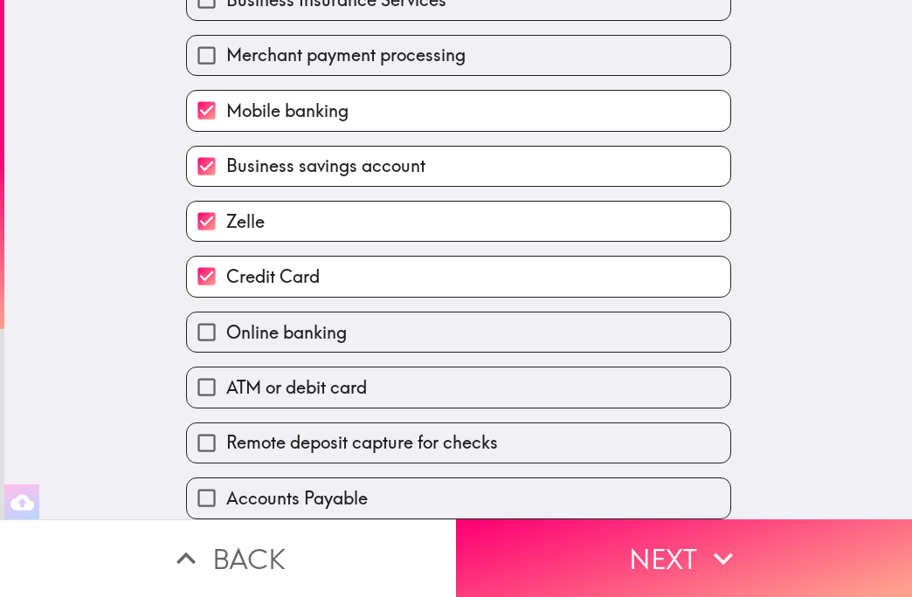
click at [237, 320] on span "Online banking" at bounding box center [286, 332] width 121 height 24
click at [226, 313] on input "Online banking" at bounding box center [206, 332] width 39 height 39
checkbox input "true"
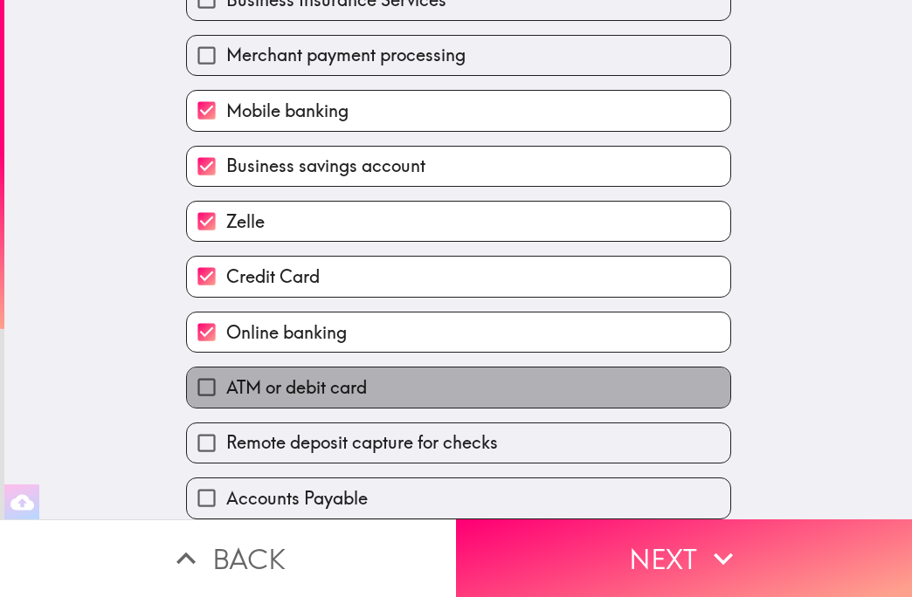
click at [275, 368] on label "ATM or debit card" at bounding box center [458, 387] width 543 height 39
click at [226, 368] on input "ATM or debit card" at bounding box center [206, 387] width 39 height 39
checkbox input "true"
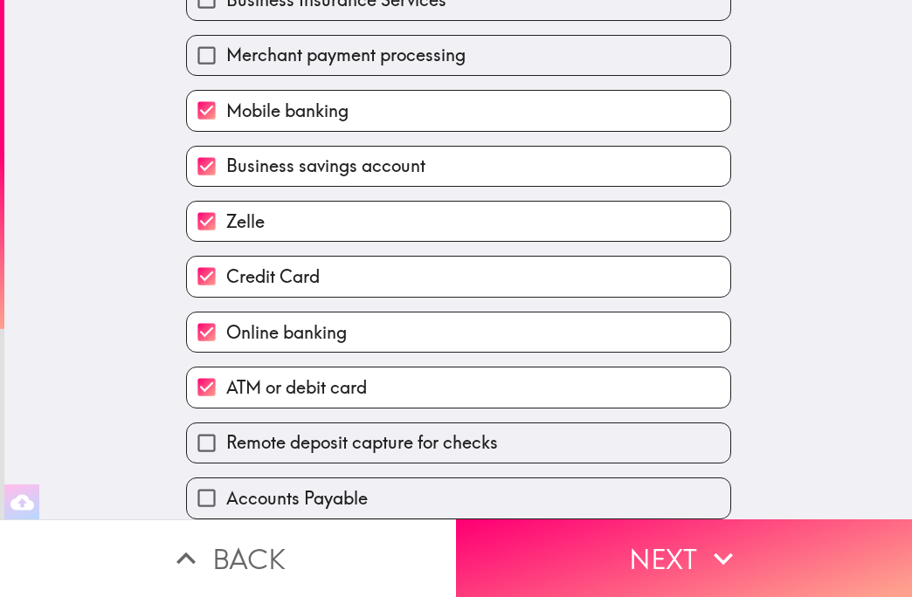
click at [316, 435] on span "Remote deposit capture for checks" at bounding box center [362, 442] width 272 height 24
click at [226, 435] on input "Remote deposit capture for checks" at bounding box center [206, 442] width 39 height 39
checkbox input "true"
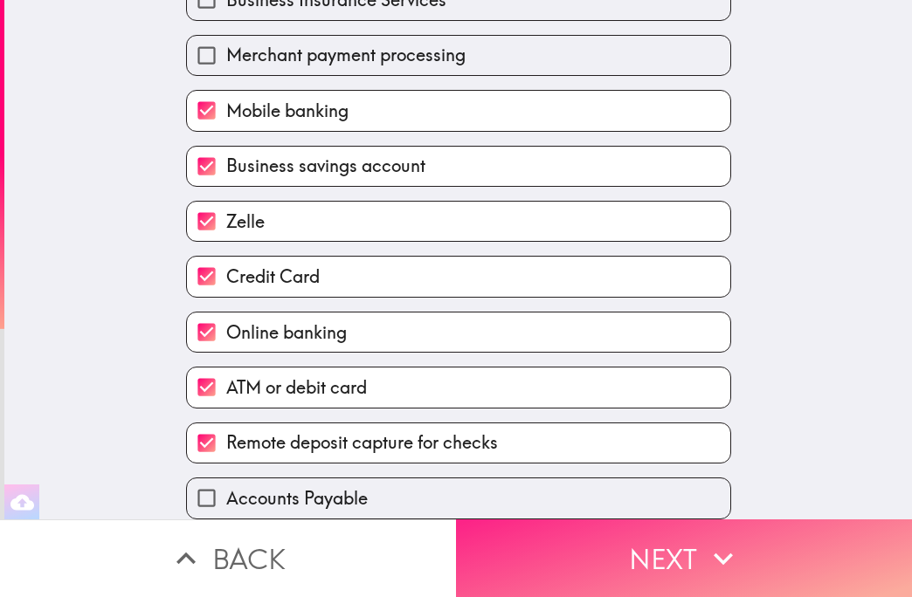
click at [568, 541] on button "Next" at bounding box center [684, 559] width 456 height 78
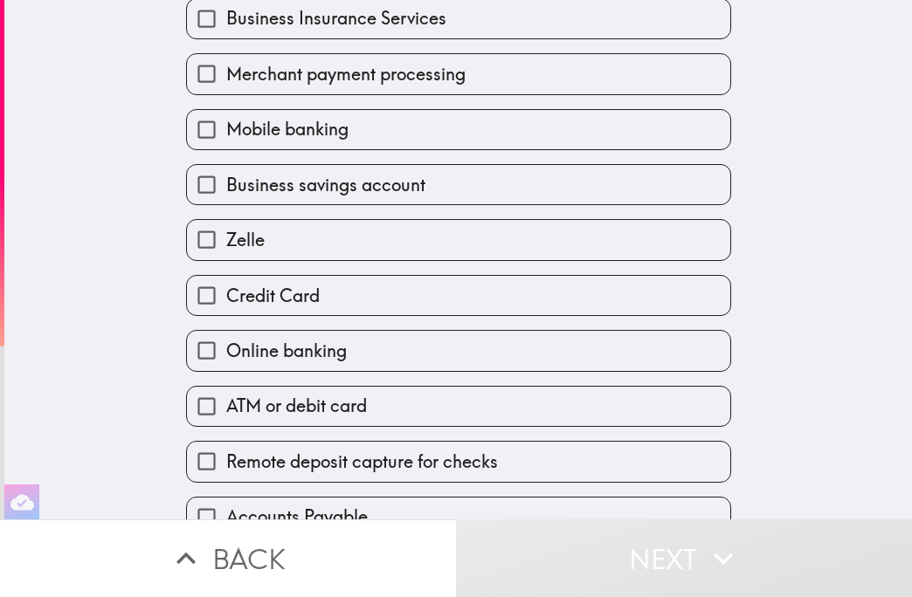
scroll to position [582, 0]
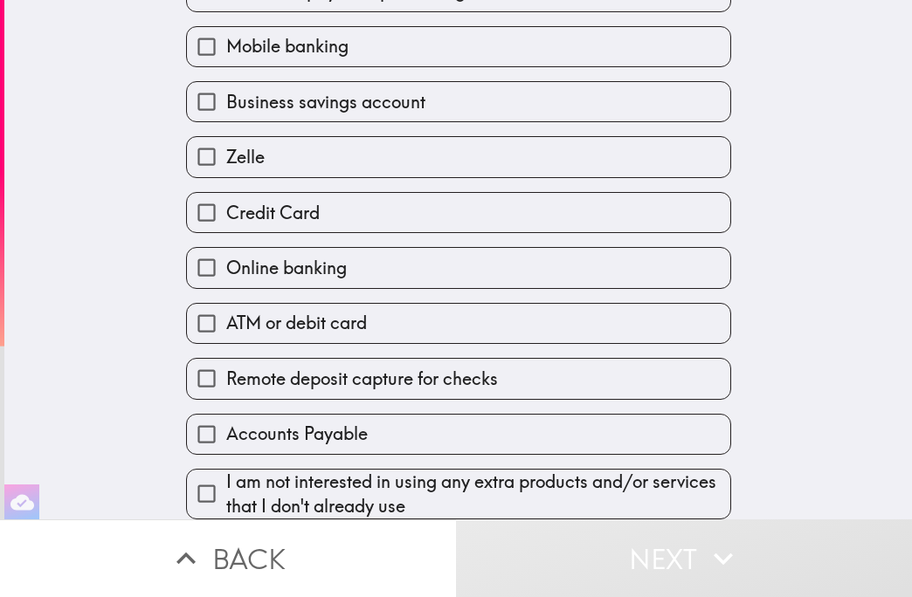
click at [316, 470] on span "I am not interested in using any extra products and/or services that I don't al…" at bounding box center [478, 494] width 504 height 49
click at [226, 474] on input "I am not interested in using any extra products and/or services that I don't al…" at bounding box center [206, 493] width 39 height 39
checkbox input "true"
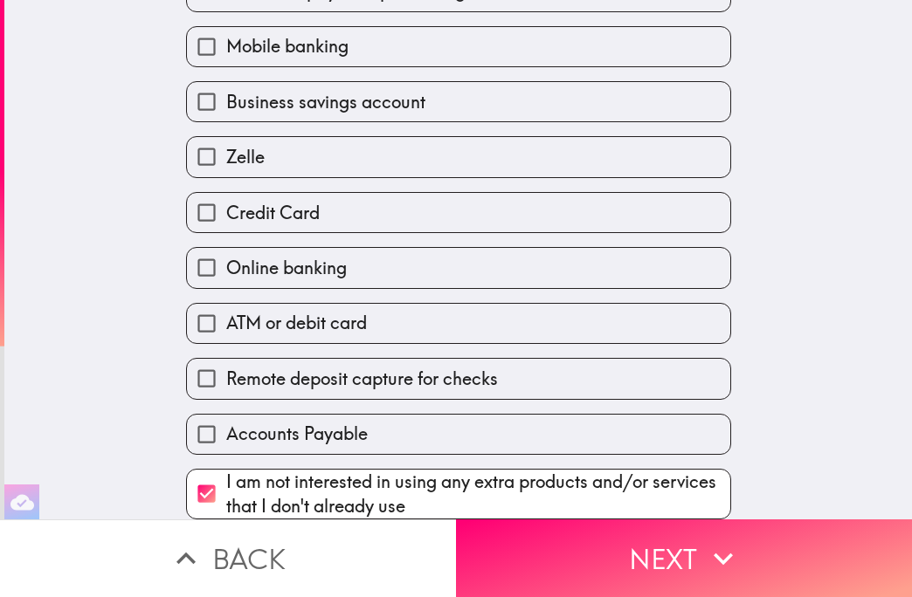
click at [724, 502] on div "Select the products and/or services that you currently do not use that you woul…" at bounding box center [457, 260] width 907 height 520
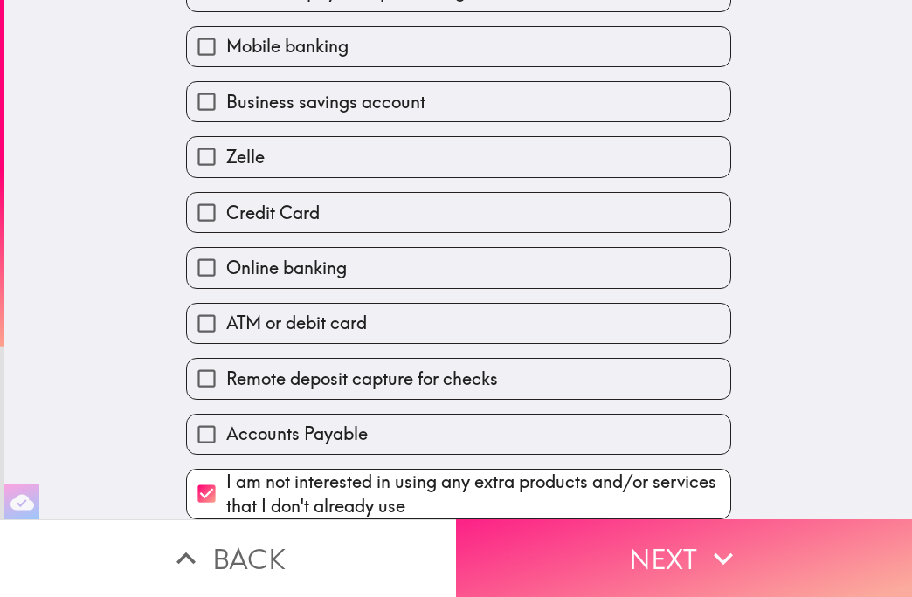
click at [721, 540] on icon "button" at bounding box center [723, 559] width 38 height 38
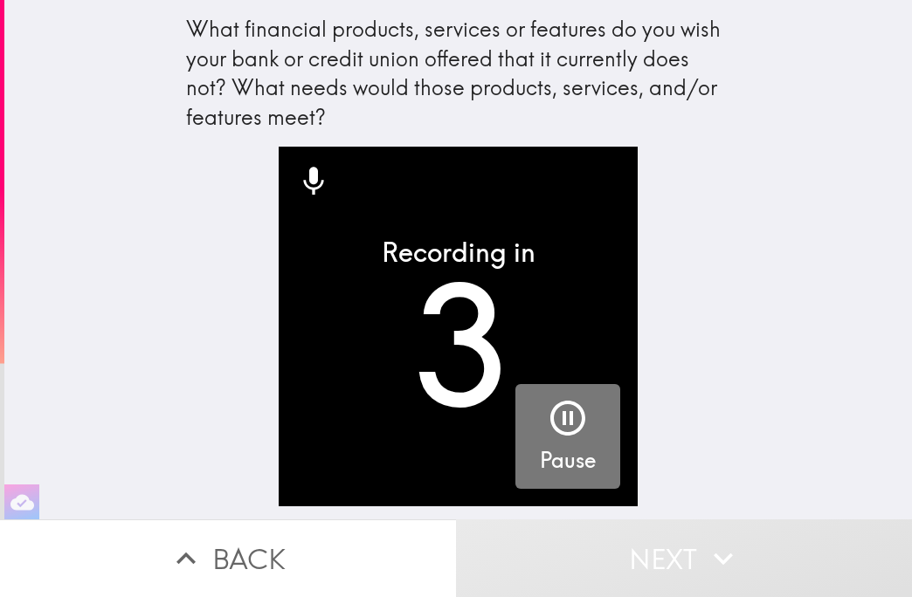
click at [547, 442] on div "button" at bounding box center [568, 421] width 42 height 49
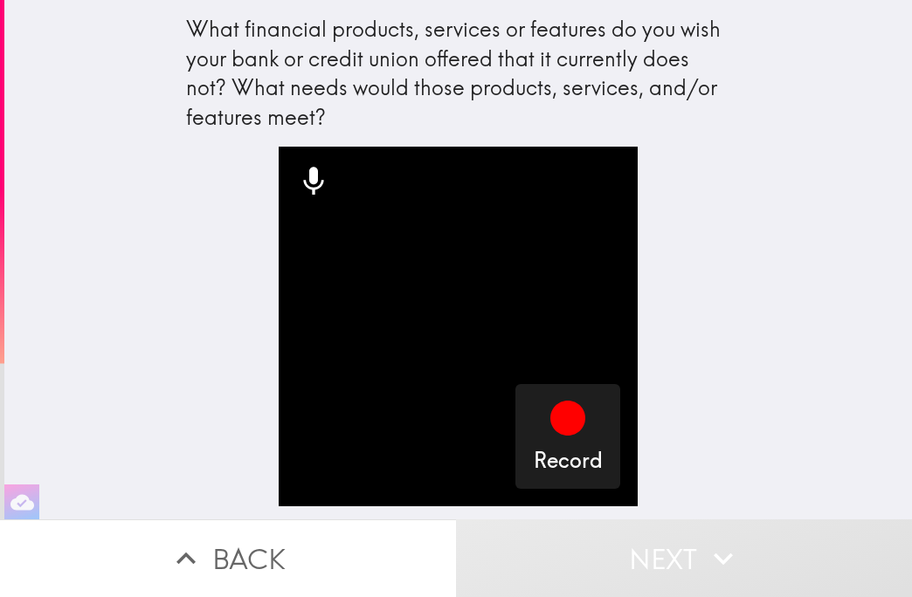
drag, startPoint x: 352, startPoint y: 113, endPoint x: 203, endPoint y: 47, distance: 163.0
click at [203, 49] on div "What financial products, services or features do you wish your bank or credit u…" at bounding box center [458, 73] width 545 height 117
drag, startPoint x: 179, startPoint y: 24, endPoint x: 274, endPoint y: 90, distance: 115.5
click at [274, 90] on div "What financial products, services or features do you wish your bank or credit u…" at bounding box center [458, 73] width 545 height 117
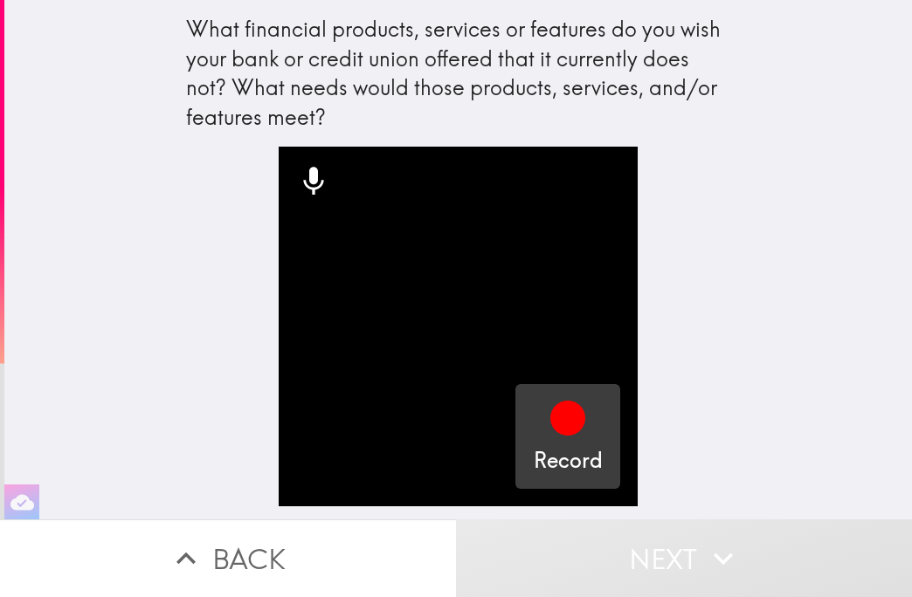
click at [550, 426] on icon "button" at bounding box center [567, 418] width 35 height 35
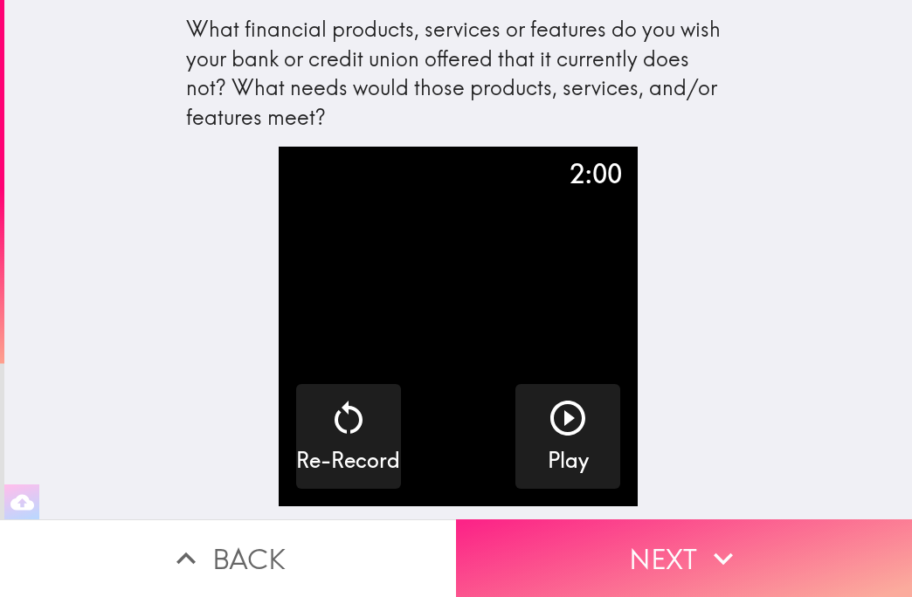
click at [639, 525] on button "Next" at bounding box center [684, 559] width 456 height 78
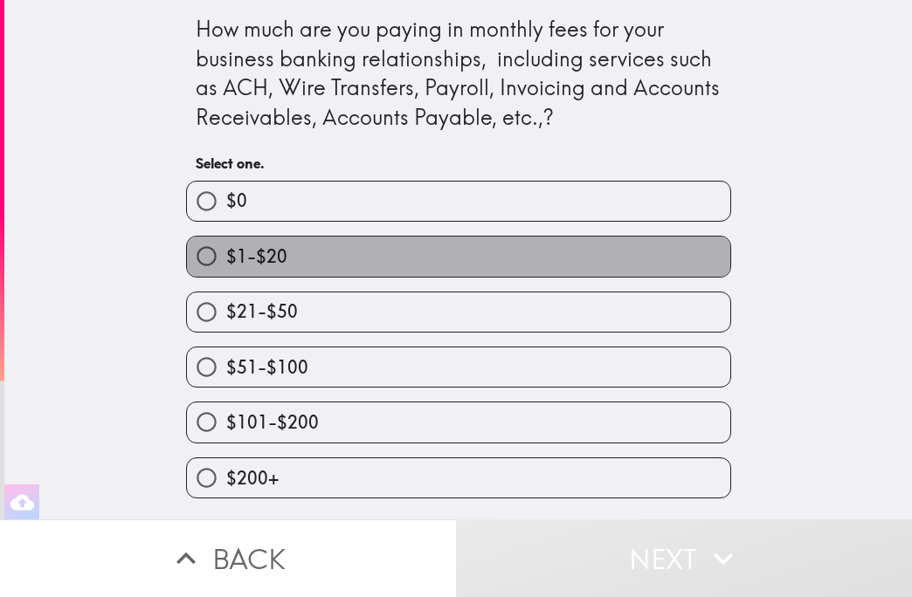
click at [254, 271] on label "$1-$20" at bounding box center [458, 256] width 543 height 39
click at [226, 271] on input "$1-$20" at bounding box center [206, 256] width 39 height 39
radio input "true"
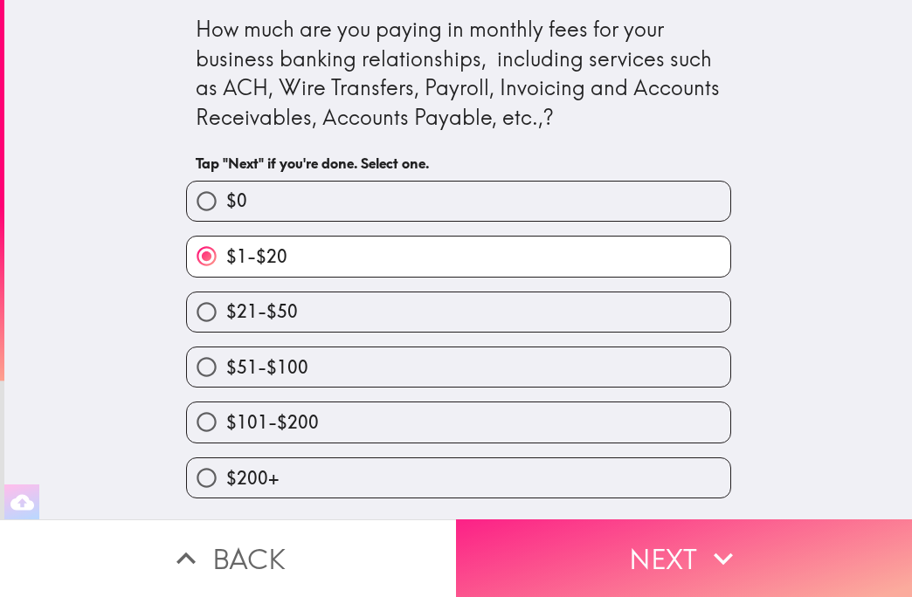
click at [569, 533] on button "Next" at bounding box center [684, 559] width 456 height 78
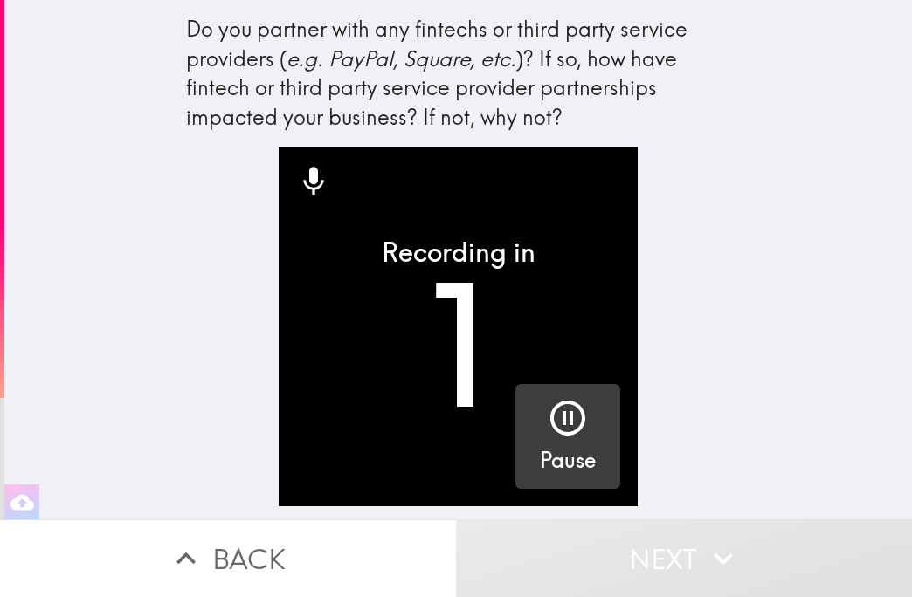
click at [547, 433] on icon "button" at bounding box center [568, 418] width 42 height 42
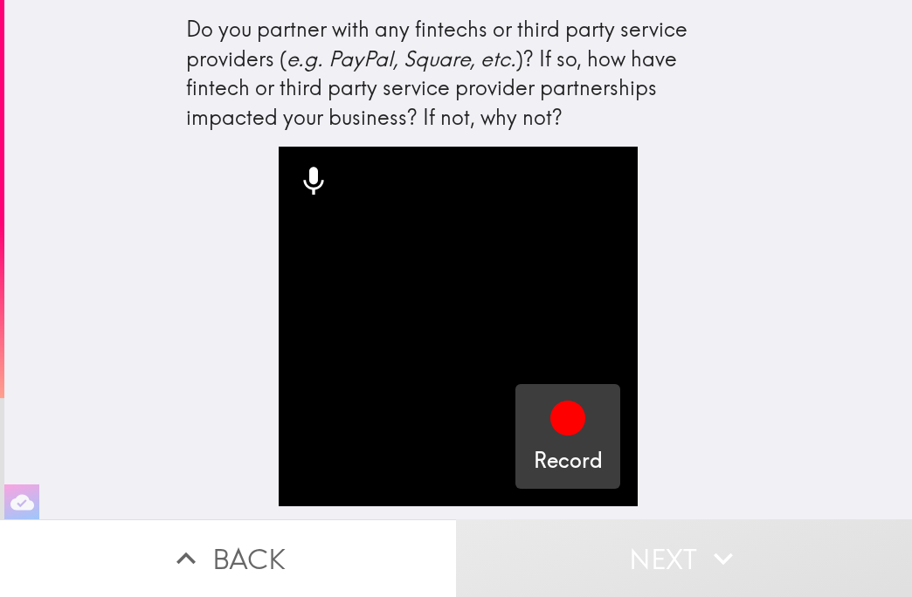
click at [557, 429] on icon "button" at bounding box center [567, 418] width 35 height 35
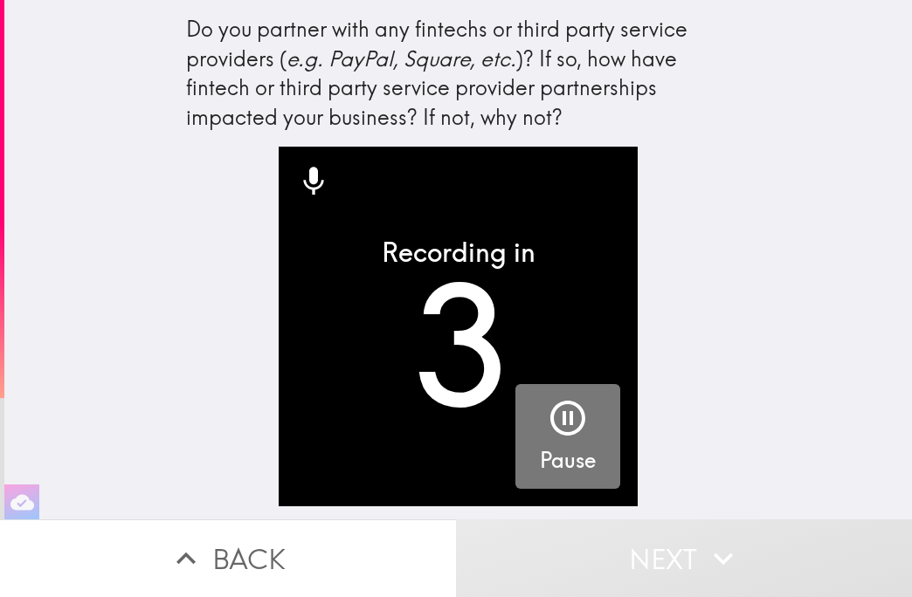
click at [557, 429] on icon "button" at bounding box center [568, 418] width 42 height 42
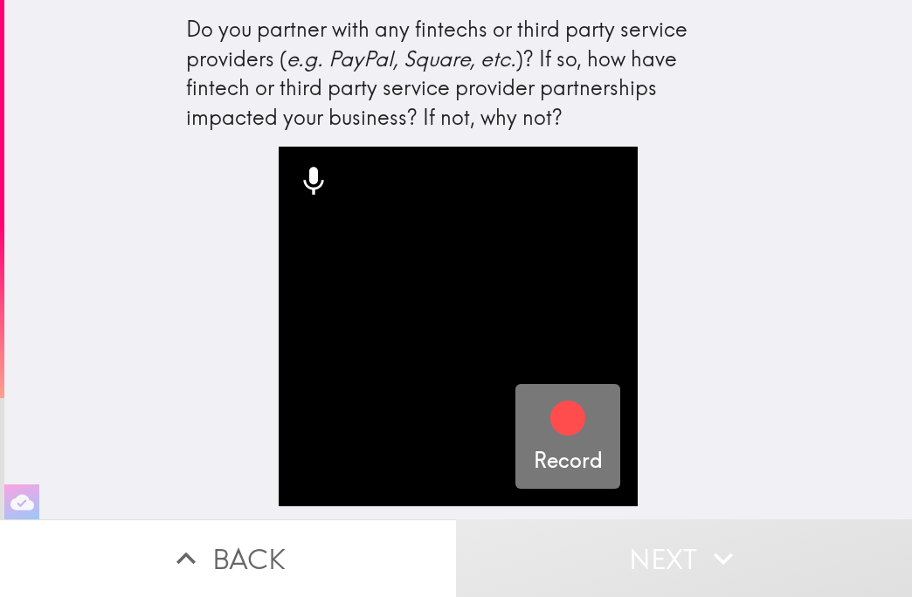
click at [557, 429] on icon "button" at bounding box center [567, 418] width 35 height 35
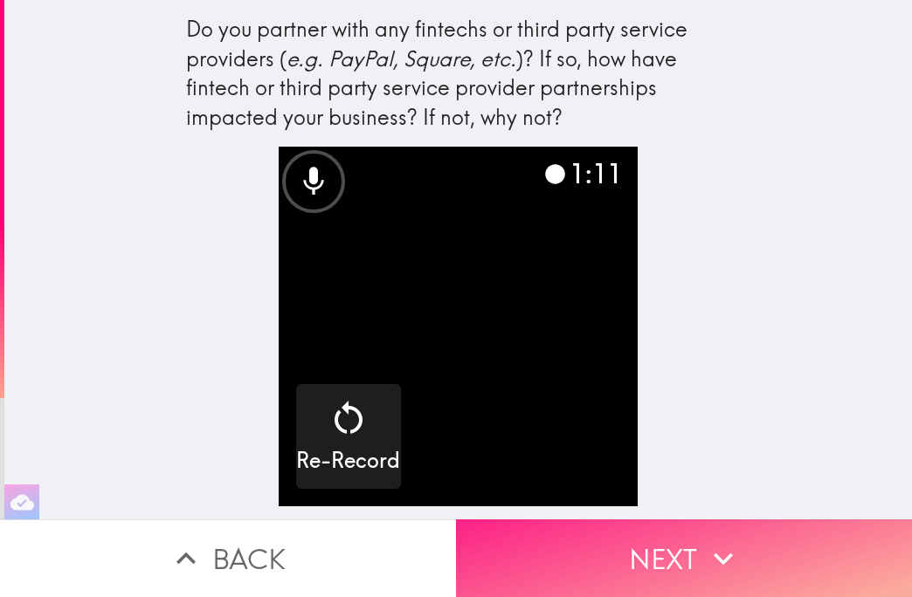
click at [646, 524] on button "Next" at bounding box center [684, 559] width 456 height 78
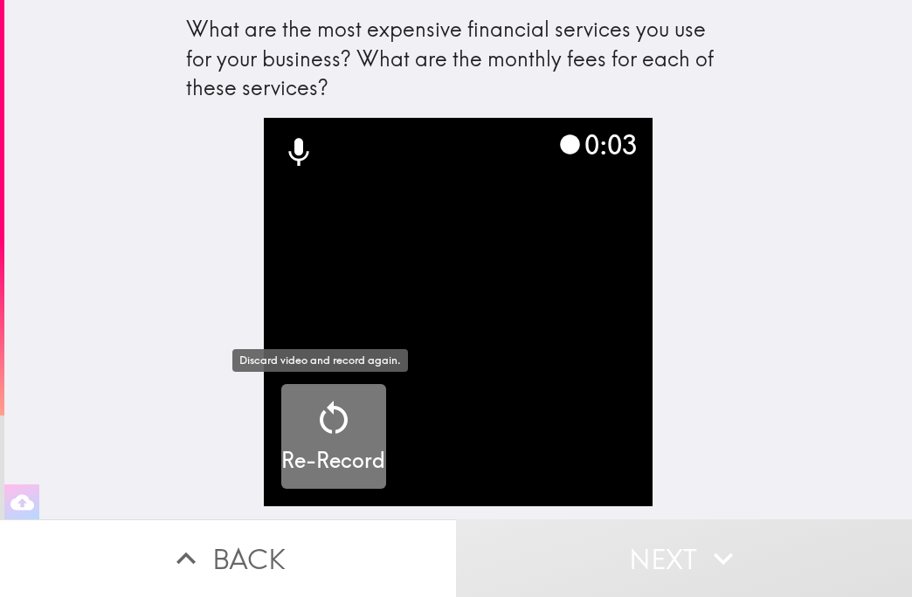
click at [354, 422] on div "Re-Record" at bounding box center [333, 436] width 104 height 79
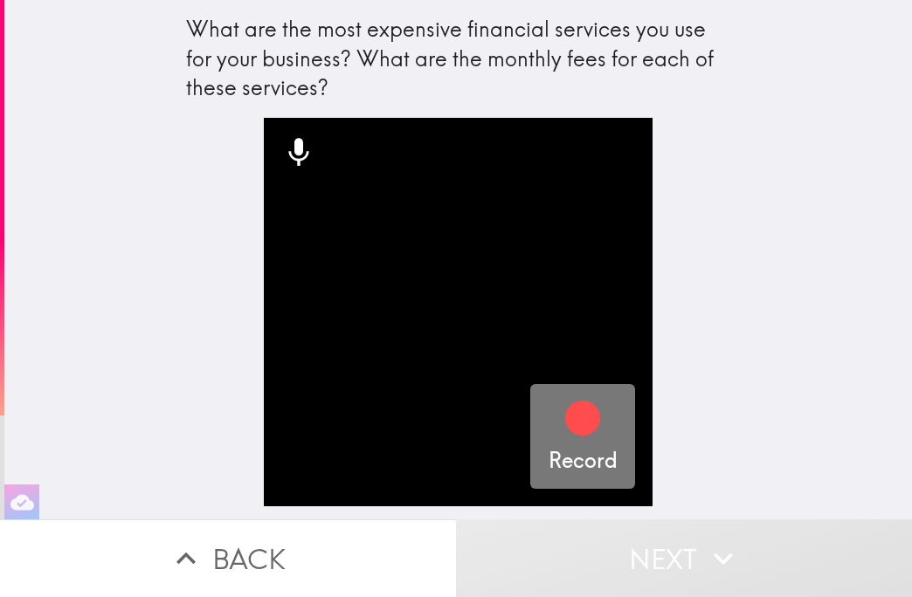
click at [565, 414] on icon "button" at bounding box center [582, 418] width 35 height 35
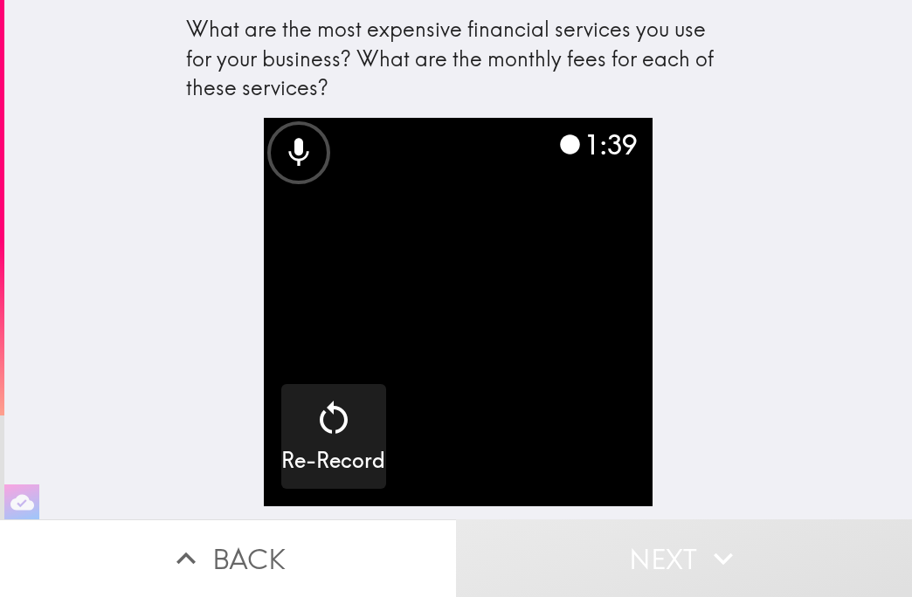
click at [476, 296] on video "button" at bounding box center [458, 312] width 389 height 389
click at [788, 360] on div "What are the most expensive financial services you use for your business? What …" at bounding box center [457, 260] width 907 height 520
click at [498, 328] on video "button" at bounding box center [458, 312] width 389 height 389
drag, startPoint x: 547, startPoint y: 199, endPoint x: 548, endPoint y: 189, distance: 9.8
click at [547, 196] on video "button" at bounding box center [458, 312] width 389 height 389
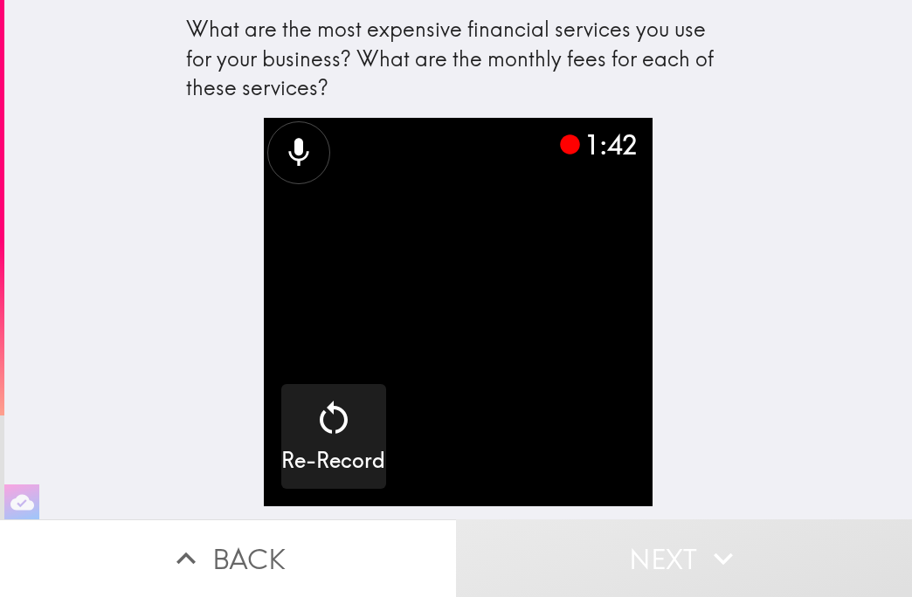
click at [281, 153] on icon at bounding box center [298, 152] width 35 height 35
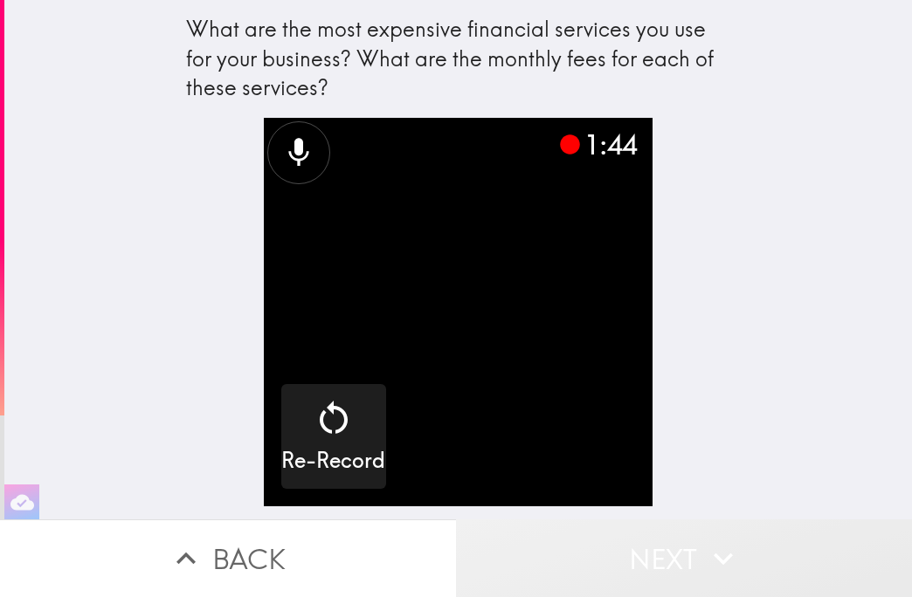
click at [670, 534] on button "Next" at bounding box center [684, 559] width 456 height 78
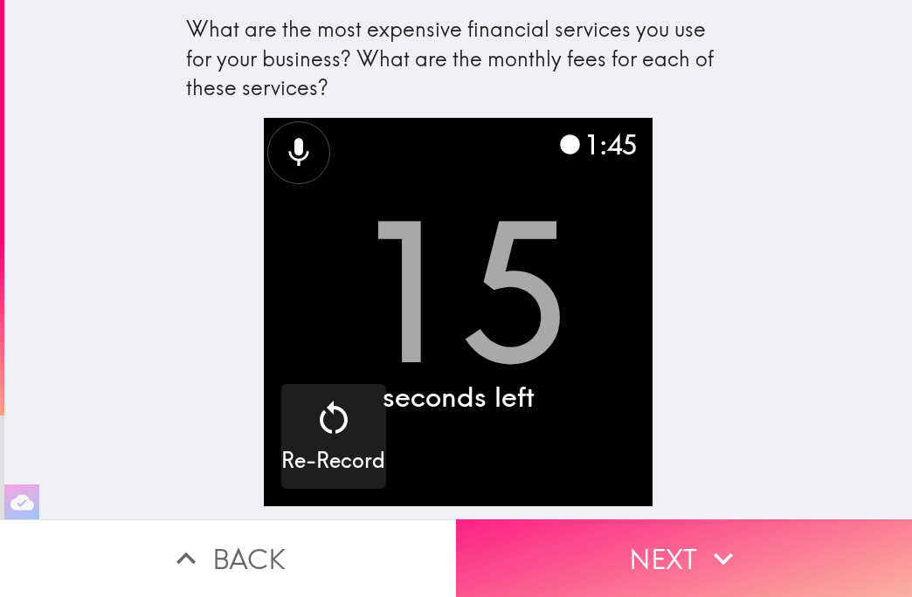
click at [671, 536] on button "Next" at bounding box center [684, 559] width 456 height 78
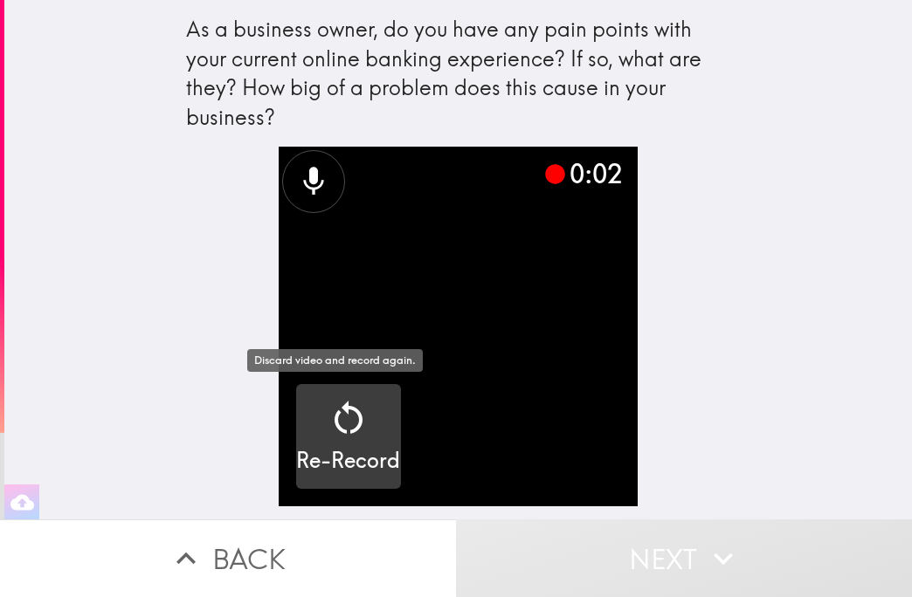
click at [305, 424] on div "Re-Record" at bounding box center [348, 436] width 104 height 79
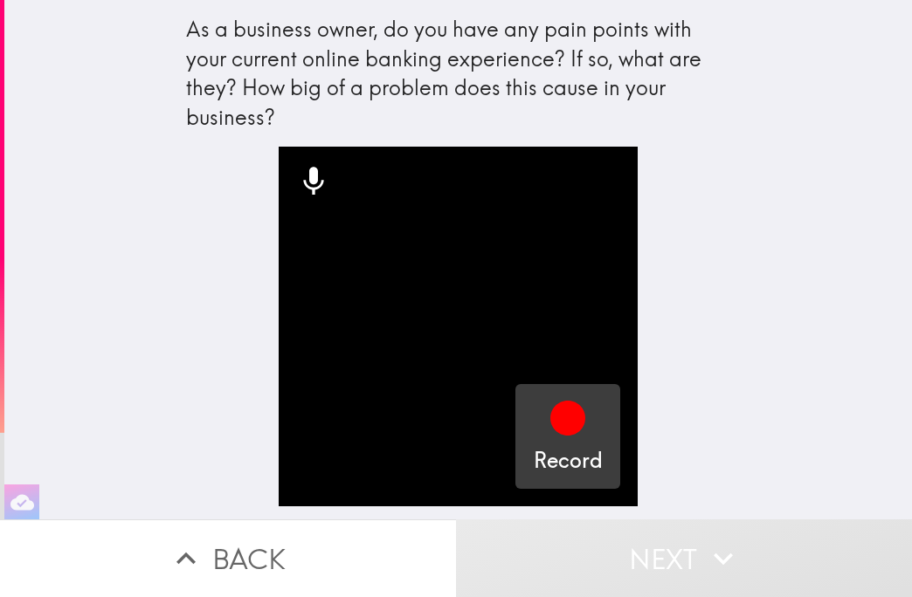
click at [591, 421] on button "Record" at bounding box center [567, 436] width 105 height 105
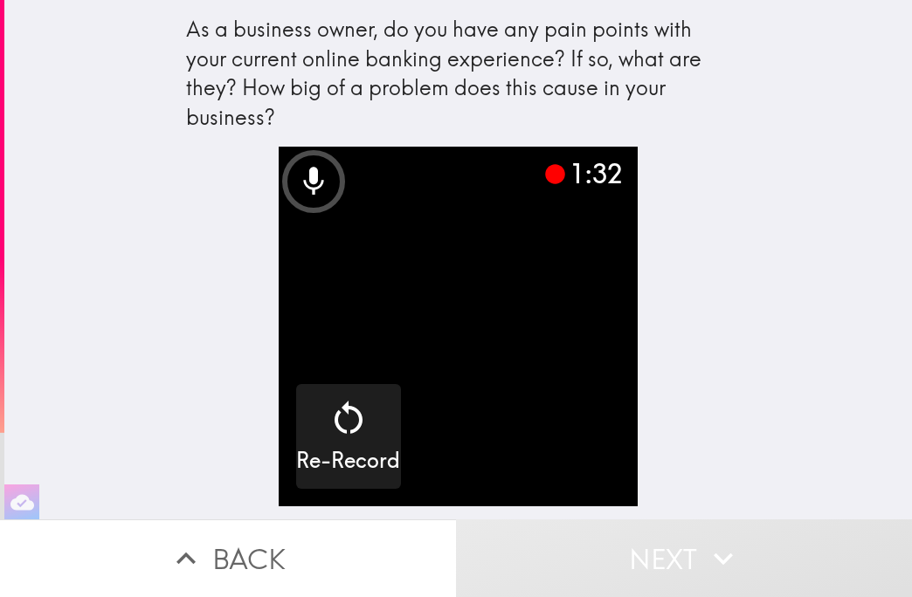
click at [740, 450] on div "As a business owner, do you have any pain points with your current online banki…" at bounding box center [457, 260] width 907 height 520
click at [707, 543] on icon "button" at bounding box center [723, 559] width 38 height 38
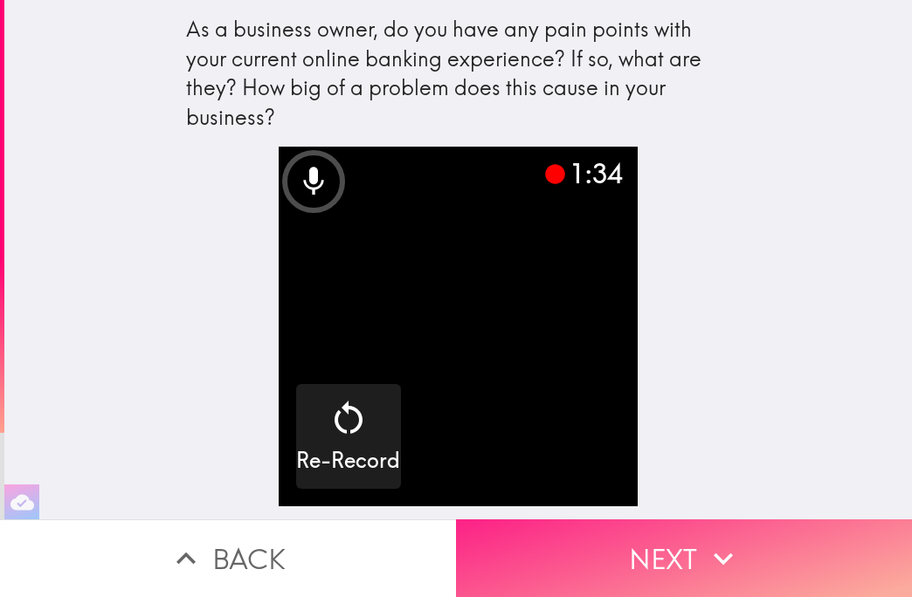
click at [707, 540] on icon "button" at bounding box center [723, 559] width 38 height 38
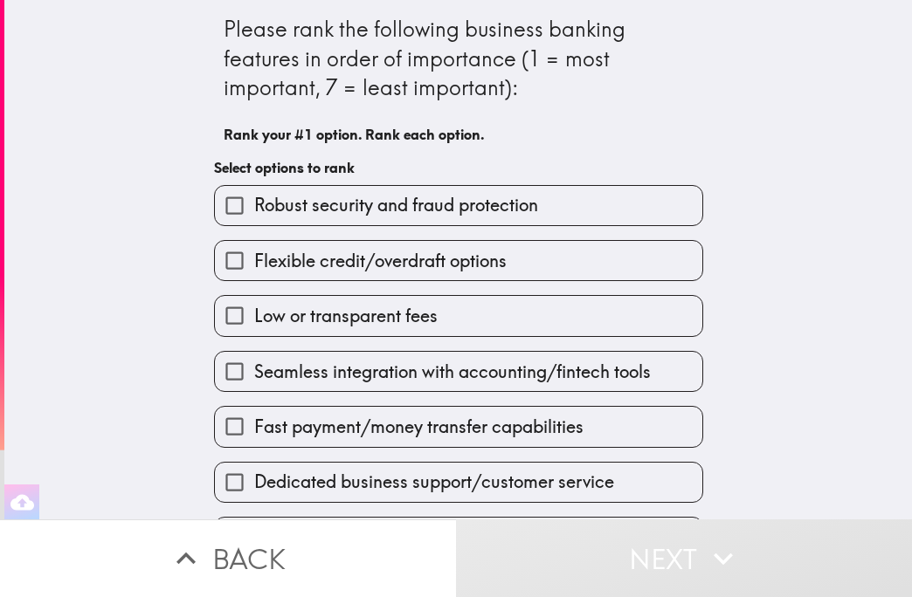
drag, startPoint x: 320, startPoint y: 210, endPoint x: 319, endPoint y: 311, distance: 101.3
click at [319, 311] on div "Robust security and fraud protection Flexible credit/overdraft options Low or t…" at bounding box center [451, 365] width 503 height 388
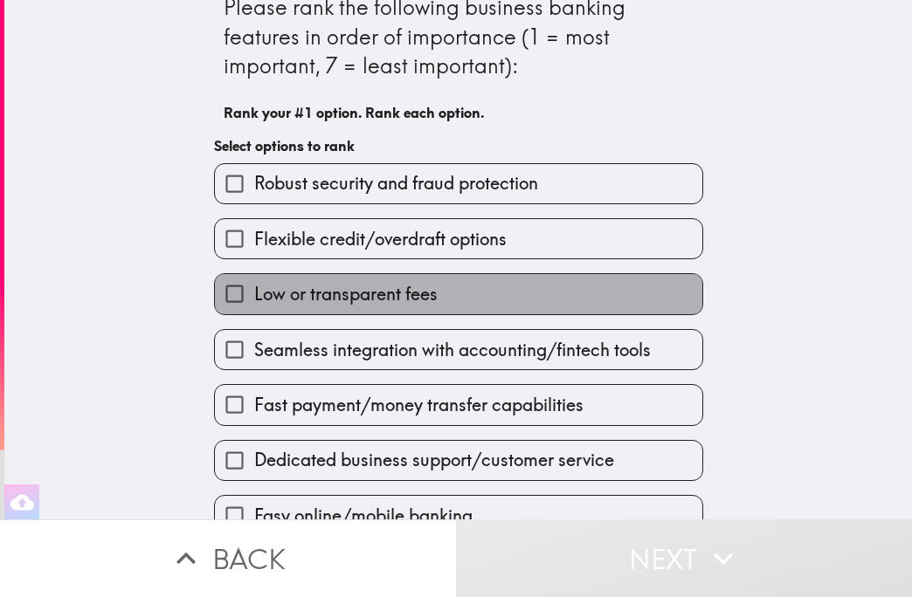
click at [266, 306] on span "Low or transparent fees" at bounding box center [345, 294] width 183 height 24
click at [254, 306] on input "Low or transparent fees" at bounding box center [234, 293] width 39 height 39
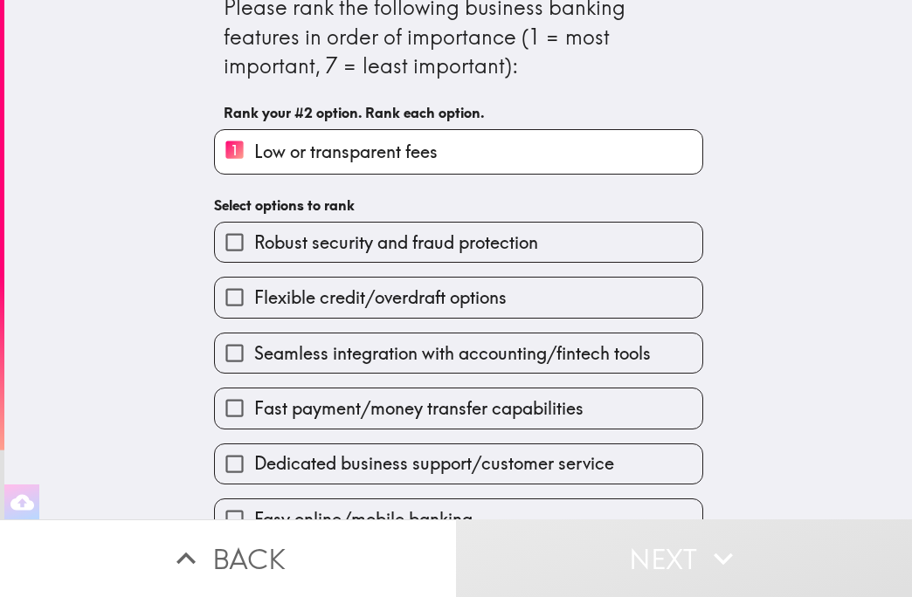
click at [230, 147] on input "1 Low or transparent fees" at bounding box center [234, 151] width 39 height 43
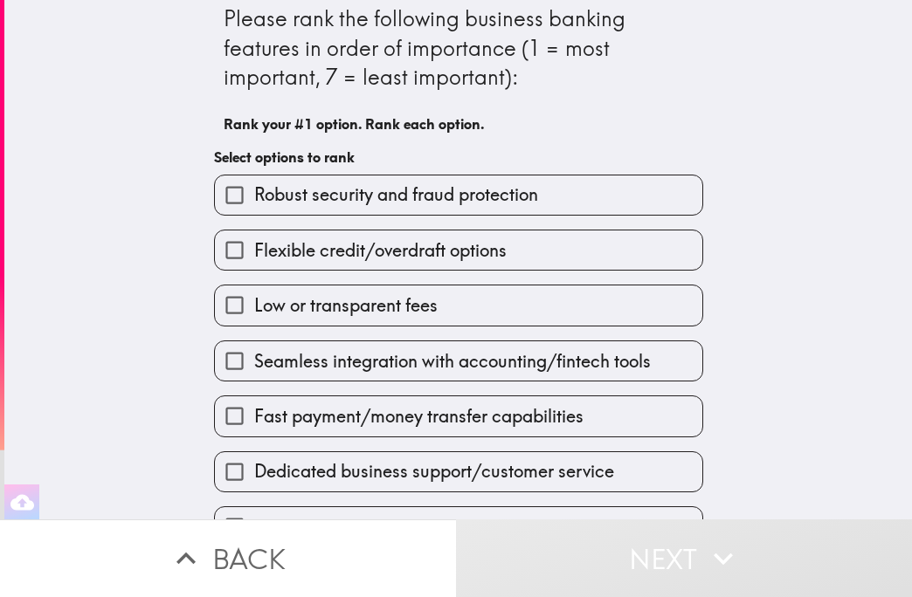
scroll to position [52, 0]
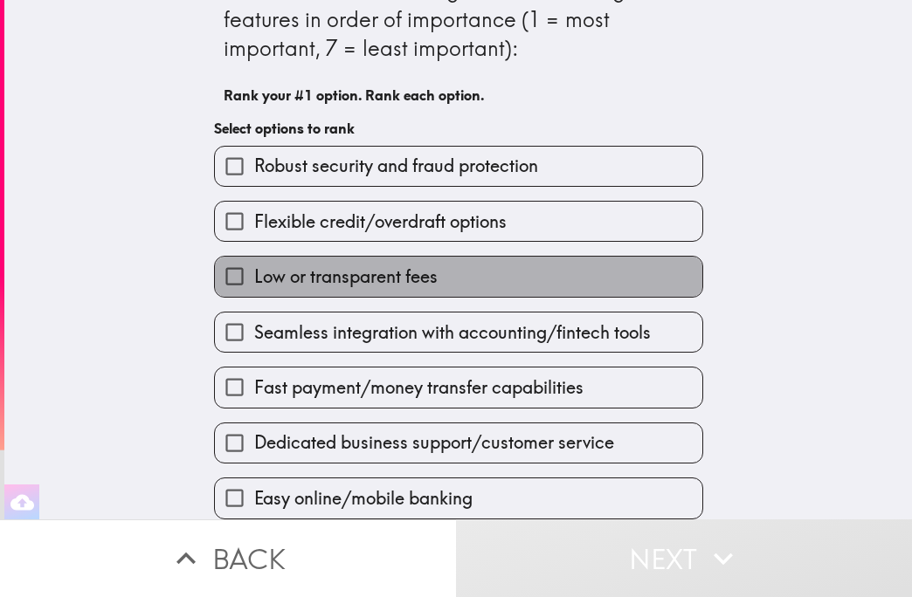
click at [256, 257] on label "Low or transparent fees" at bounding box center [458, 276] width 487 height 39
click at [254, 257] on input "Low or transparent fees" at bounding box center [234, 276] width 39 height 39
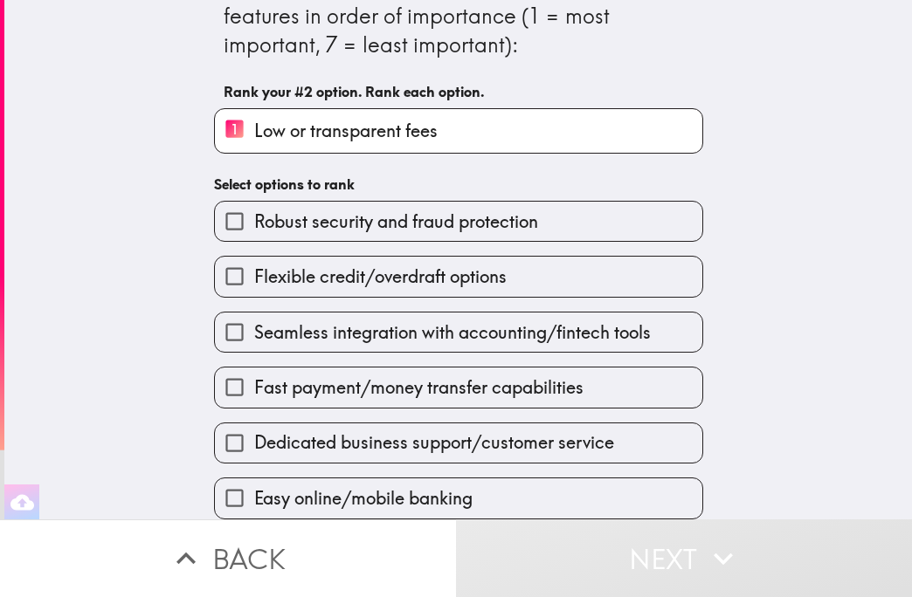
click at [291, 320] on span "Seamless integration with accounting/fintech tools" at bounding box center [452, 332] width 396 height 24
click at [254, 314] on input "Seamless integration with accounting/fintech tools" at bounding box center [234, 332] width 39 height 39
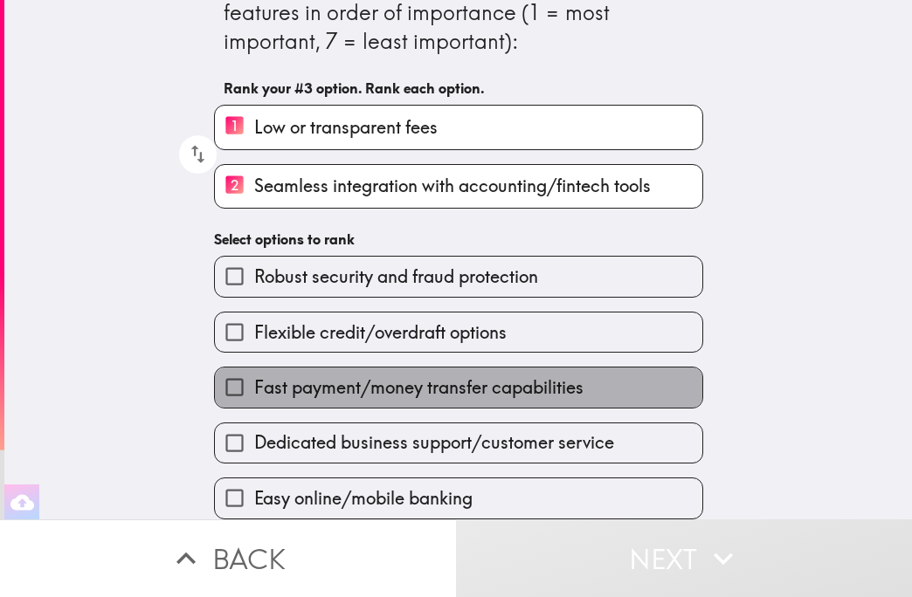
click at [300, 368] on label "Fast payment/money transfer capabilities" at bounding box center [458, 387] width 487 height 39
click at [254, 368] on input "Fast payment/money transfer capabilities" at bounding box center [234, 387] width 39 height 39
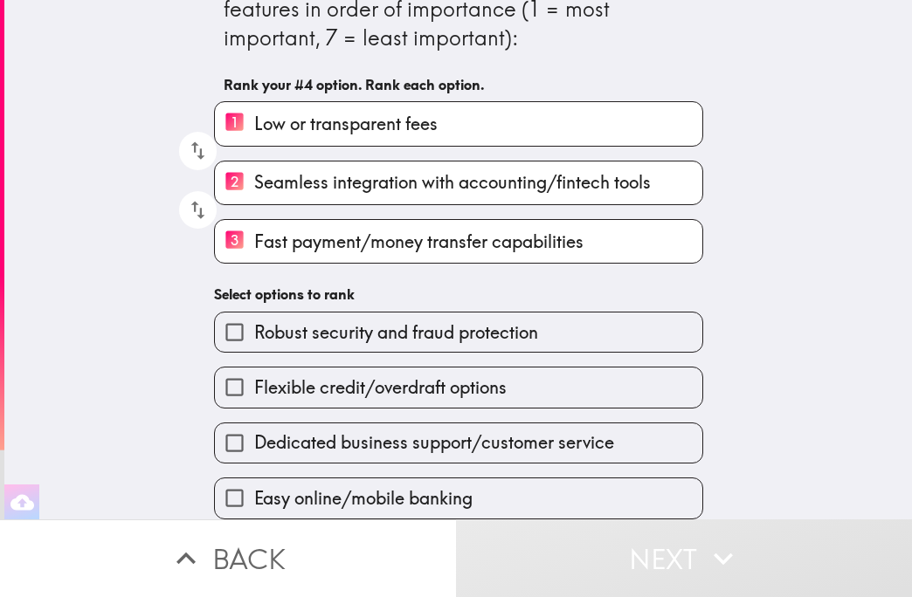
scroll to position [63, 0]
click at [324, 486] on span "Easy online/mobile banking" at bounding box center [363, 498] width 218 height 24
click at [254, 479] on input "Easy online/mobile banking" at bounding box center [234, 498] width 39 height 39
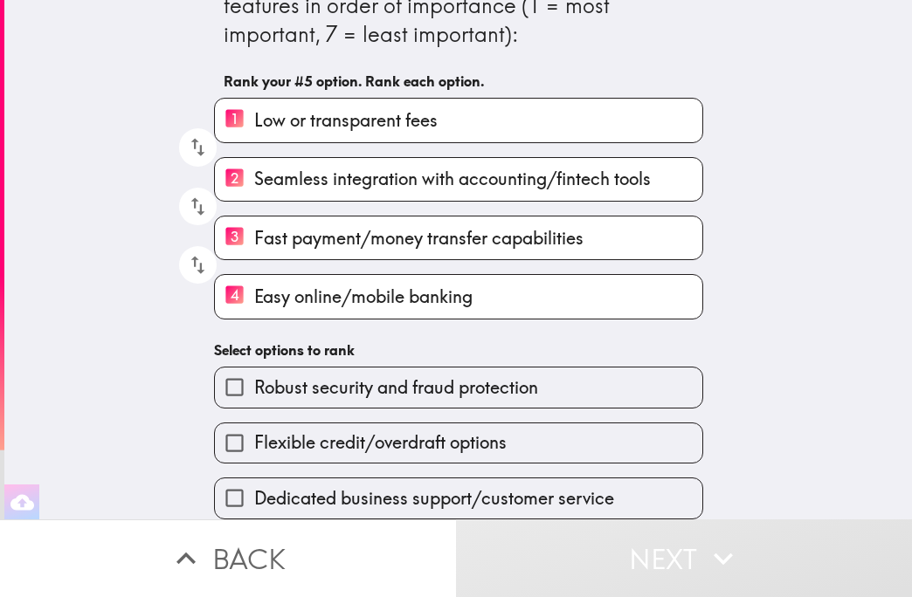
click at [305, 430] on span "Flexible credit/overdraft options" at bounding box center [380, 442] width 252 height 24
click at [254, 424] on input "Flexible credit/overdraft options" at bounding box center [234, 442] width 39 height 39
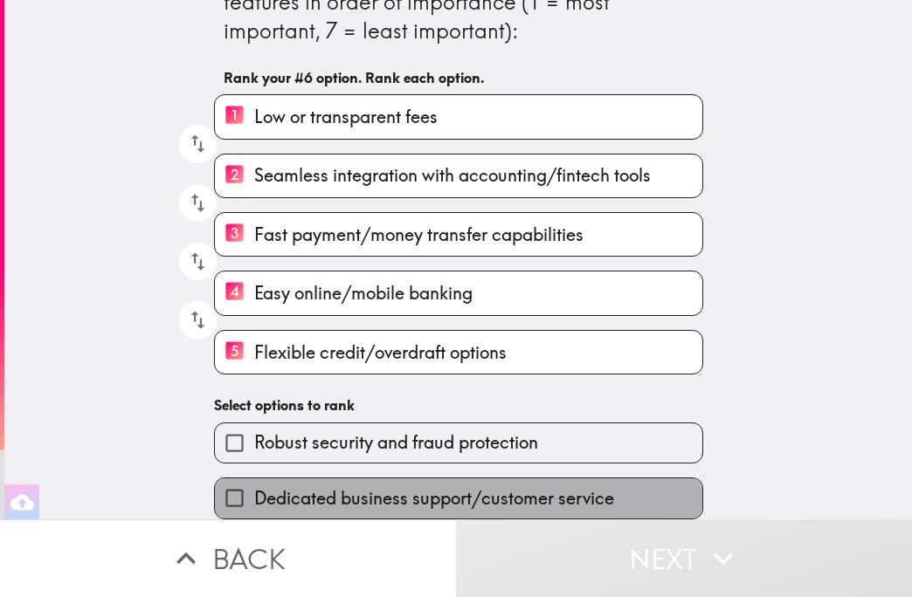
click at [333, 479] on label "Dedicated business support/customer service" at bounding box center [458, 498] width 487 height 39
click at [254, 479] on input "Dedicated business support/customer service" at bounding box center [234, 498] width 39 height 39
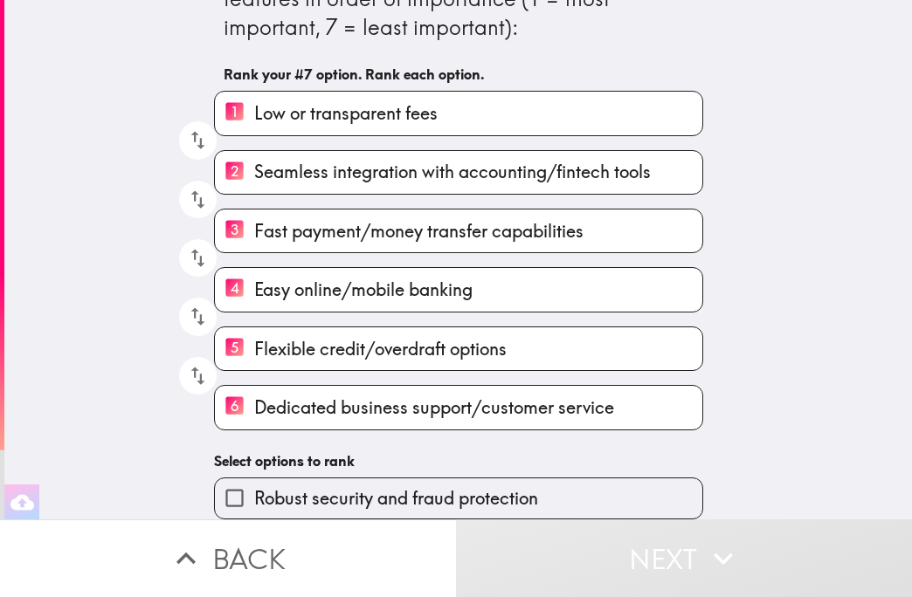
click at [326, 479] on label "Robust security and fraud protection" at bounding box center [458, 498] width 487 height 39
click at [254, 479] on input "Robust security and fraud protection" at bounding box center [234, 498] width 39 height 39
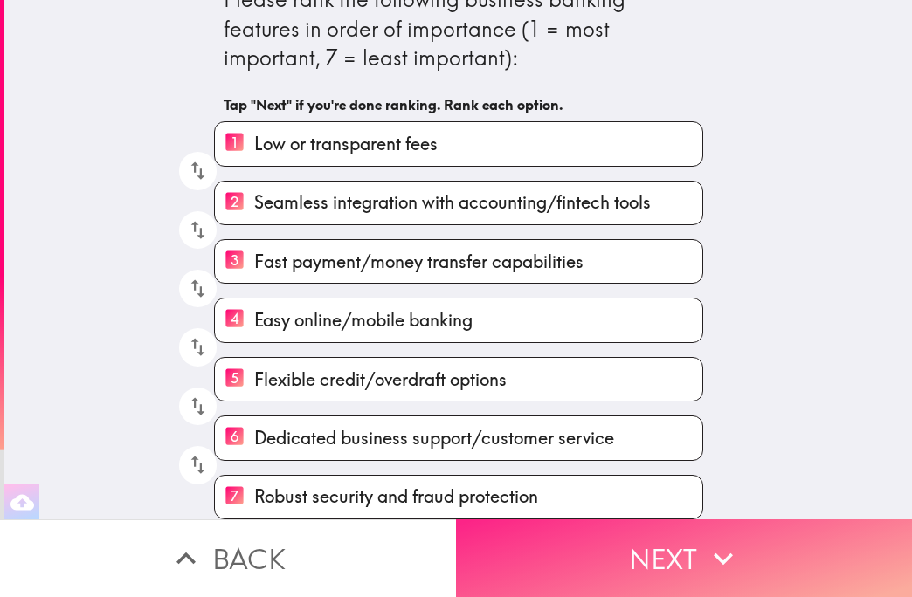
click at [541, 521] on button "Next" at bounding box center [684, 559] width 456 height 78
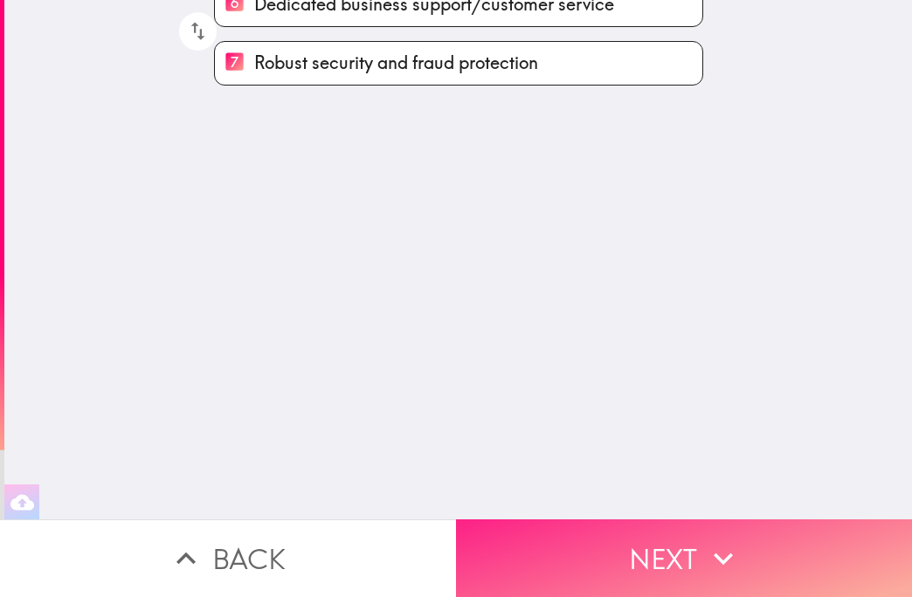
scroll to position [0, 0]
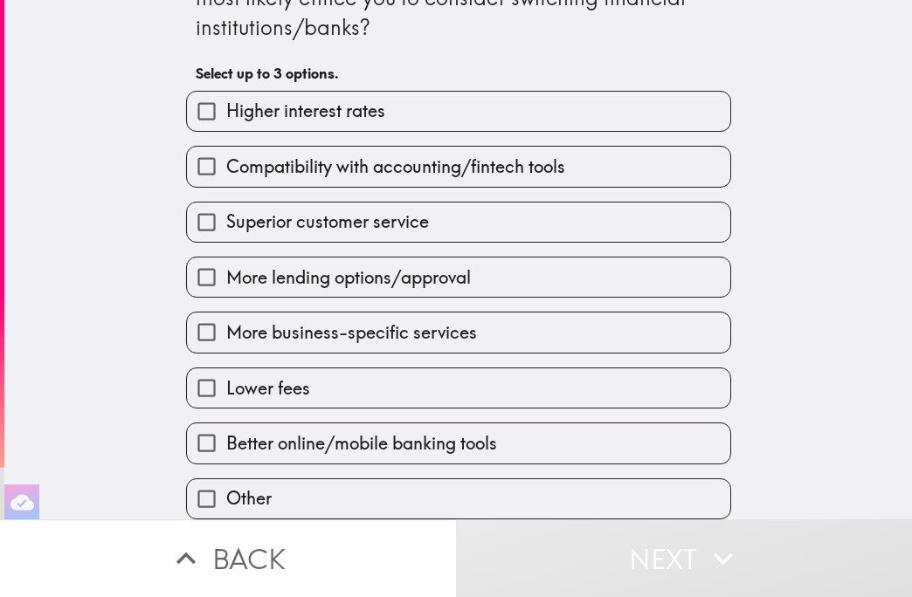
scroll to position [103, 0]
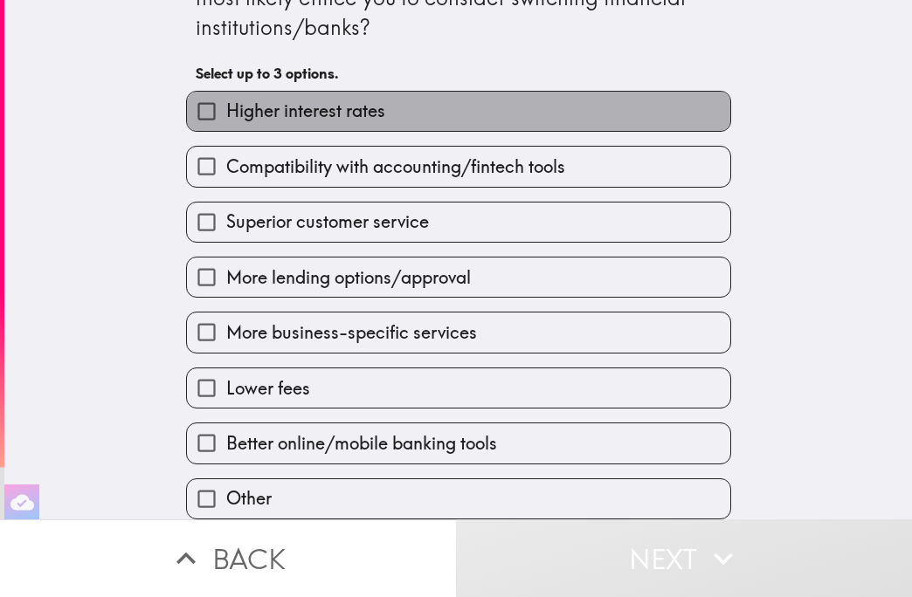
click at [368, 99] on span "Higher interest rates" at bounding box center [305, 111] width 159 height 24
click at [226, 99] on input "Higher interest rates" at bounding box center [206, 111] width 39 height 39
checkbox input "true"
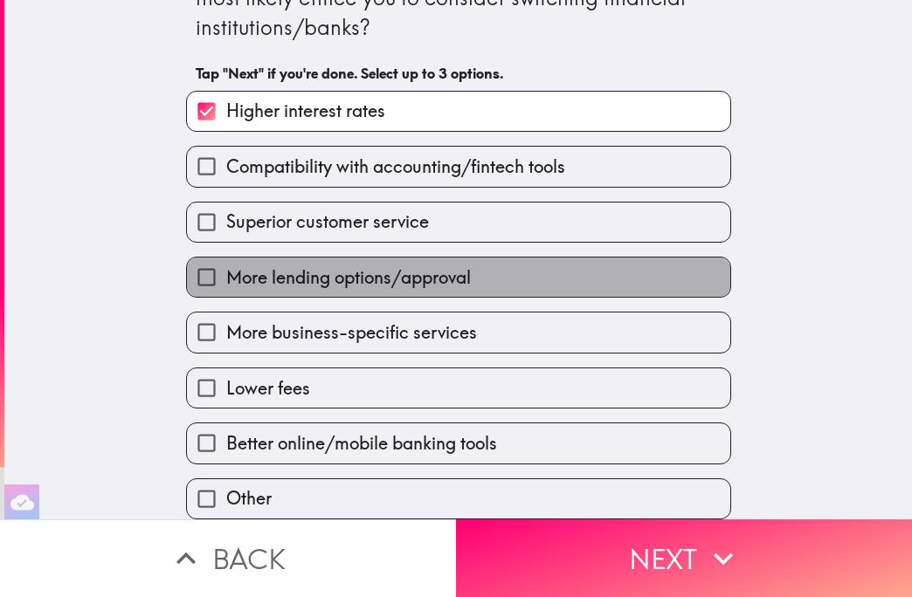
click at [409, 273] on span "More lending options/approval" at bounding box center [348, 277] width 244 height 24
click at [226, 273] on input "More lending options/approval" at bounding box center [206, 277] width 39 height 39
checkbox input "true"
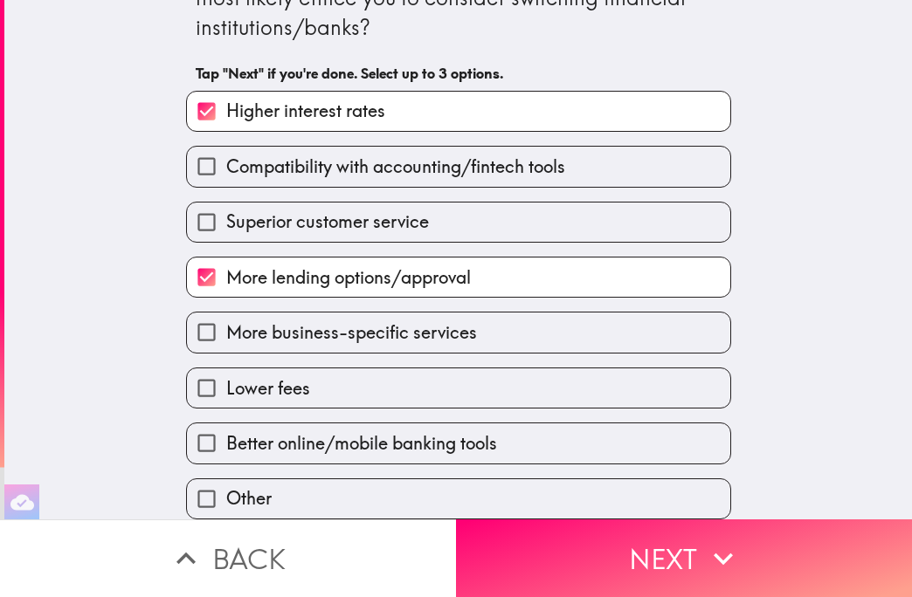
drag, startPoint x: 341, startPoint y: 386, endPoint x: 375, endPoint y: 447, distance: 70.0
click at [342, 386] on label "Lower fees" at bounding box center [458, 387] width 543 height 39
click at [226, 386] on input "Lower fees" at bounding box center [206, 387] width 39 height 39
checkbox input "true"
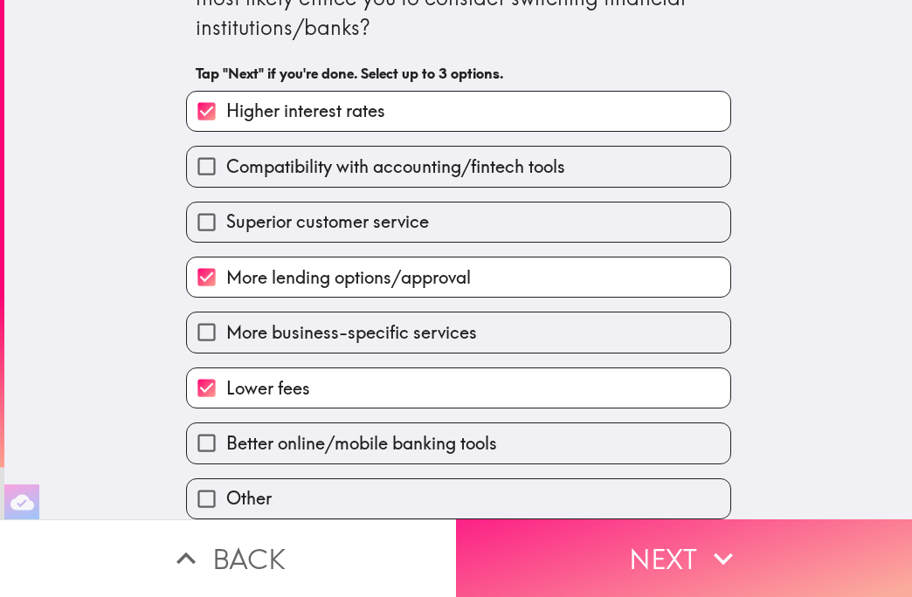
click at [562, 564] on button "Next" at bounding box center [684, 559] width 456 height 78
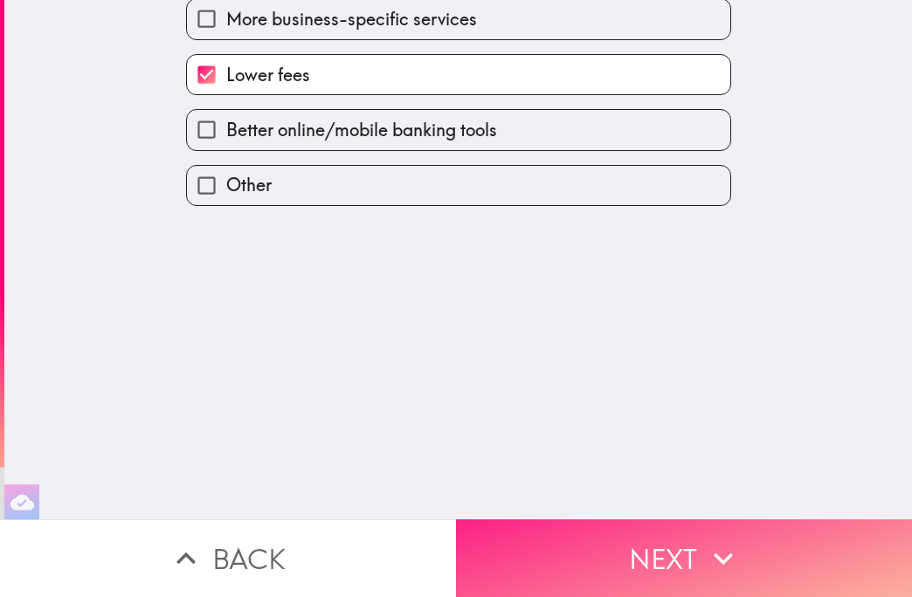
scroll to position [0, 0]
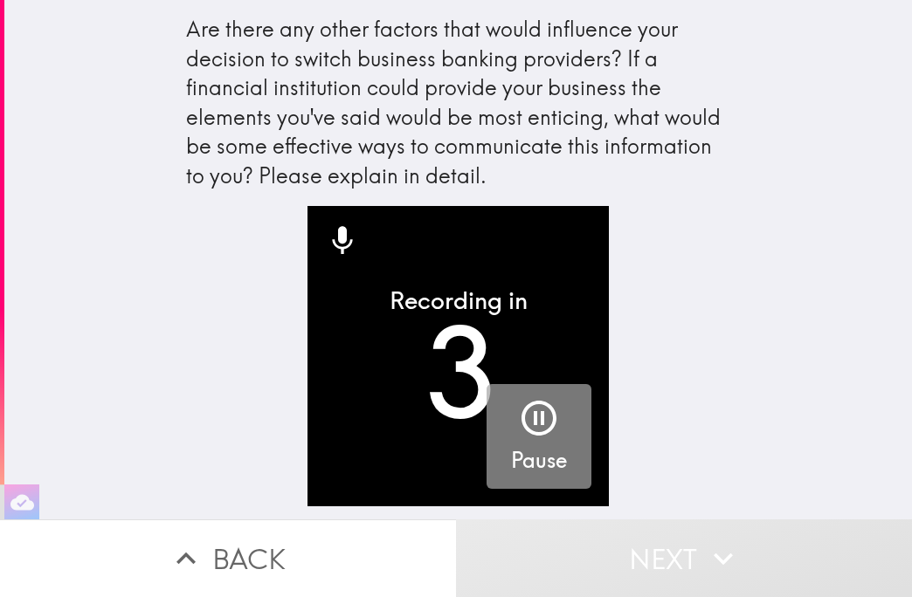
click at [518, 407] on icon "button" at bounding box center [539, 418] width 42 height 42
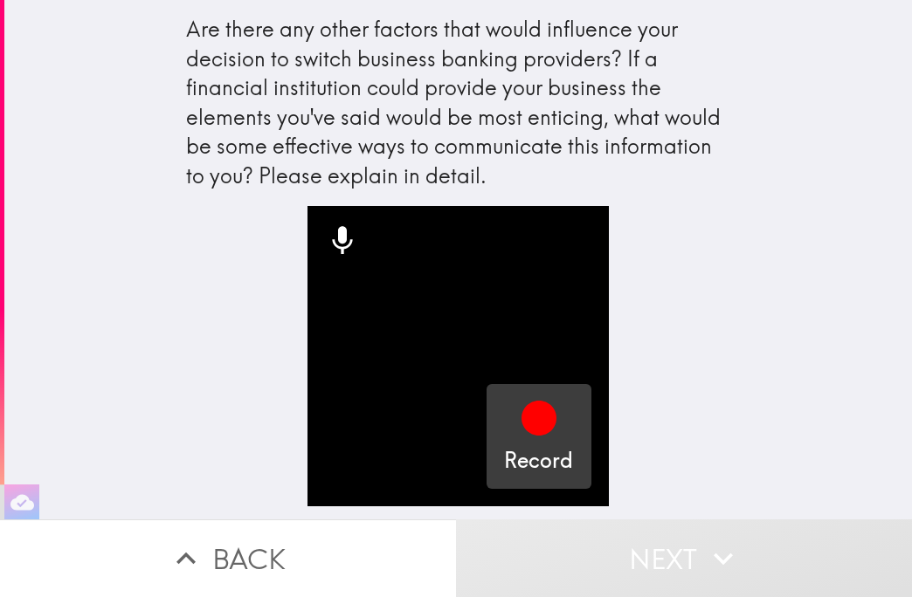
click at [552, 401] on div "Record" at bounding box center [538, 436] width 69 height 79
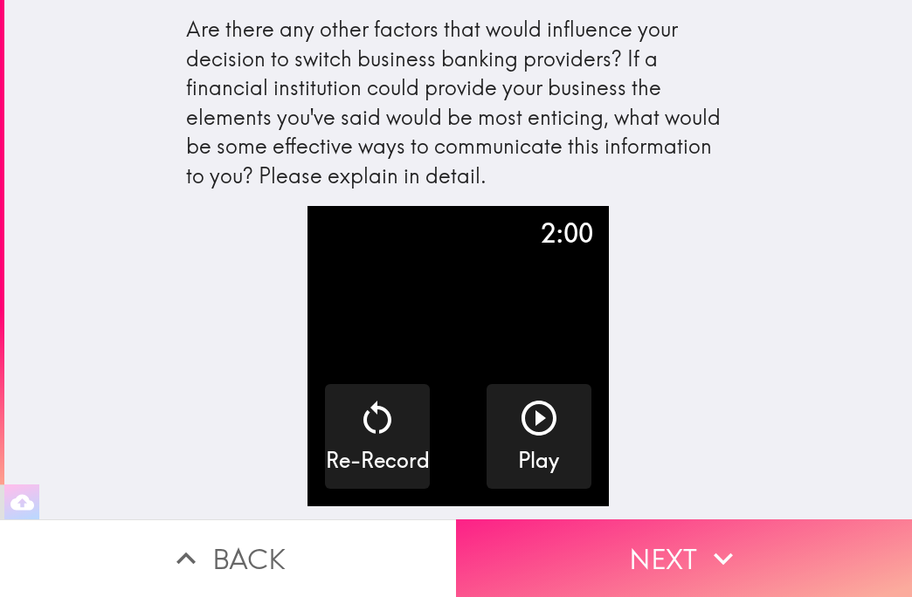
click at [745, 520] on button "Next" at bounding box center [684, 559] width 456 height 78
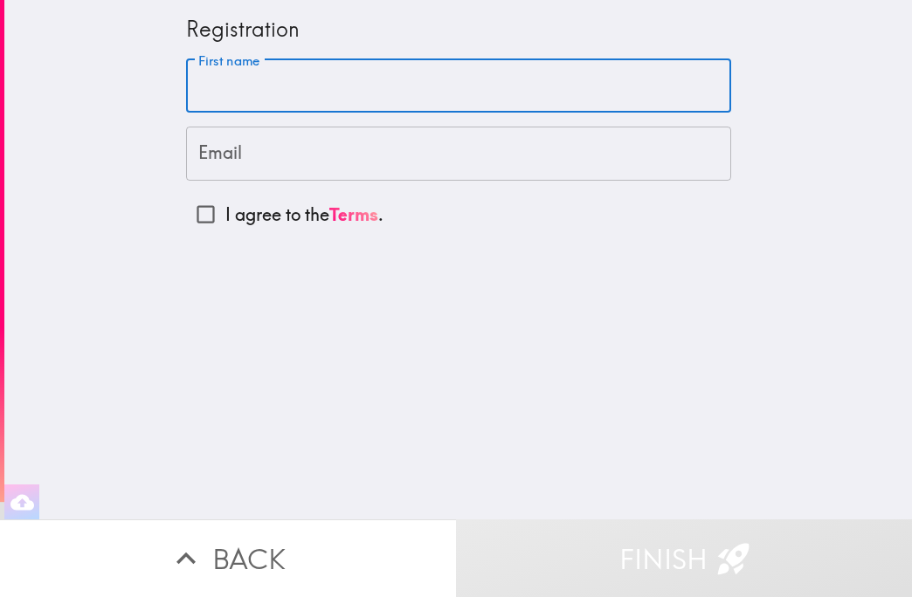
click at [355, 102] on input "First name" at bounding box center [458, 86] width 545 height 54
type input "Uriel"
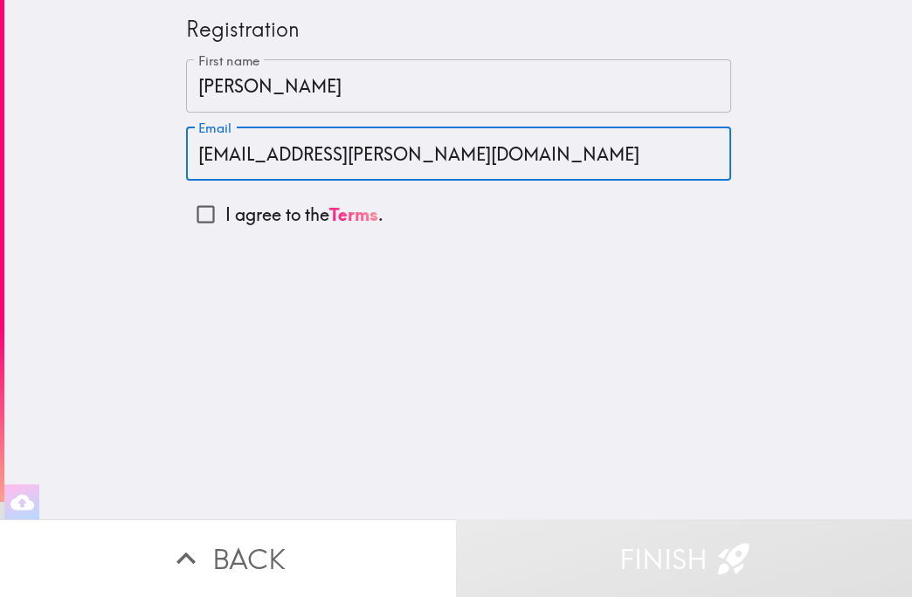
type input "sychev.uriel@gmail.com"
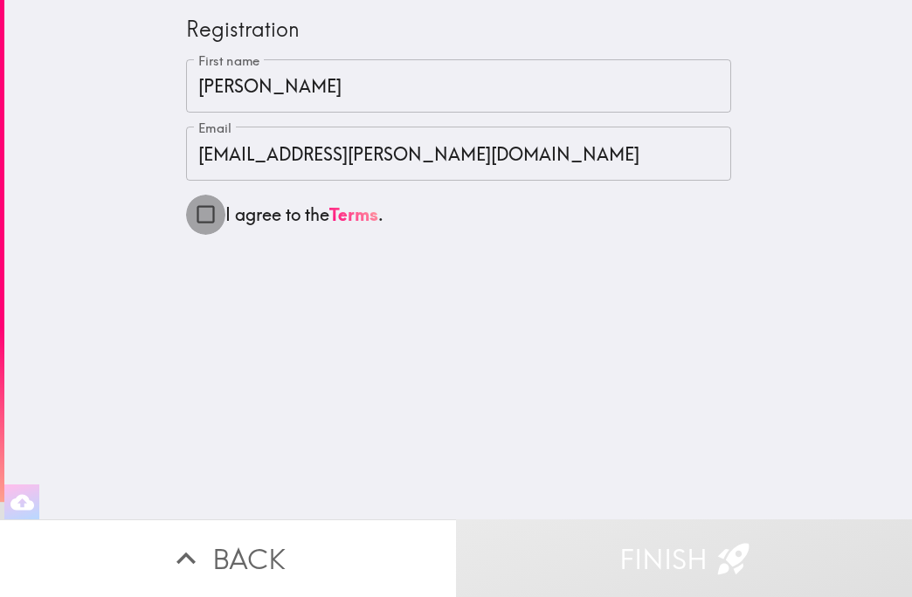
click at [186, 220] on input "I agree to the Terms ." at bounding box center [205, 214] width 39 height 39
checkbox input "true"
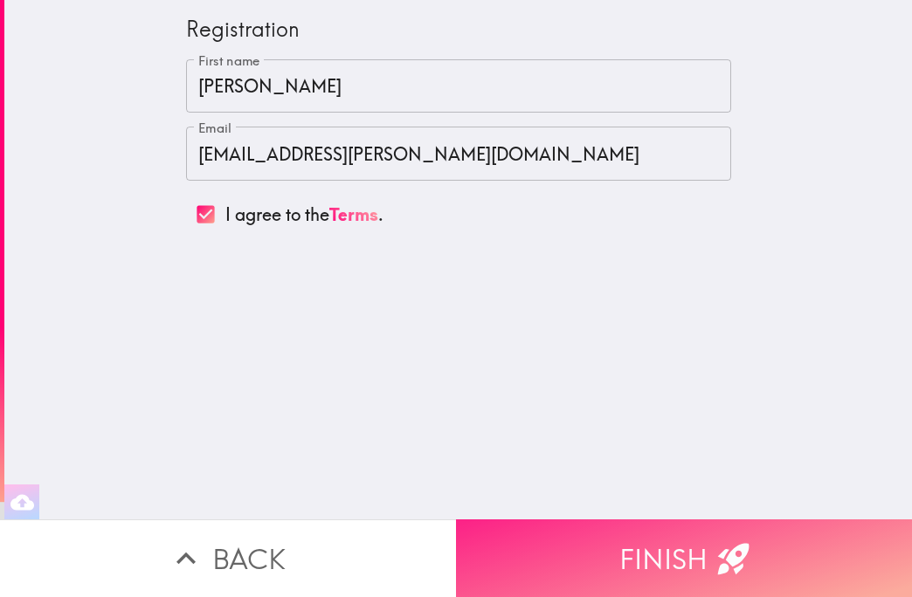
click at [609, 579] on button "Finish" at bounding box center [684, 559] width 456 height 78
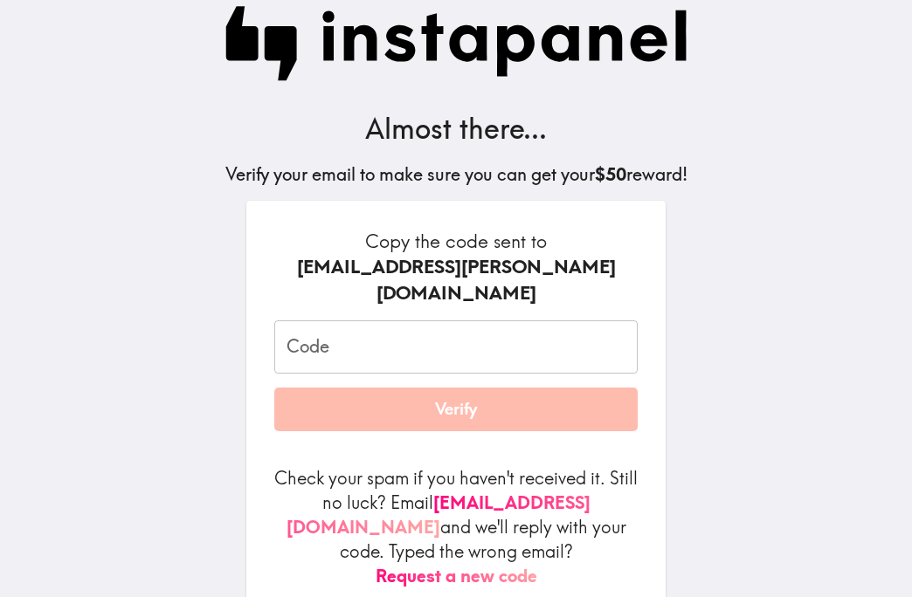
scroll to position [60, 0]
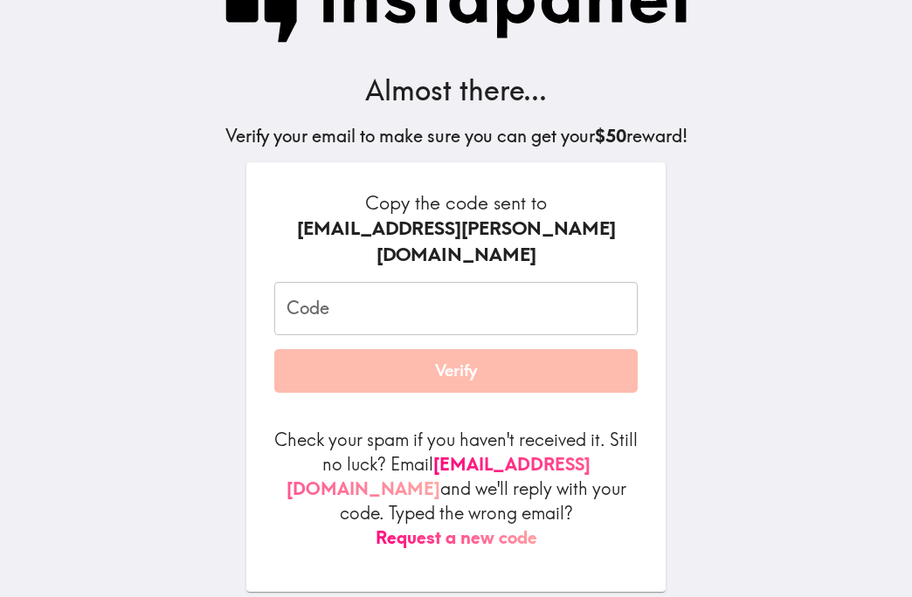
click at [609, 282] on input "Code" at bounding box center [455, 309] width 363 height 54
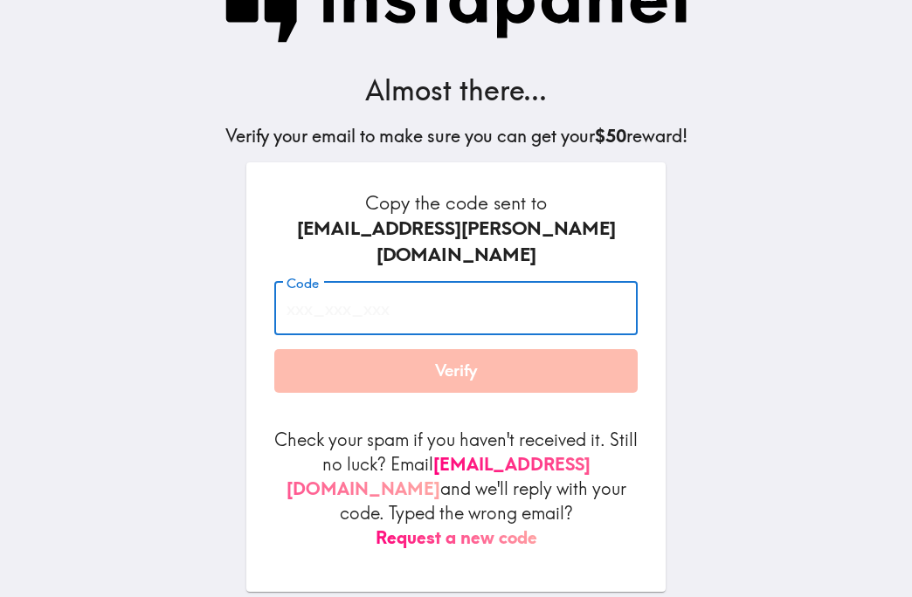
paste input "mY4_GFG_py9"
type input "mY4_GFG_py9"
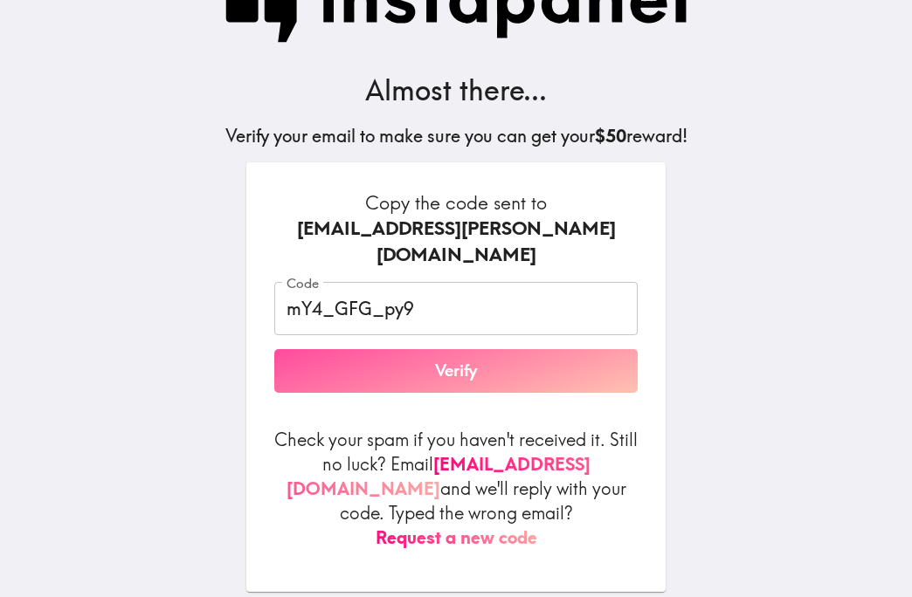
click at [521, 349] on button "Verify" at bounding box center [455, 371] width 363 height 44
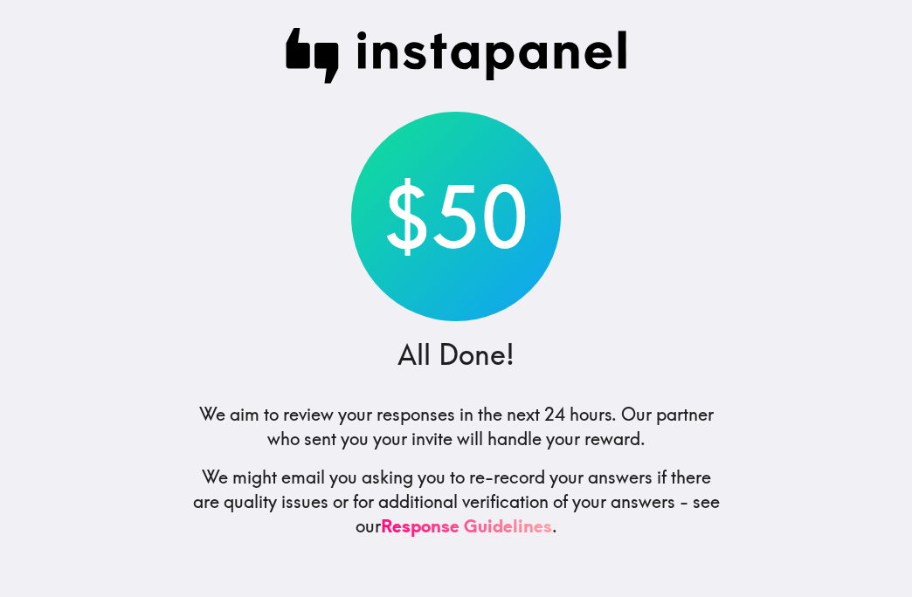
scroll to position [0, 0]
click at [526, 521] on link "Response Guidelines" at bounding box center [466, 526] width 171 height 22
